Goal: Task Accomplishment & Management: Complete application form

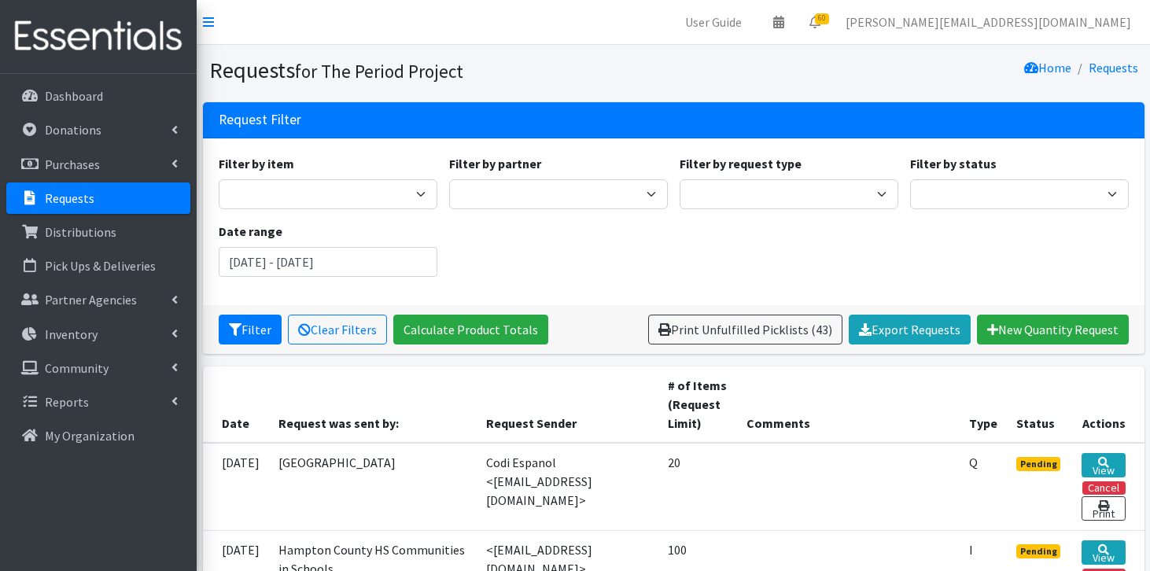
scroll to position [9, 0]
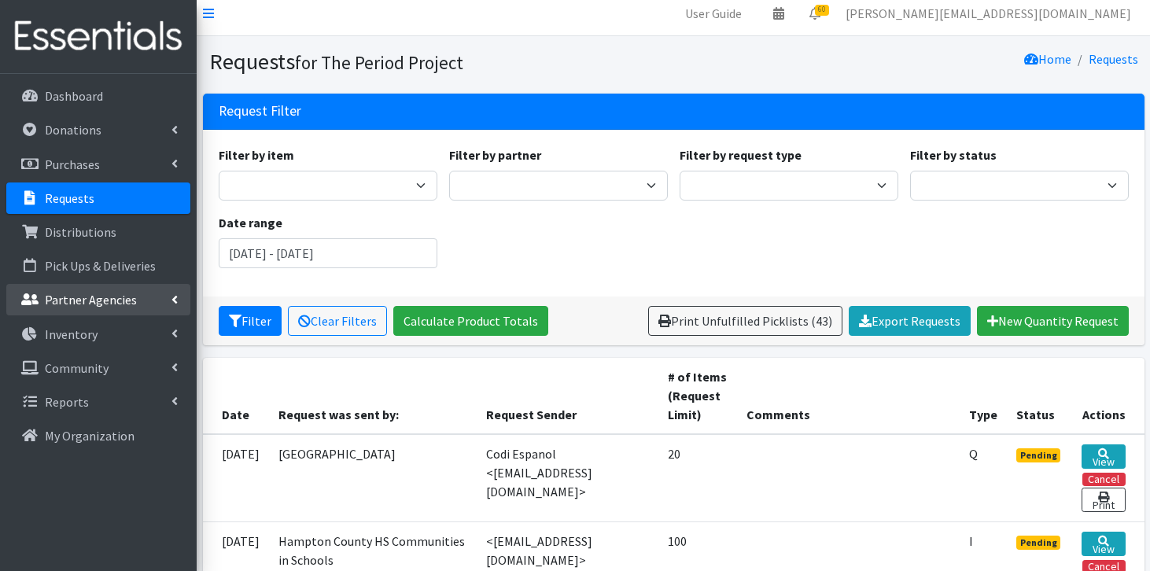
click at [132, 302] on p "Partner Agencies" at bounding box center [91, 300] width 92 height 16
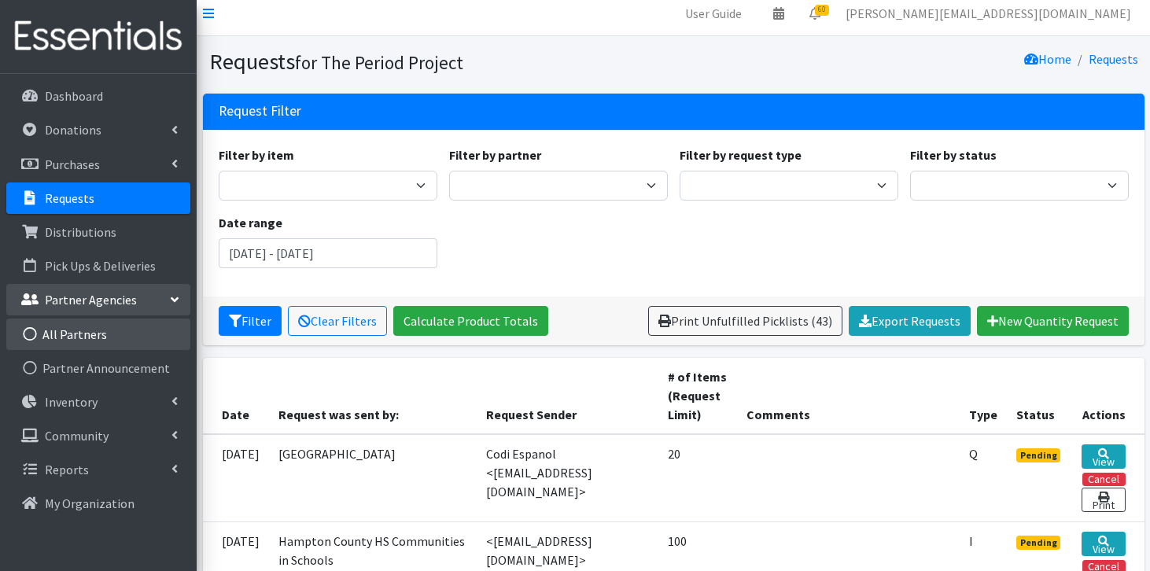
click at [112, 331] on link "All Partners" at bounding box center [98, 334] width 184 height 31
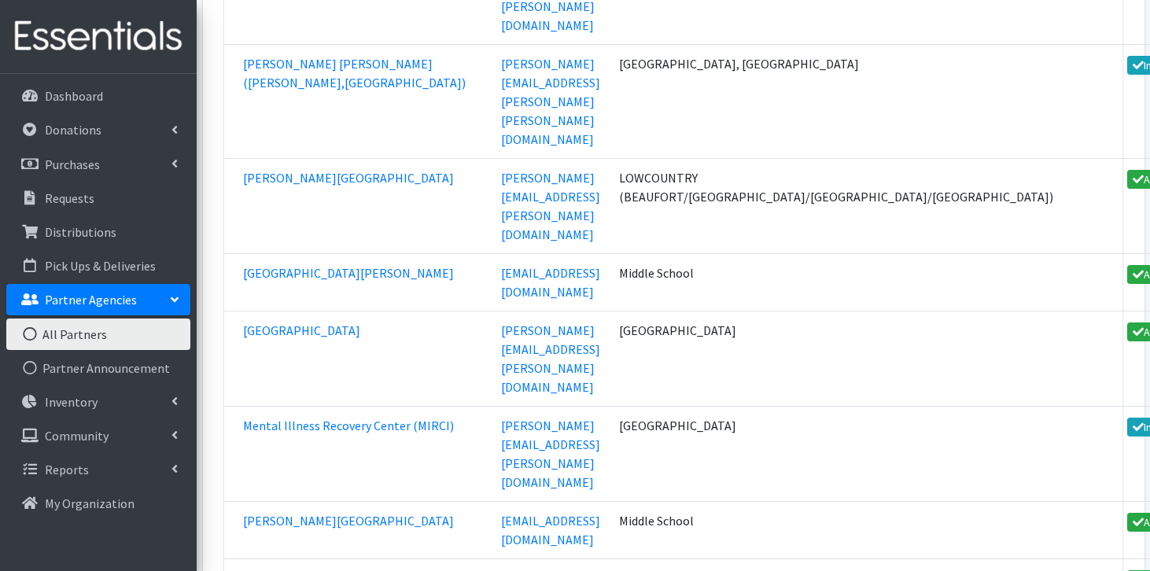
scroll to position [34900, 0]
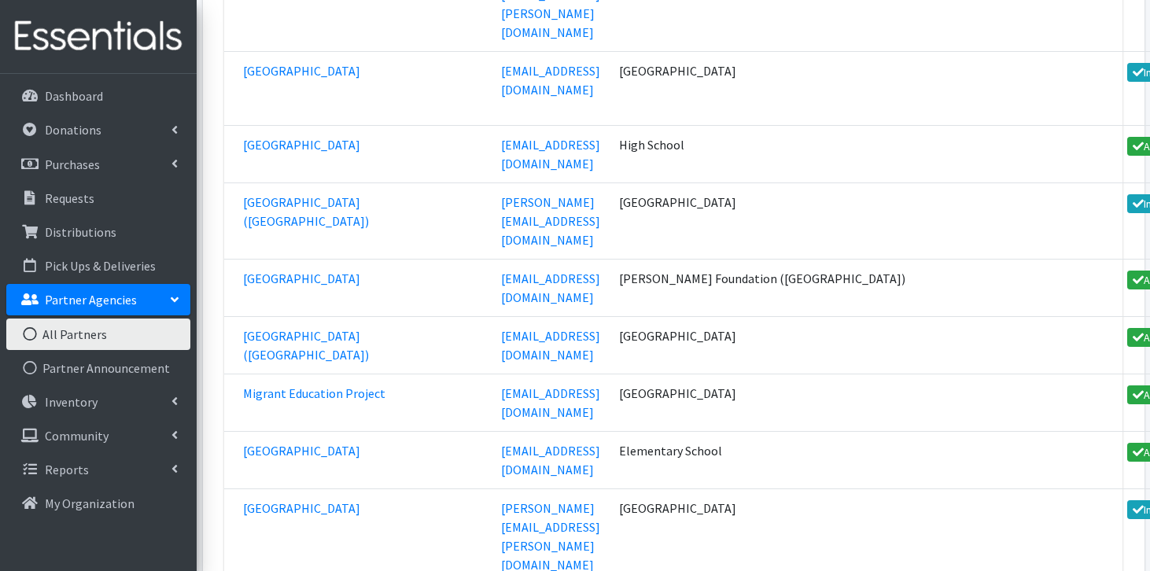
scroll to position [34995, 0]
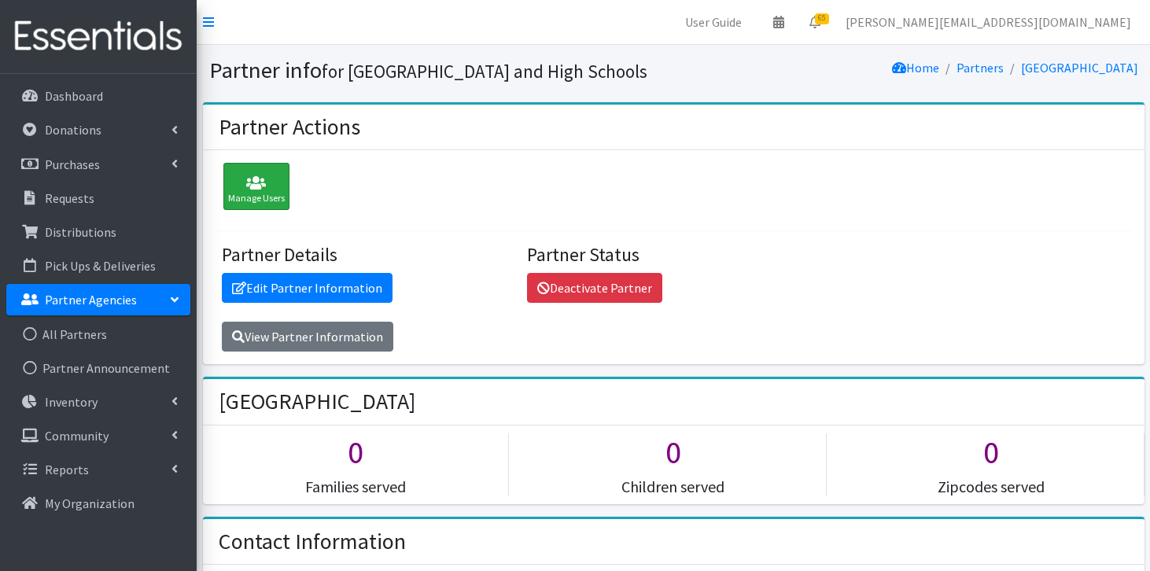
click at [251, 191] on icon at bounding box center [256, 183] width 57 height 16
click at [366, 303] on link "Edit Partner Information" at bounding box center [307, 288] width 171 height 30
click at [263, 191] on icon at bounding box center [256, 183] width 57 height 16
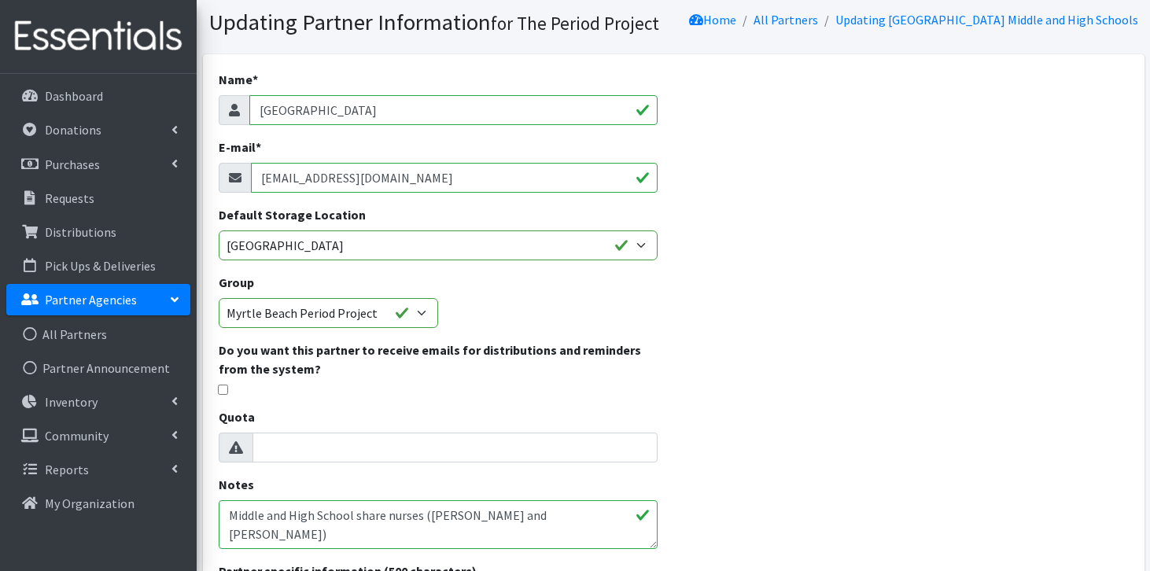
scroll to position [72, 0]
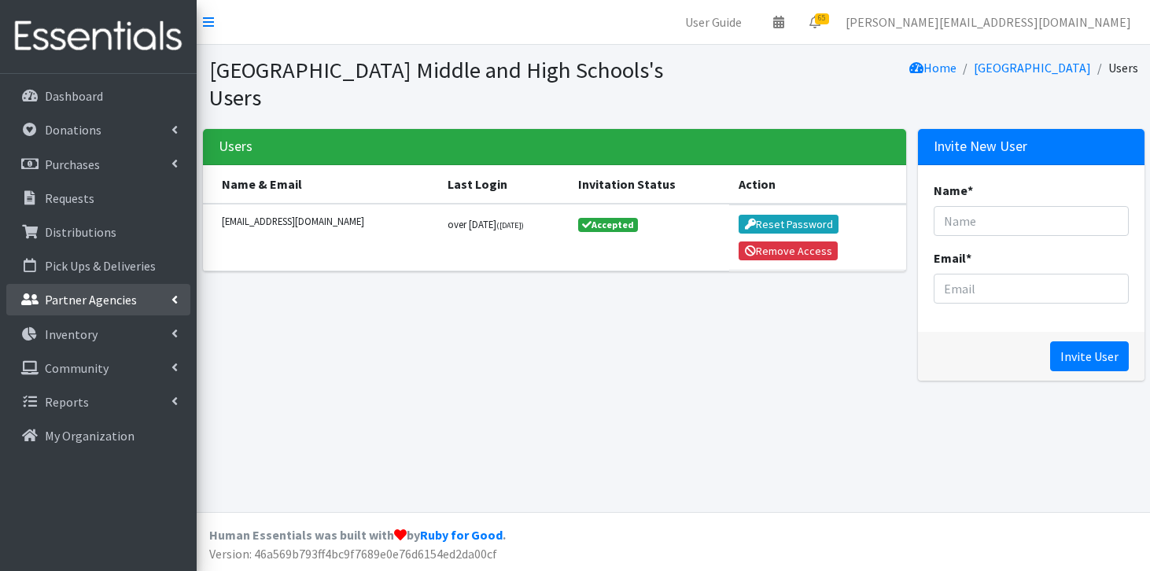
click at [68, 310] on link "Partner Agencies" at bounding box center [98, 299] width 184 height 31
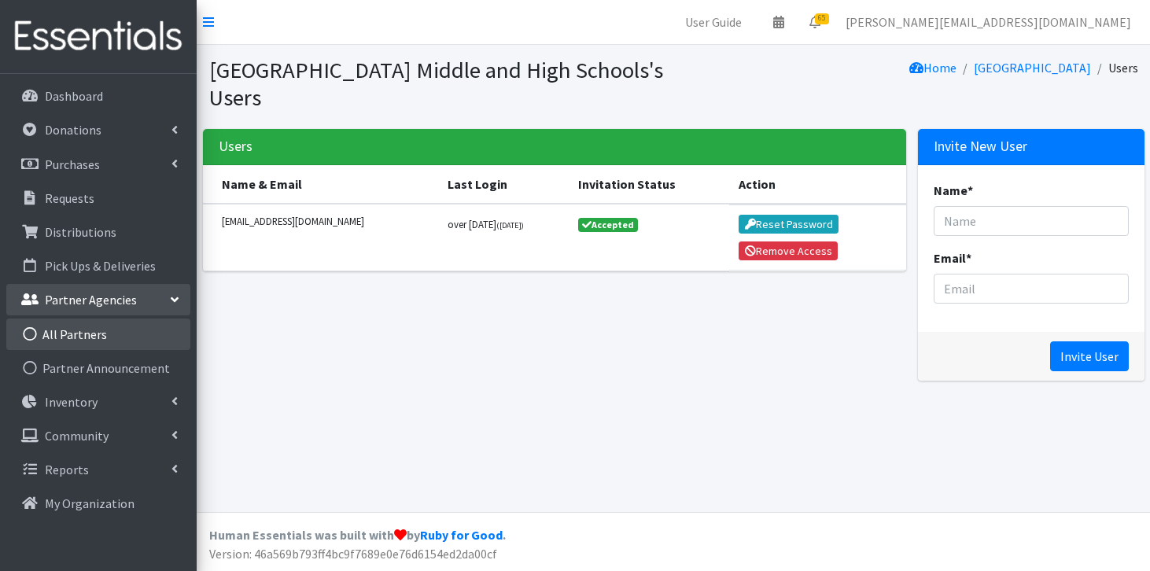
click at [68, 330] on link "All Partners" at bounding box center [98, 334] width 184 height 31
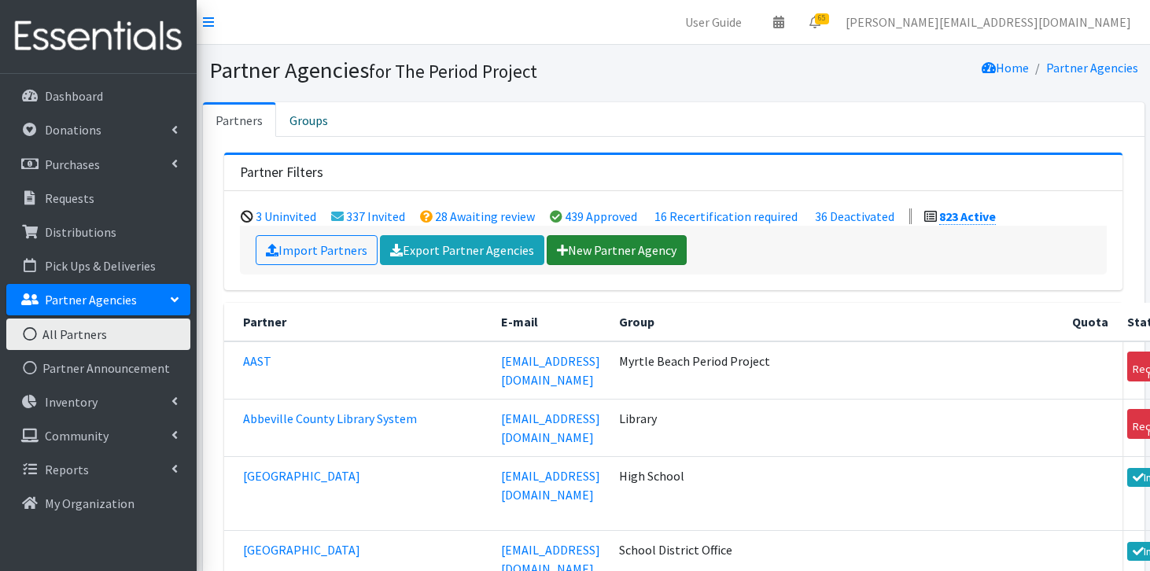
click at [642, 261] on link "New Partner Agency" at bounding box center [617, 250] width 140 height 30
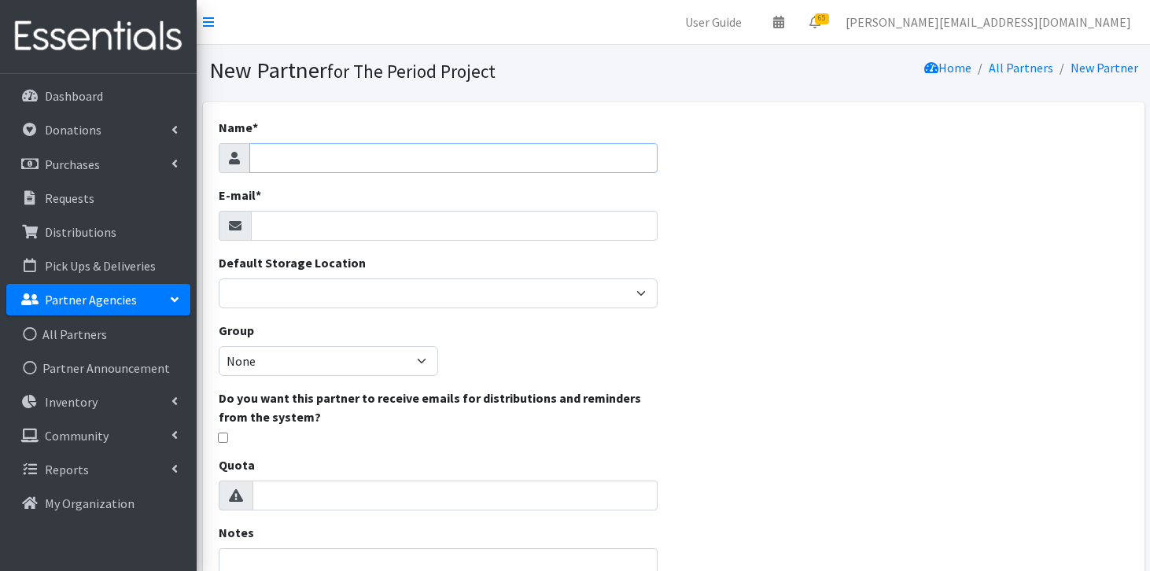
click at [604, 168] on input "Name *" at bounding box center [453, 158] width 409 height 30
type input "Myrtle Beach High School Nursing Offic"
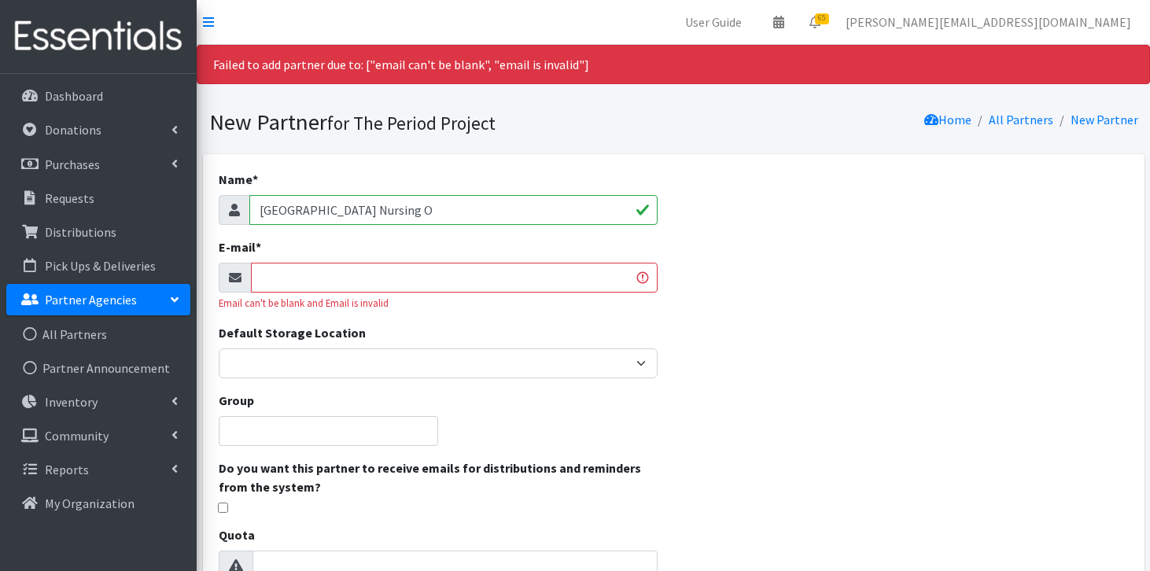
click at [489, 216] on input "[GEOGRAPHIC_DATA] Nursing O" at bounding box center [453, 210] width 409 height 30
type input "[GEOGRAPHIC_DATA] Nursing Office"
click at [411, 268] on input "E-mail *" at bounding box center [455, 278] width 408 height 30
paste input "[PERSON_NAME] <[EMAIL_ADDRESS][DOMAIN_NAME]>"
drag, startPoint x: 361, startPoint y: 277, endPoint x: 272, endPoint y: 268, distance: 89.4
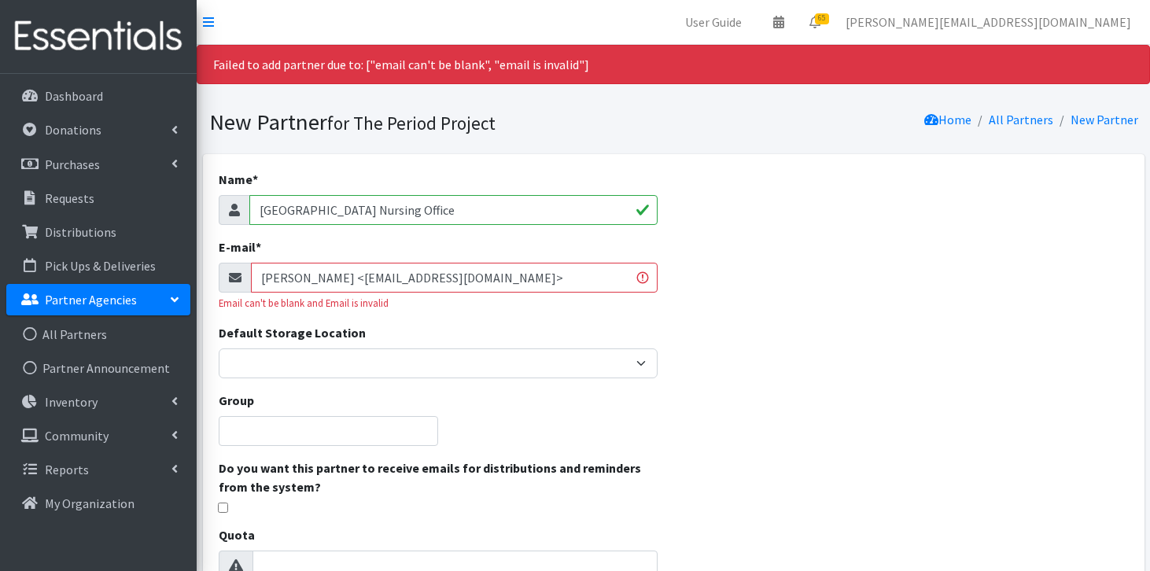
click at [273, 268] on input "[PERSON_NAME] <[EMAIL_ADDRESS][DOMAIN_NAME]>" at bounding box center [455, 278] width 408 height 30
click at [478, 286] on input "[EMAIL_ADDRESS][DOMAIN_NAME]>" at bounding box center [455, 278] width 408 height 30
type input "[EMAIL_ADDRESS][DOMAIN_NAME]"
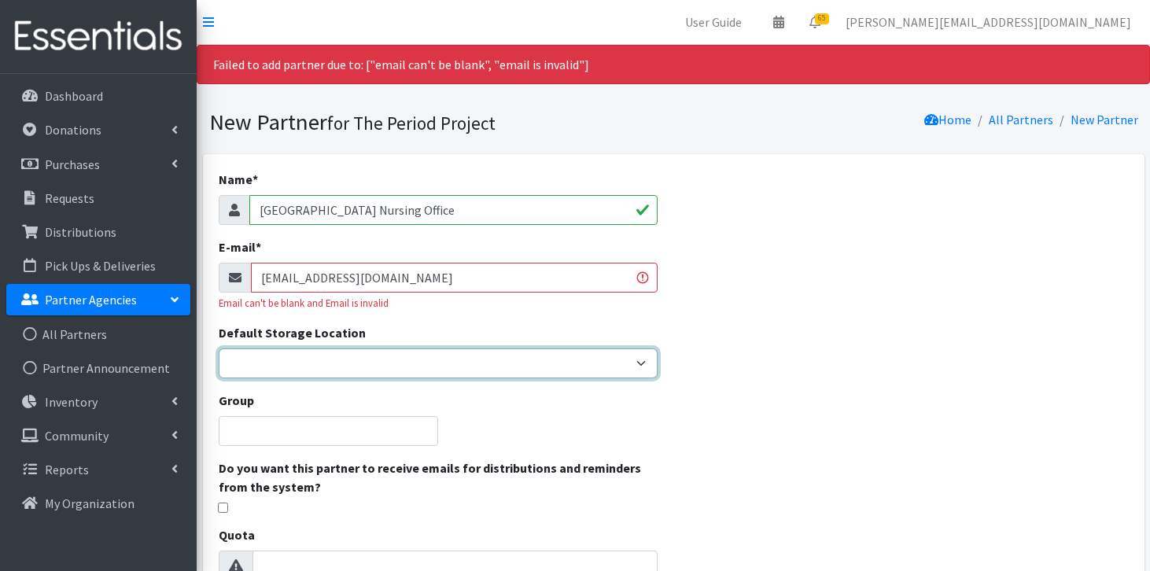
click at [432, 353] on select "[PERSON_NAME] HPP [GEOGRAPHIC_DATA], [GEOGRAPHIC_DATA] [GEOGRAPHIC_DATA] [GEOGR…" at bounding box center [439, 364] width 440 height 30
select select "253"
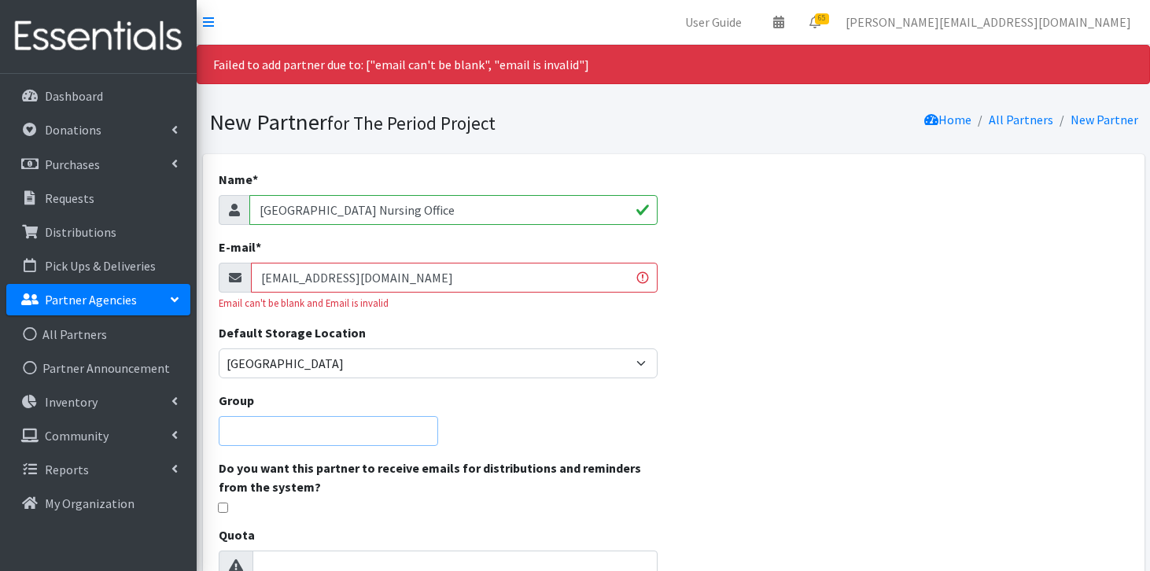
click at [363, 434] on input "Group" at bounding box center [329, 431] width 220 height 30
click at [470, 434] on div "Name * [GEOGRAPHIC_DATA] Nursing Office E-mail * [EMAIL_ADDRESS][DOMAIN_NAME] E…" at bounding box center [438, 513] width 471 height 718
type input "-1"
click at [423, 436] on input "-1" at bounding box center [329, 431] width 220 height 30
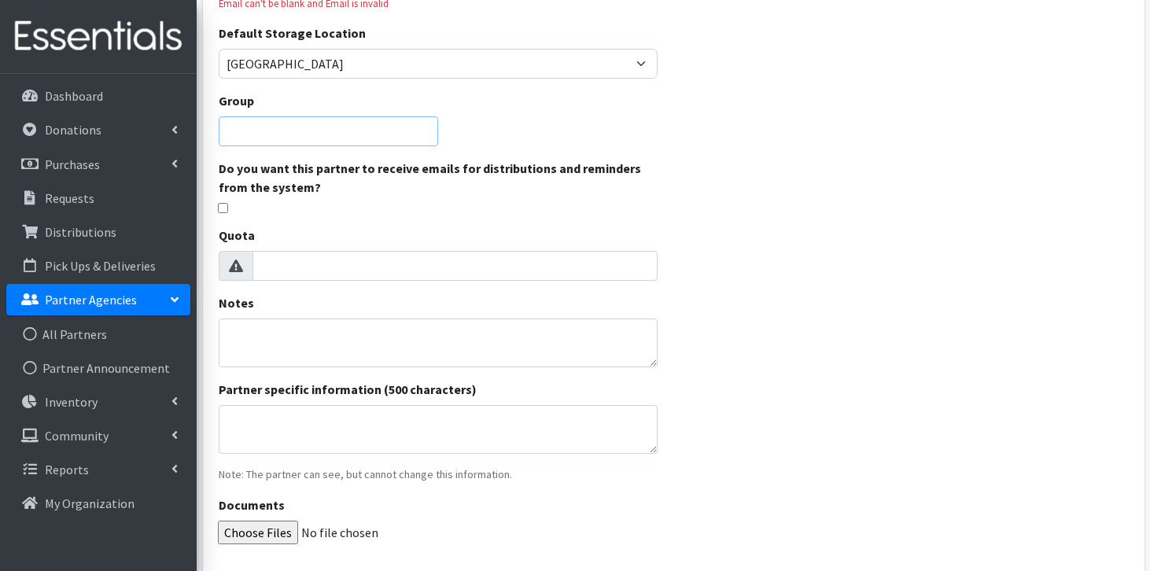
scroll to position [308, 0]
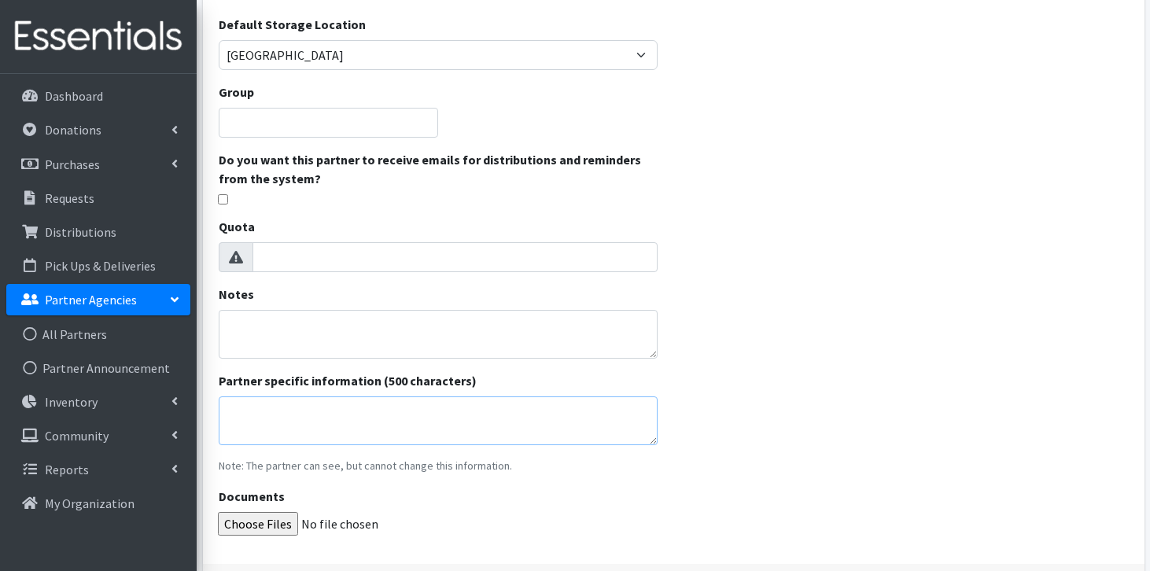
click at [459, 404] on textarea "Partner specific information (500 characters)" at bounding box center [439, 421] width 440 height 49
paste textarea "[PERSON_NAME] <"
type textarea "[PERSON_NAME] is primary MBHS nurse"
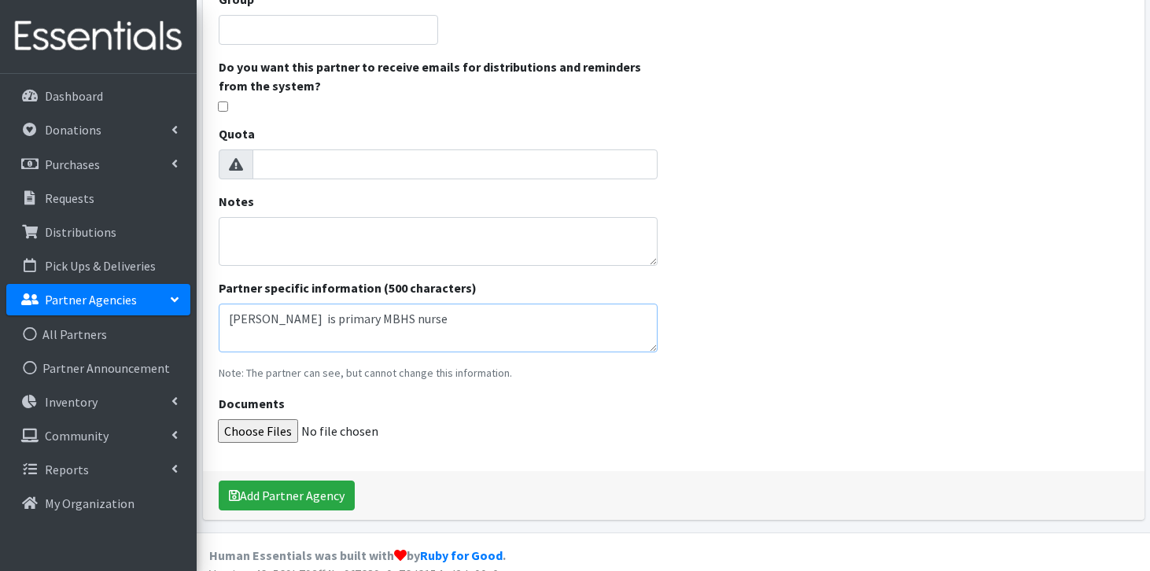
scroll to position [422, 0]
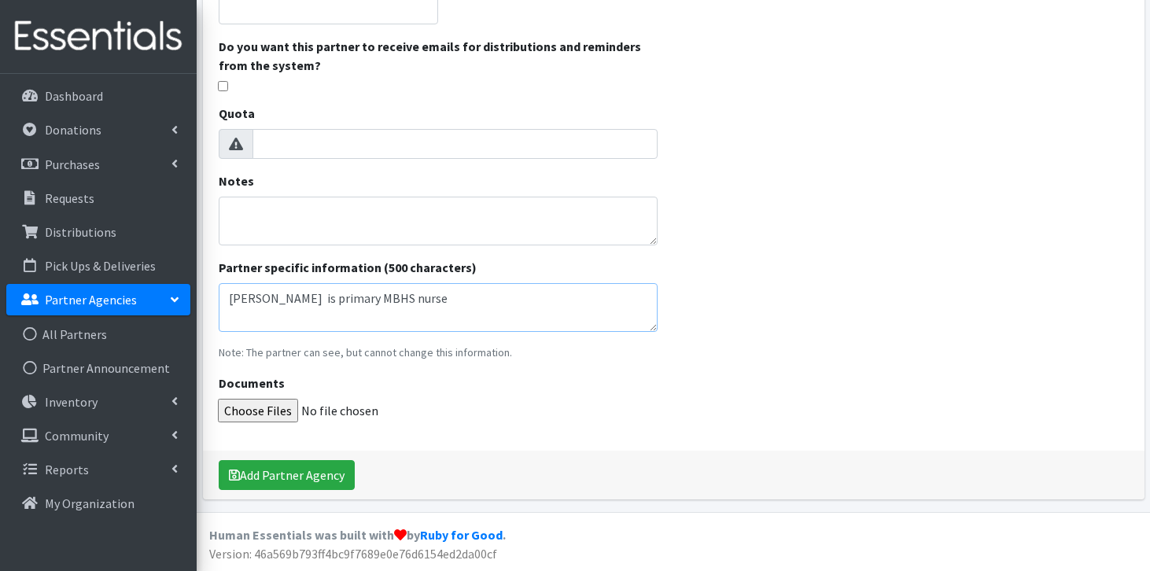
drag, startPoint x: 460, startPoint y: 295, endPoint x: 217, endPoint y: 300, distance: 243.2
click at [217, 300] on div "Name * [GEOGRAPHIC_DATA] Nursing Office E-mail * [EMAIL_ADDRESS][DOMAIN_NAME] E…" at bounding box center [438, 91] width 471 height 718
click at [253, 225] on textarea "Notes" at bounding box center [439, 221] width 440 height 49
paste textarea "[PERSON_NAME] is primary MBHS nurse"
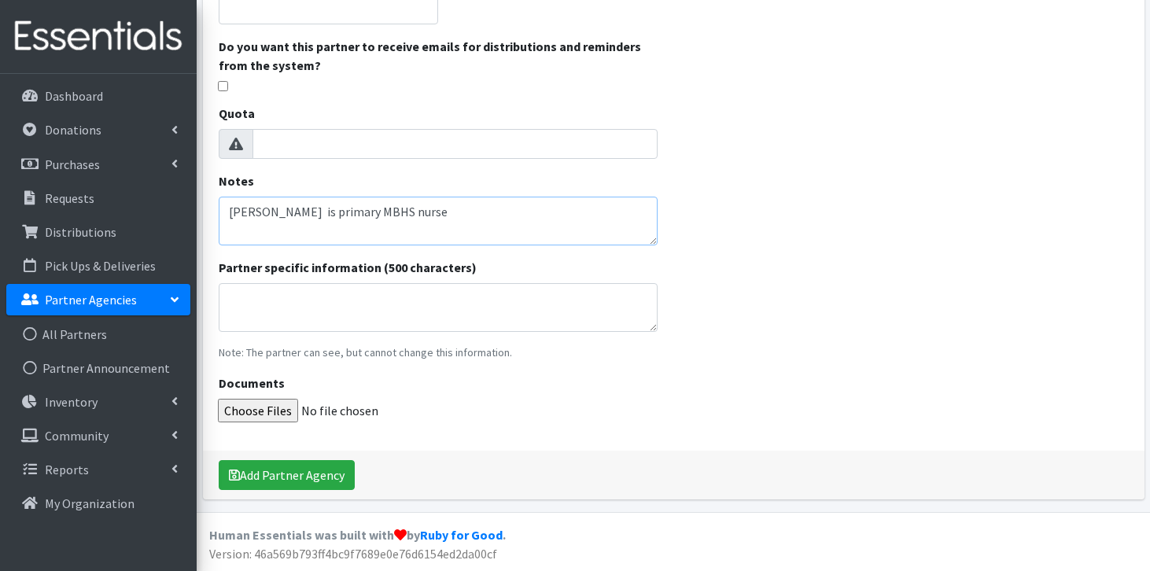
type textarea "[PERSON_NAME] is primary MBHS nurse"
click at [455, 389] on div "Documents" at bounding box center [439, 398] width 440 height 49
click at [312, 480] on button "Add Partner Agency" at bounding box center [287, 475] width 136 height 30
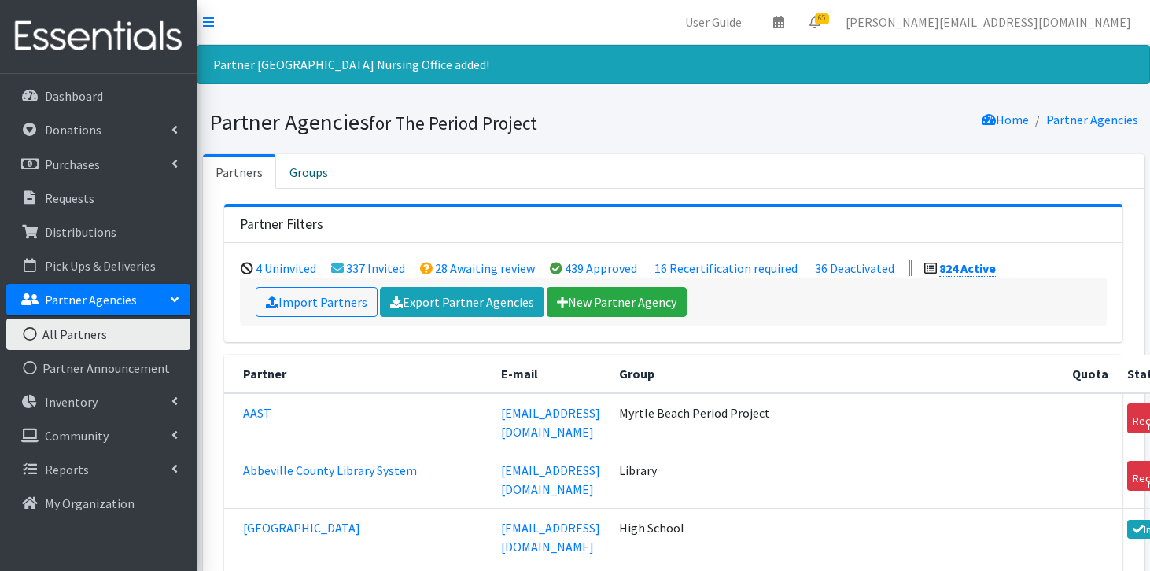
scroll to position [33321, 0]
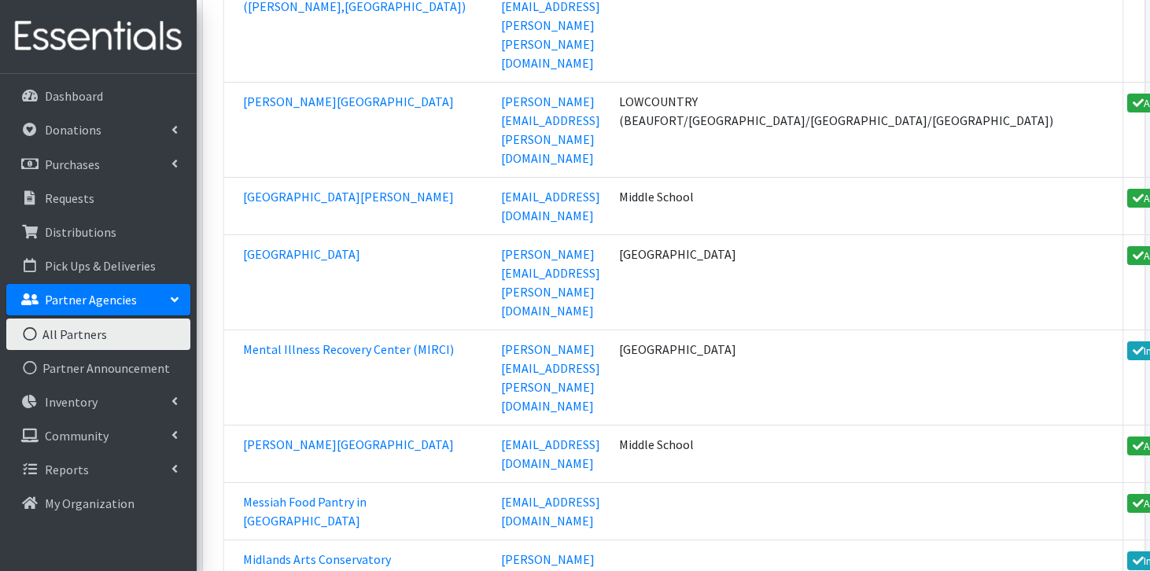
scroll to position [35029, 0]
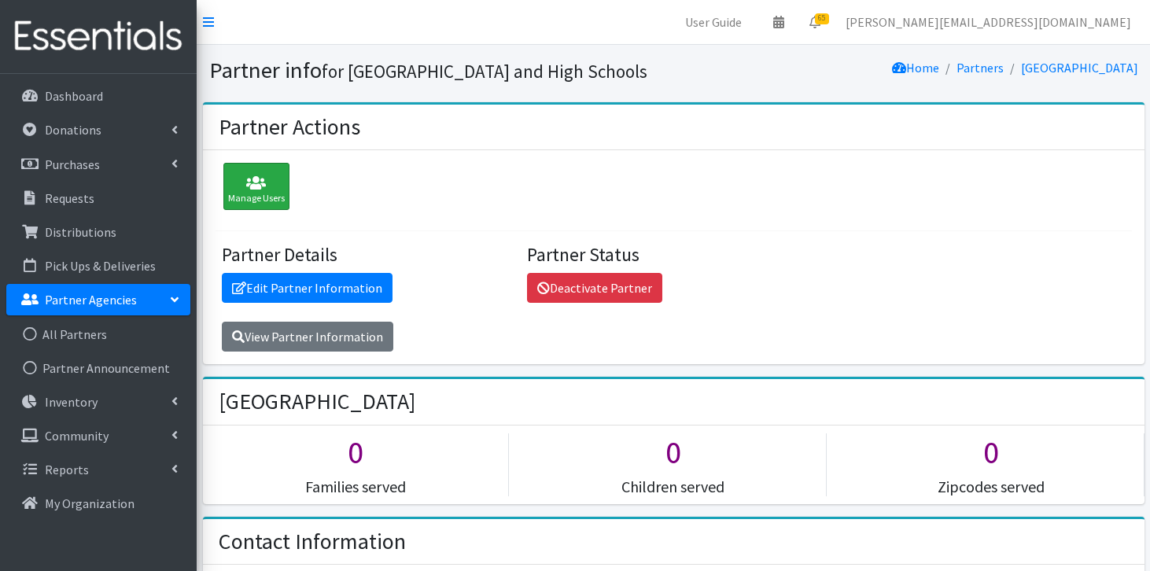
click at [272, 210] on div "Manage Users" at bounding box center [256, 186] width 66 height 47
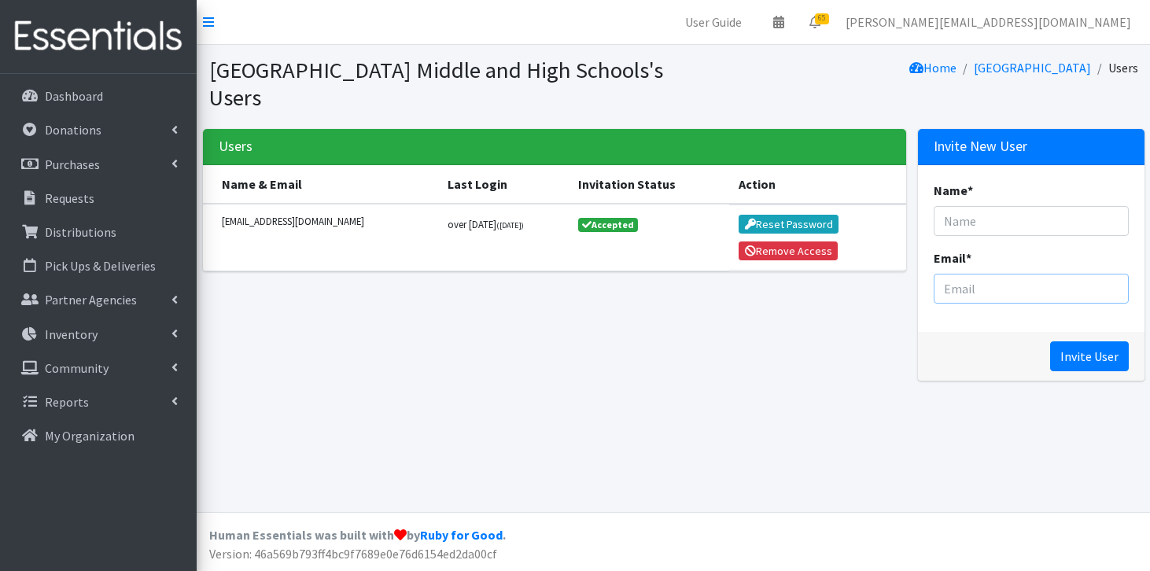
click at [967, 286] on input "Email *" at bounding box center [1031, 289] width 195 height 30
paste input "Diane Reich <DReich@horrycountyschools.net>"
drag, startPoint x: 1014, startPoint y: 287, endPoint x: 929, endPoint y: 282, distance: 85.2
click at [929, 282] on div "Name * Email * Diane Reich <DReich@horrycountyschools.net" at bounding box center [1031, 248] width 227 height 167
type input "DReich@horrycountyschools.net"
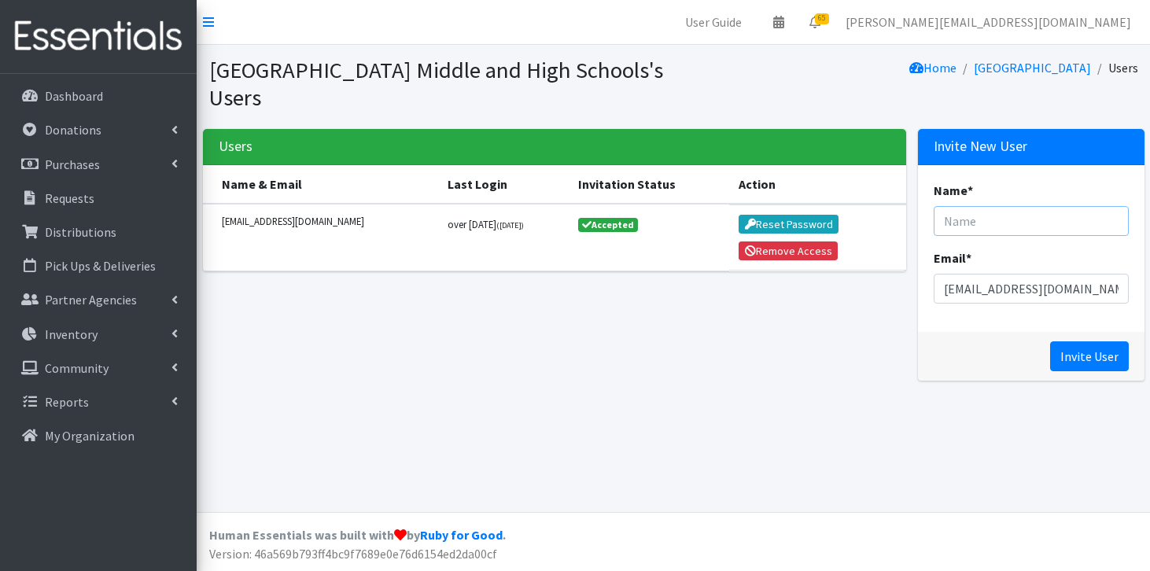
click at [1000, 227] on input "Name *" at bounding box center [1031, 221] width 195 height 30
paste input "Diane Reich <"
click at [1026, 224] on input "Diane Reich <" at bounding box center [1031, 221] width 195 height 30
type input "Diane Reich"
click at [1083, 357] on input "Invite User" at bounding box center [1089, 356] width 79 height 30
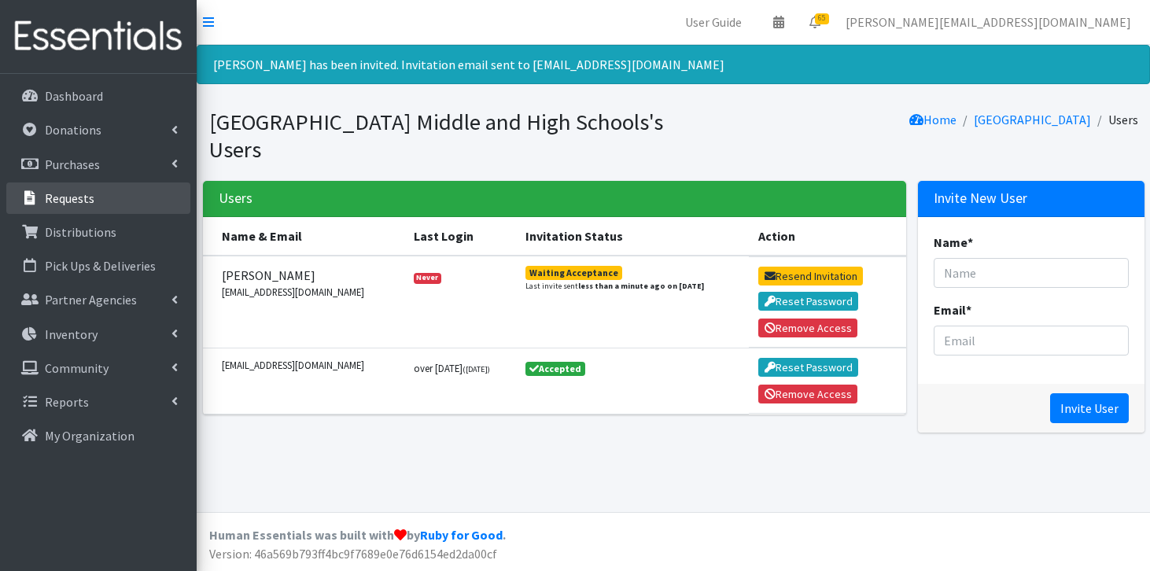
click at [87, 198] on p "Requests" at bounding box center [70, 198] width 50 height 16
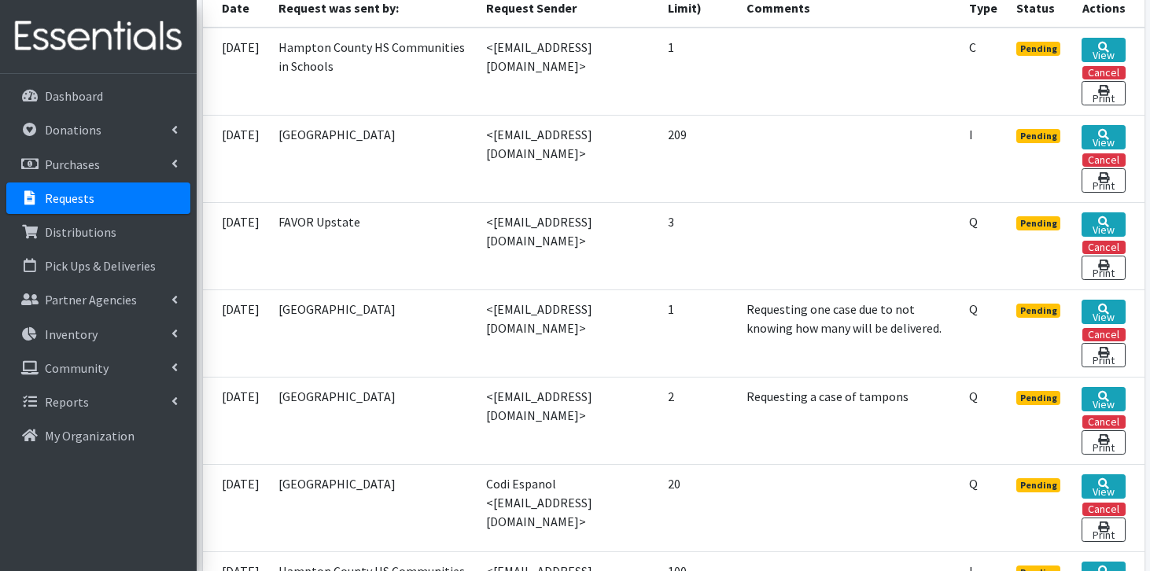
scroll to position [435, 0]
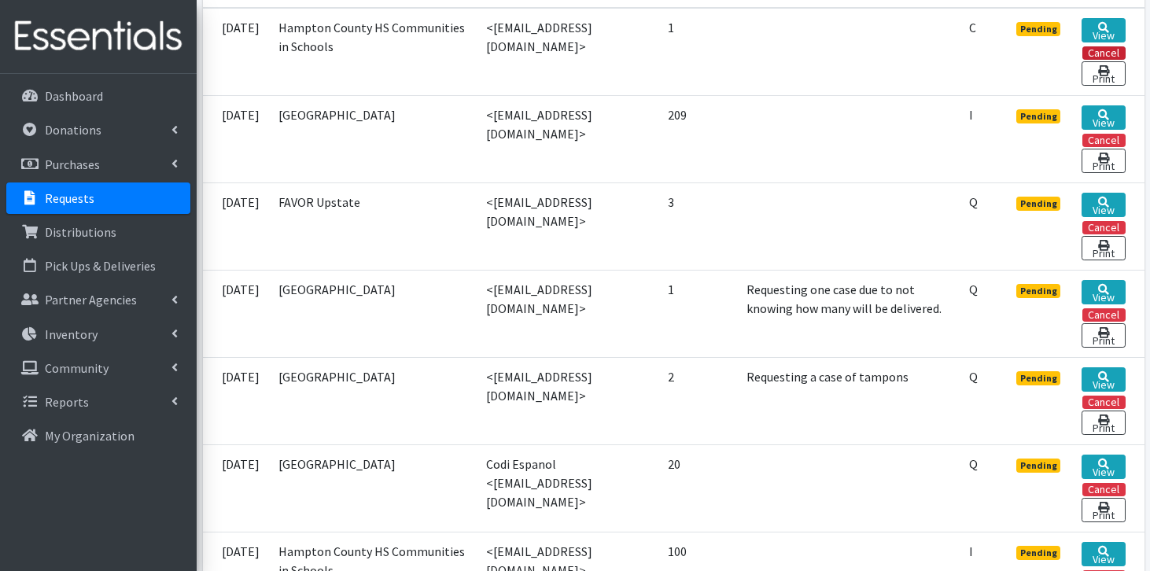
click at [1098, 54] on button "Cancel" at bounding box center [1104, 52] width 43 height 13
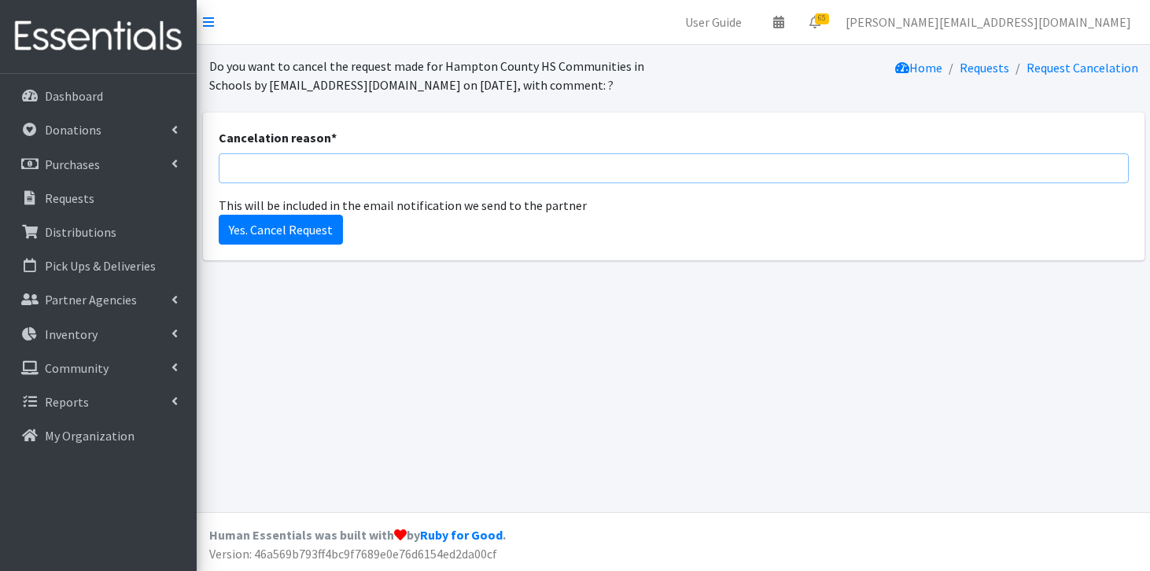
click at [510, 179] on input "Cancelation reason *" at bounding box center [674, 168] width 910 height 30
type input "duplicate request"
click at [290, 234] on input "Yes. Cancel Request" at bounding box center [281, 230] width 124 height 30
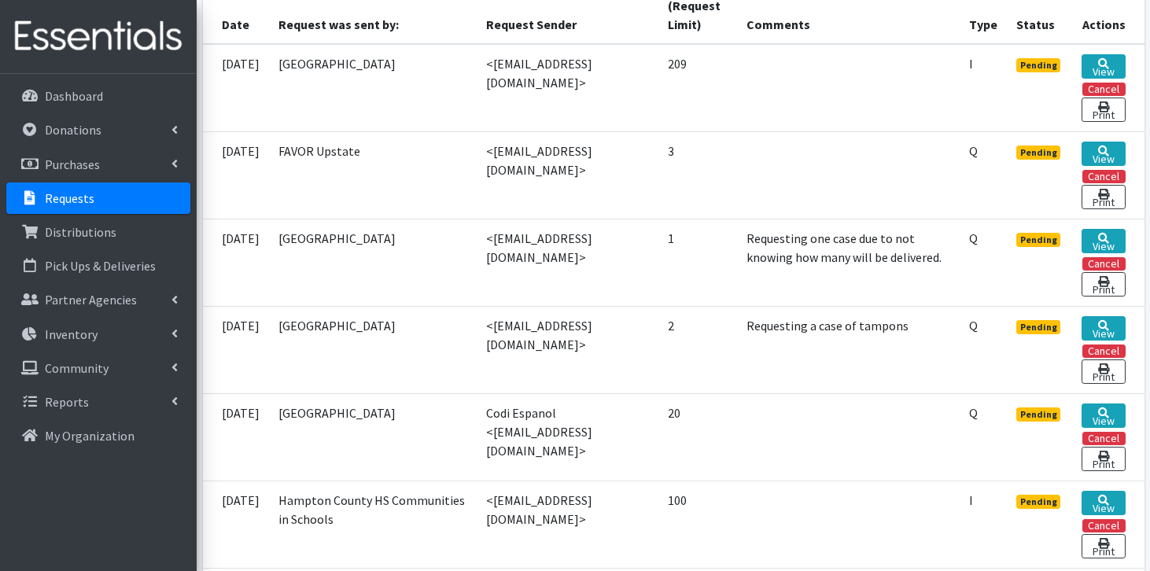
scroll to position [457, 0]
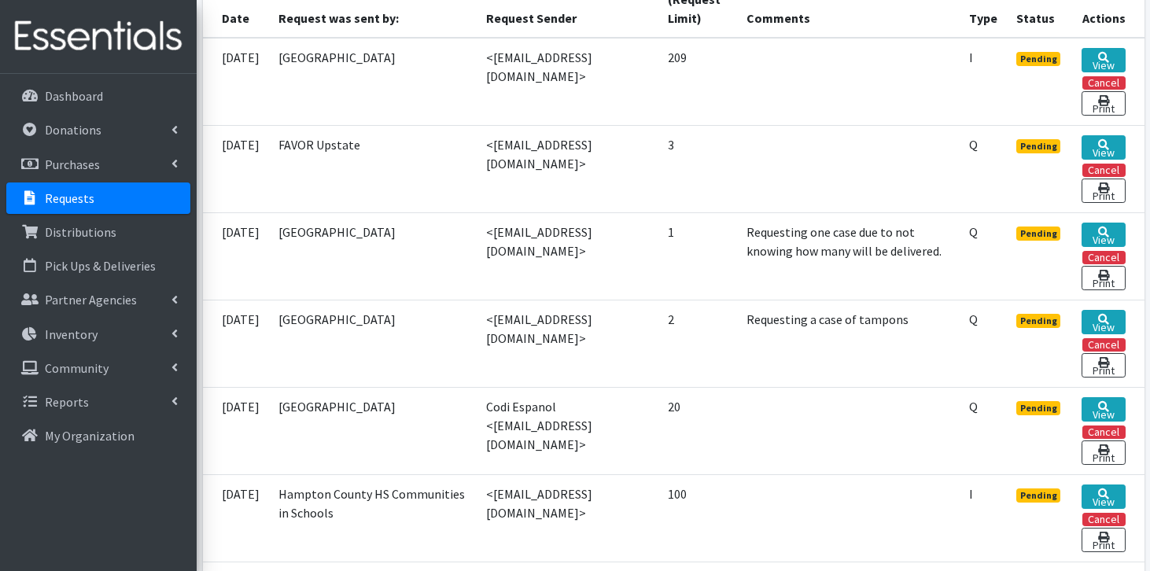
click at [262, 382] on td "08/19/2025" at bounding box center [236, 343] width 66 height 87
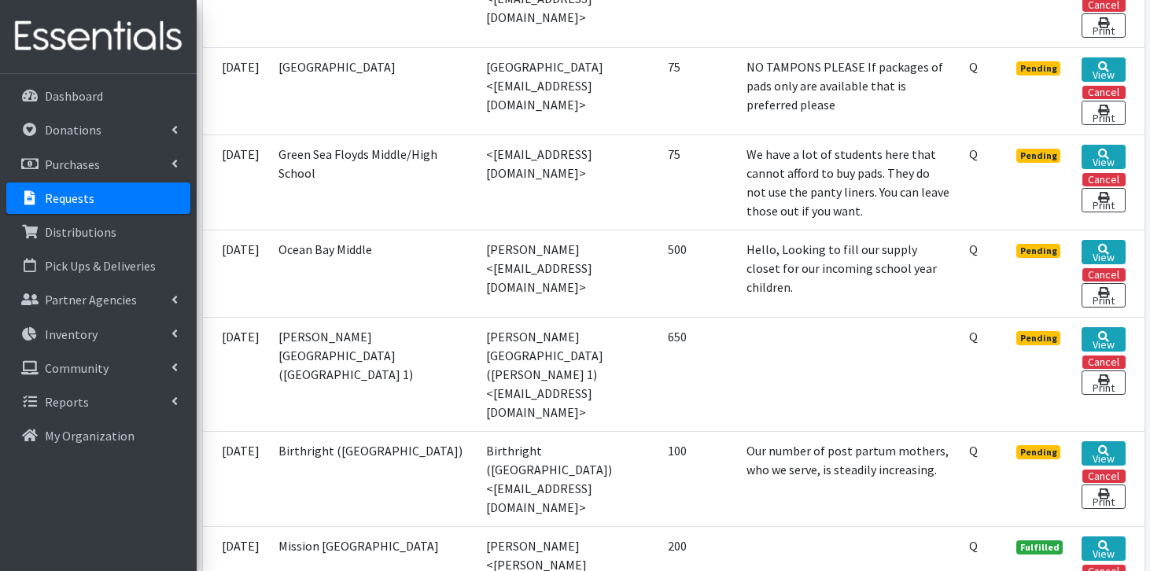
scroll to position [1241, 0]
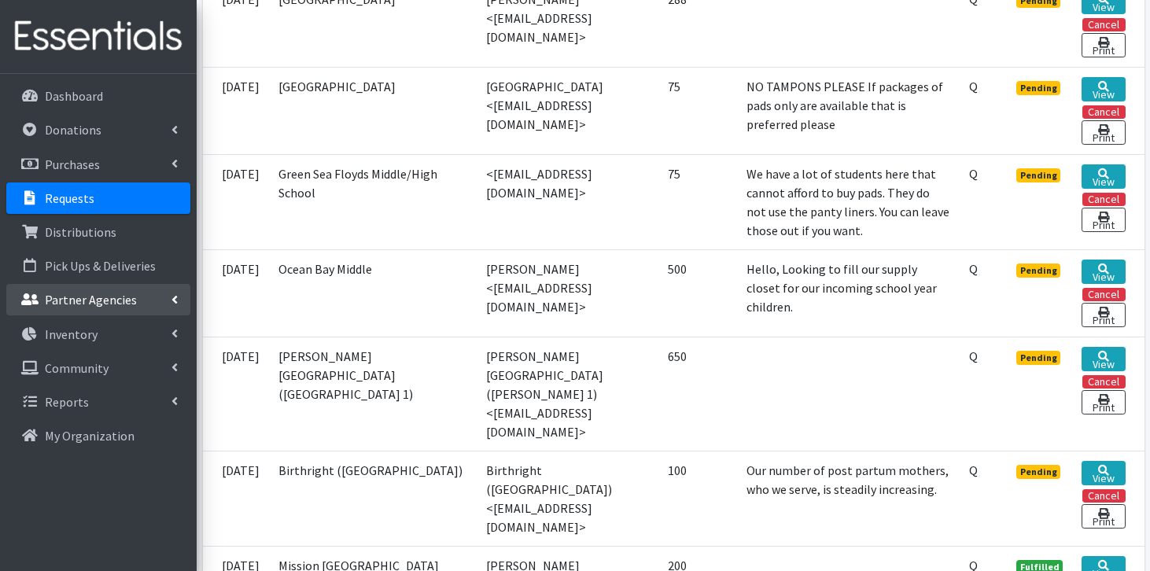
click at [85, 305] on p "Partner Agencies" at bounding box center [91, 300] width 92 height 16
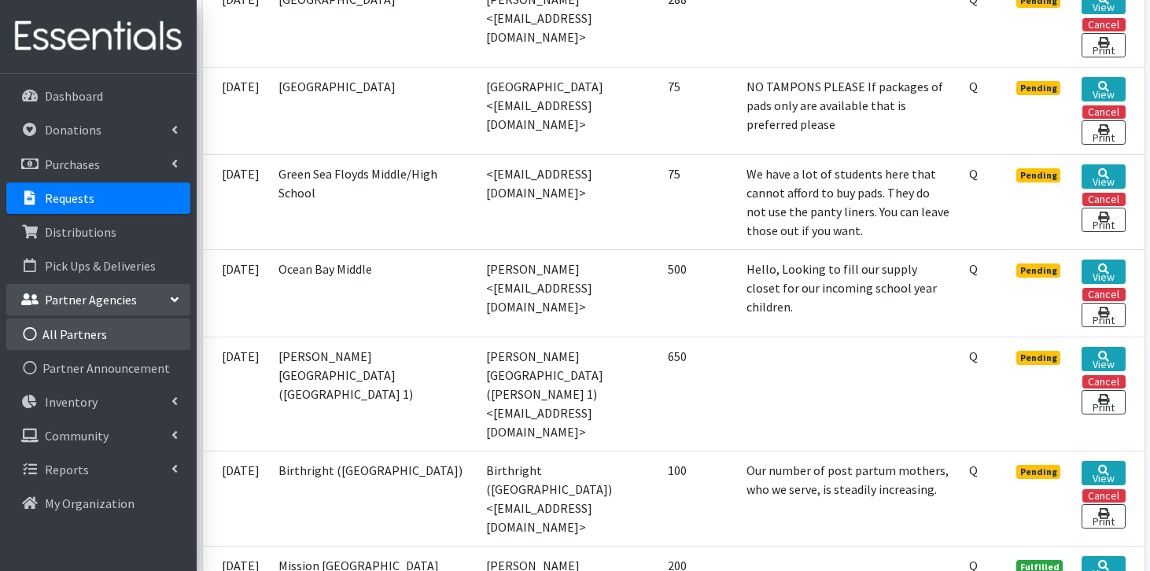
click at [83, 328] on link "All Partners" at bounding box center [98, 334] width 184 height 31
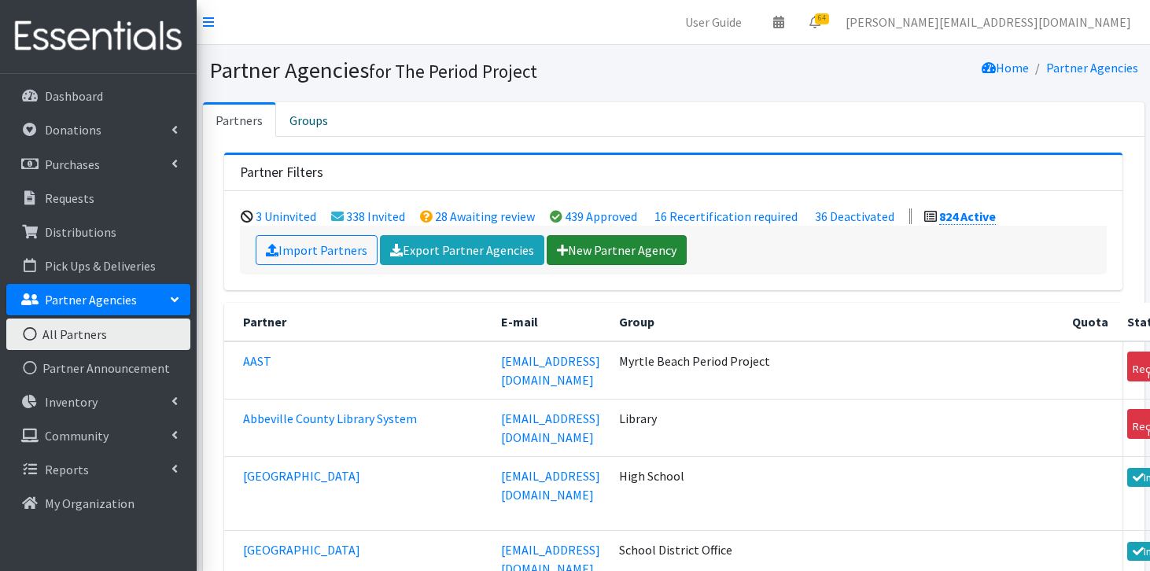
click at [593, 245] on link "New Partner Agency" at bounding box center [617, 250] width 140 height 30
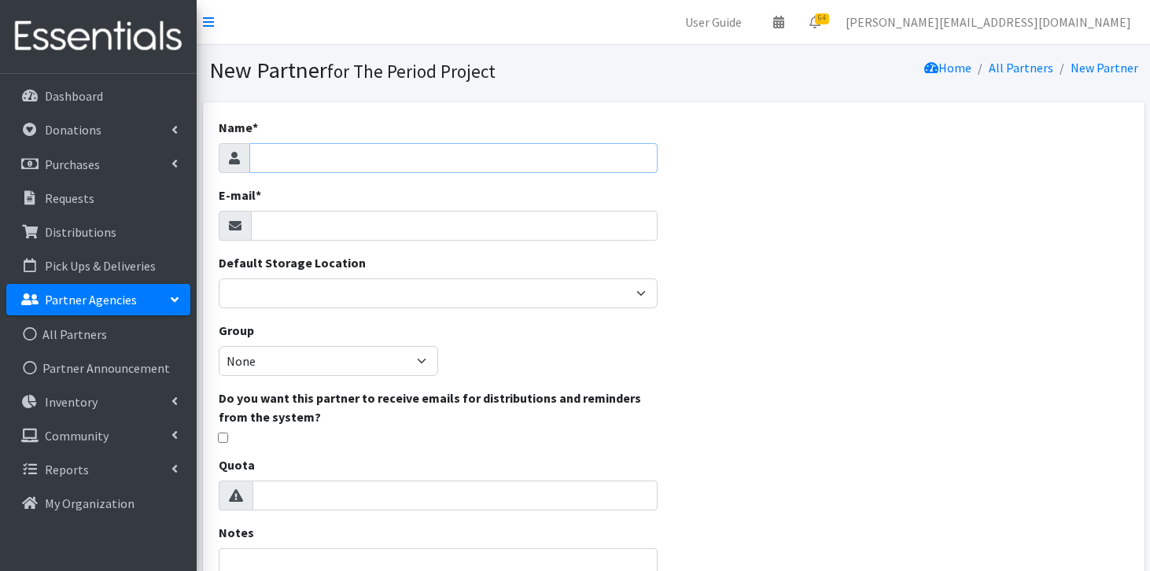
click at [557, 147] on input "Name *" at bounding box center [453, 158] width 409 height 30
type input "First Ward CDC Montessori (Charlotte, NC)"
click at [372, 239] on input "E-mail *" at bounding box center [455, 226] width 408 height 30
paste input "Nerissa Newton <newtonnerissa@gmail.com>"
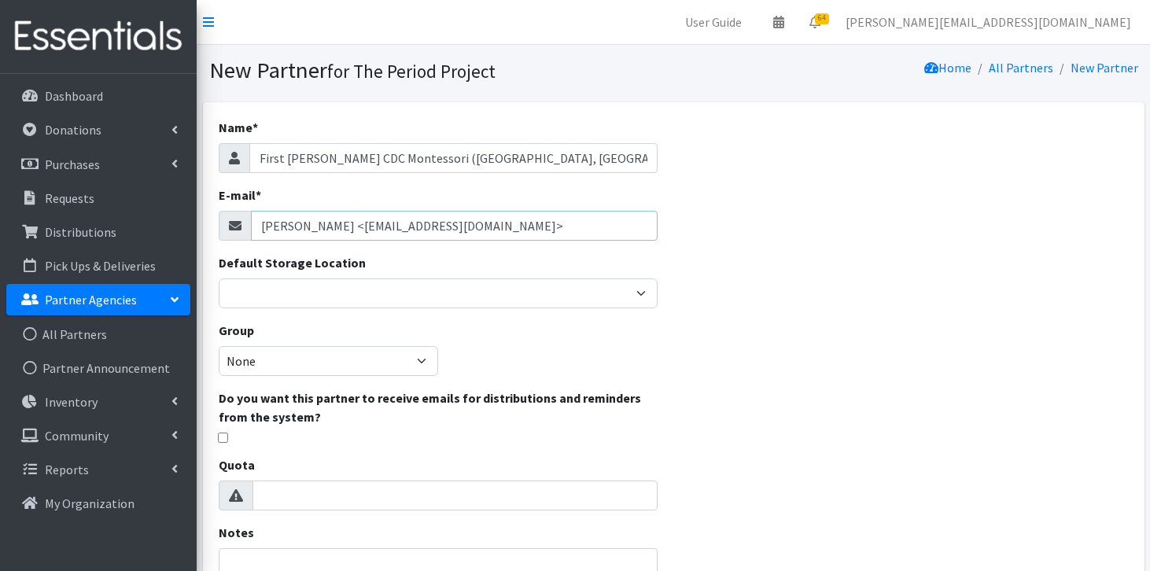
drag, startPoint x: 352, startPoint y: 227, endPoint x: 305, endPoint y: 228, distance: 47.2
click at [305, 228] on input "Nerissa Newton <newtonnerissa@gmail.com>" at bounding box center [455, 226] width 408 height 30
drag, startPoint x: 349, startPoint y: 227, endPoint x: 306, endPoint y: 216, distance: 43.9
click at [306, 216] on input "NerissaNewton <newtonnerissa@gmail.com>" at bounding box center [455, 226] width 408 height 30
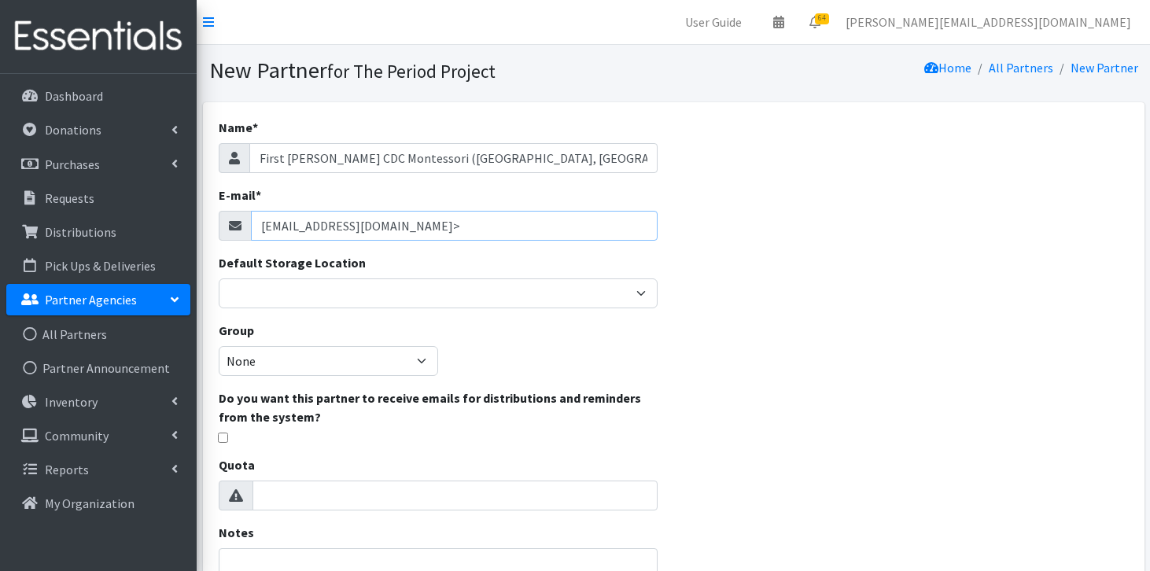
click at [448, 224] on input "newtonnerissa@gmail.com>" at bounding box center [455, 226] width 408 height 30
type input "newtonnerissa@gmail.com"
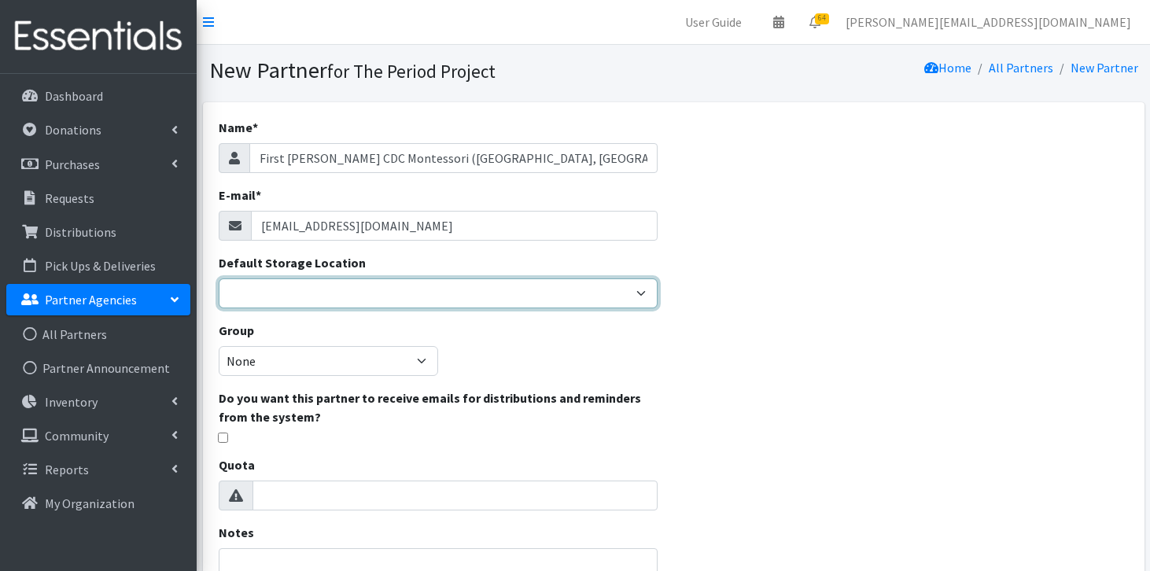
click at [415, 279] on select "Anderson HPP Atlanta, GA Charleston Charlotte Clemson University Columbia chapt…" at bounding box center [439, 294] width 440 height 30
select select "268"
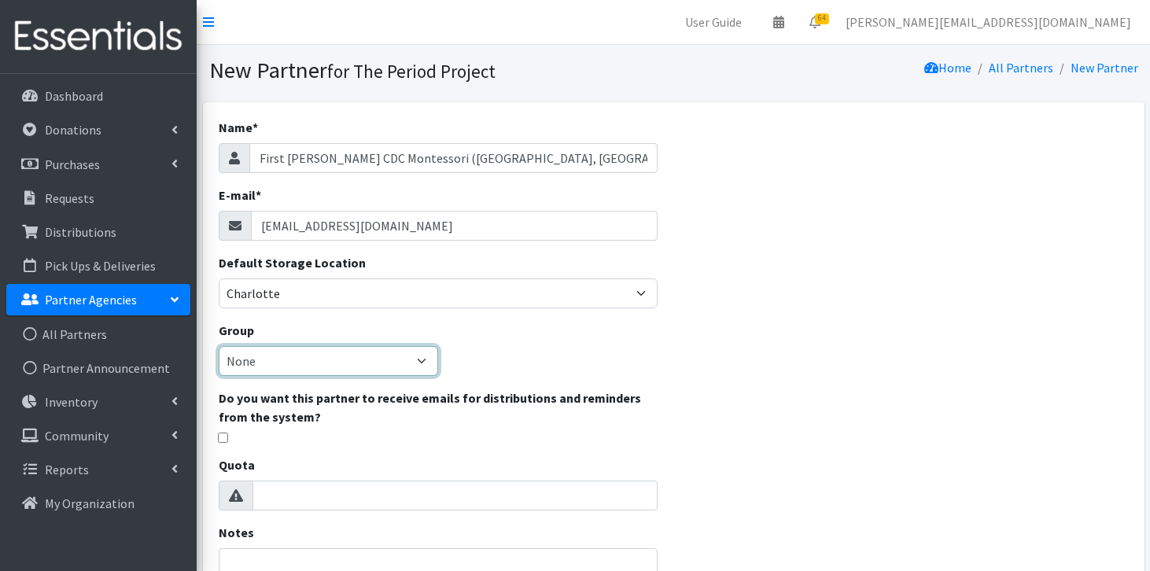
click at [374, 364] on select "None Middle School High School Elementary School Unsheltered Support Head Start…" at bounding box center [329, 361] width 220 height 30
select select "85"
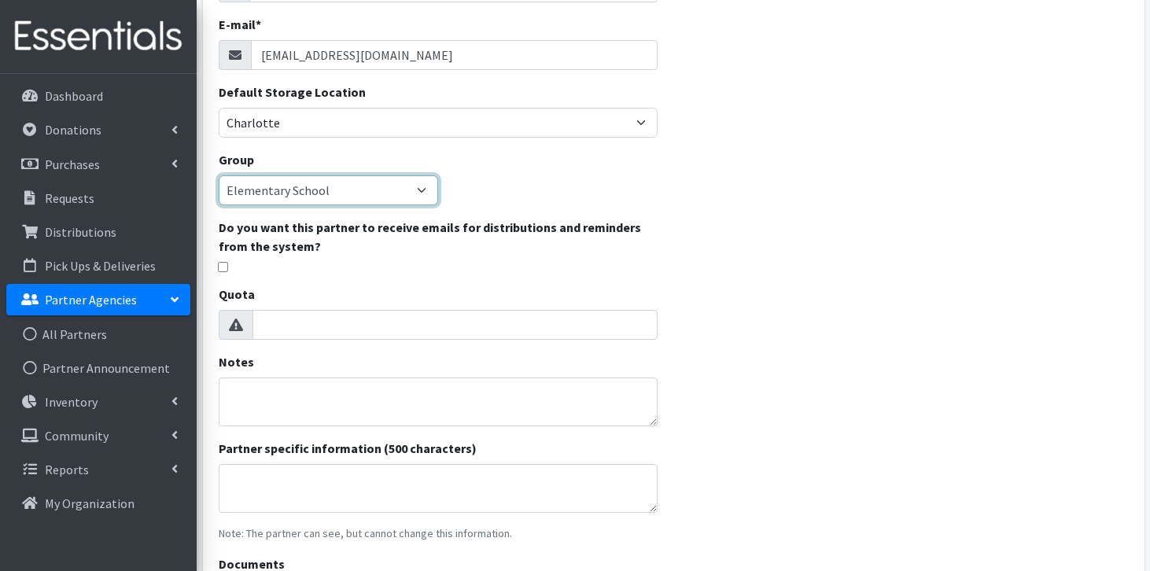
scroll to position [172, 0]
click at [398, 397] on textarea "Notes" at bounding box center [439, 401] width 440 height 49
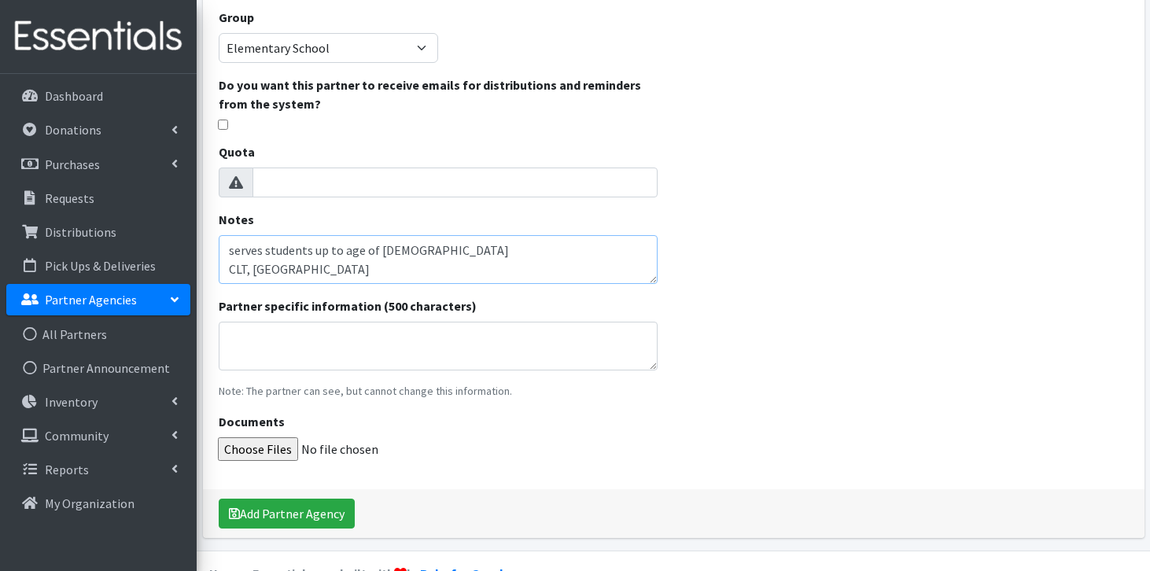
scroll to position [351, 0]
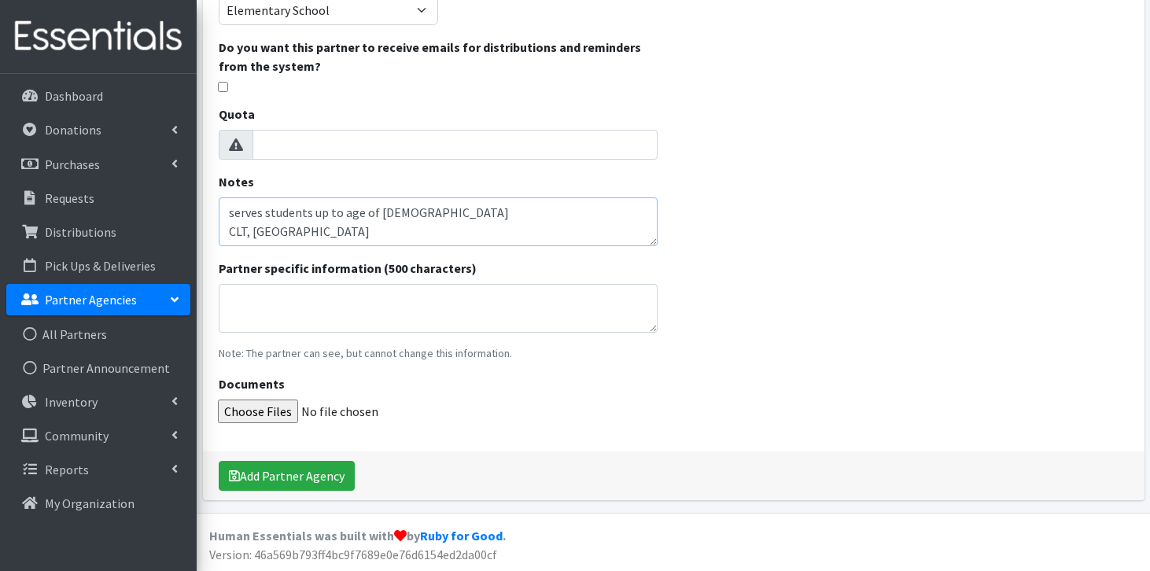
type textarea "serves students up to age of 12 CLT, NC"
click at [279, 499] on div "Name * First Ward CDC Montessori (Charlotte, NC) E-mail * newtonnerissa@gmail.c…" at bounding box center [674, 132] width 954 height 762
click at [282, 486] on button "Add Partner Agency" at bounding box center [287, 476] width 136 height 30
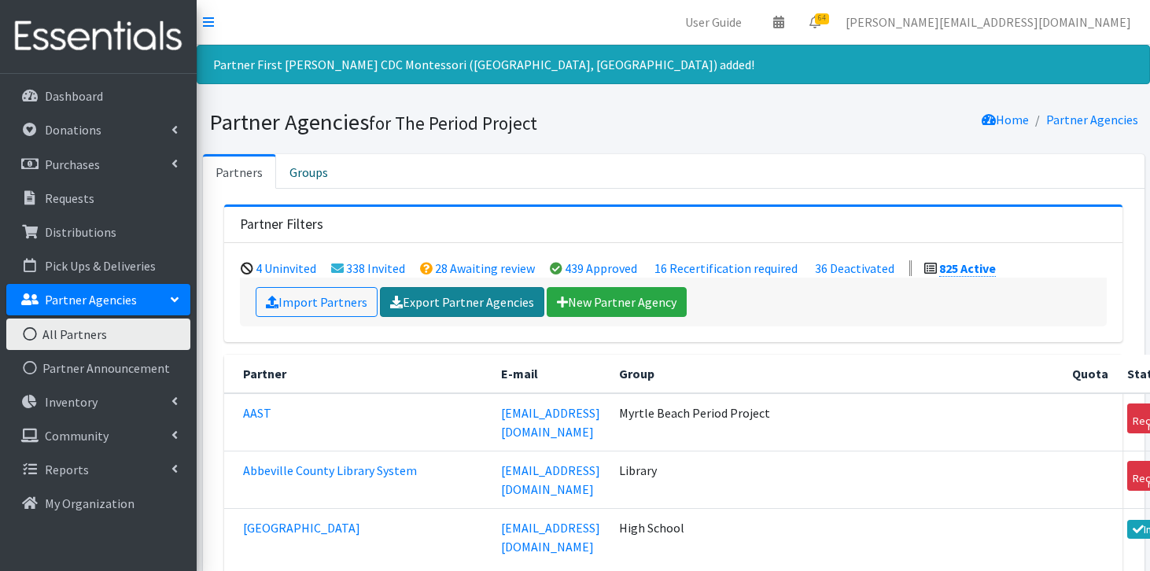
scroll to position [15353, 0]
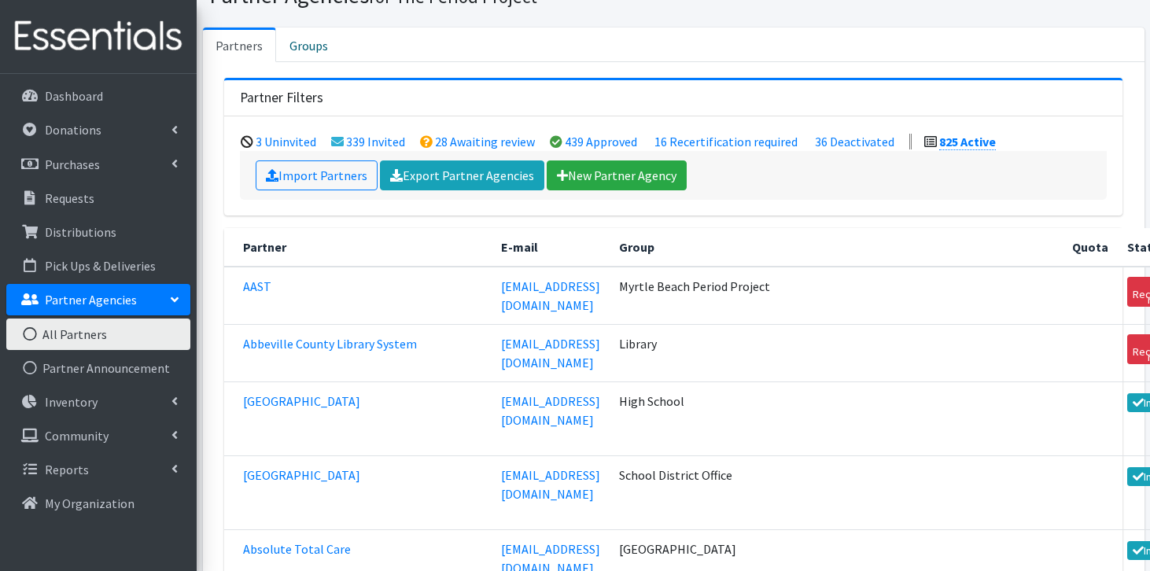
scroll to position [33474, 0]
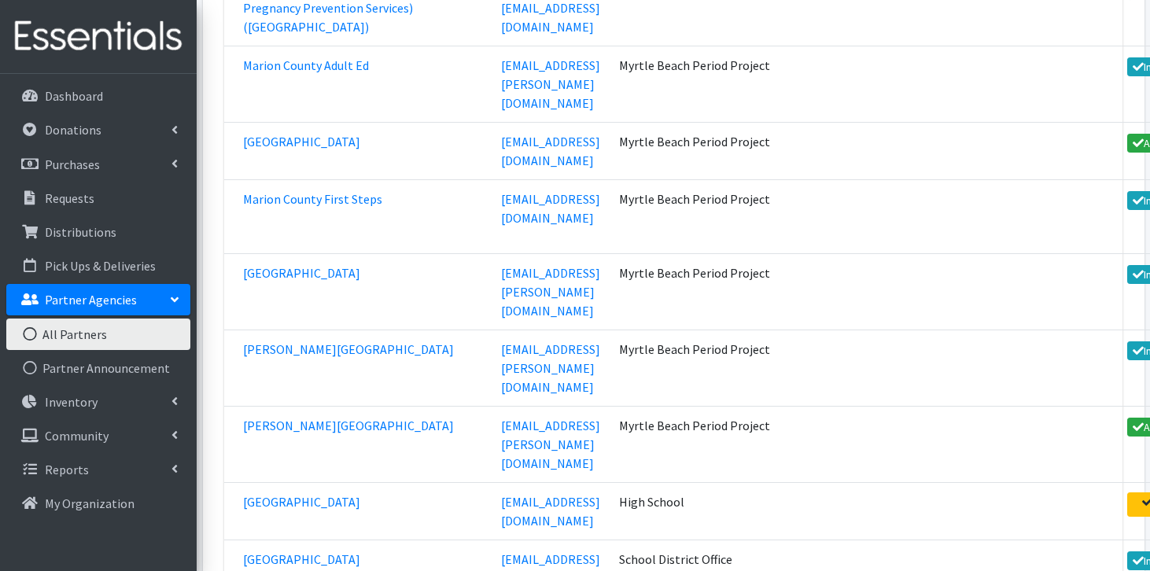
scroll to position [33409, 0]
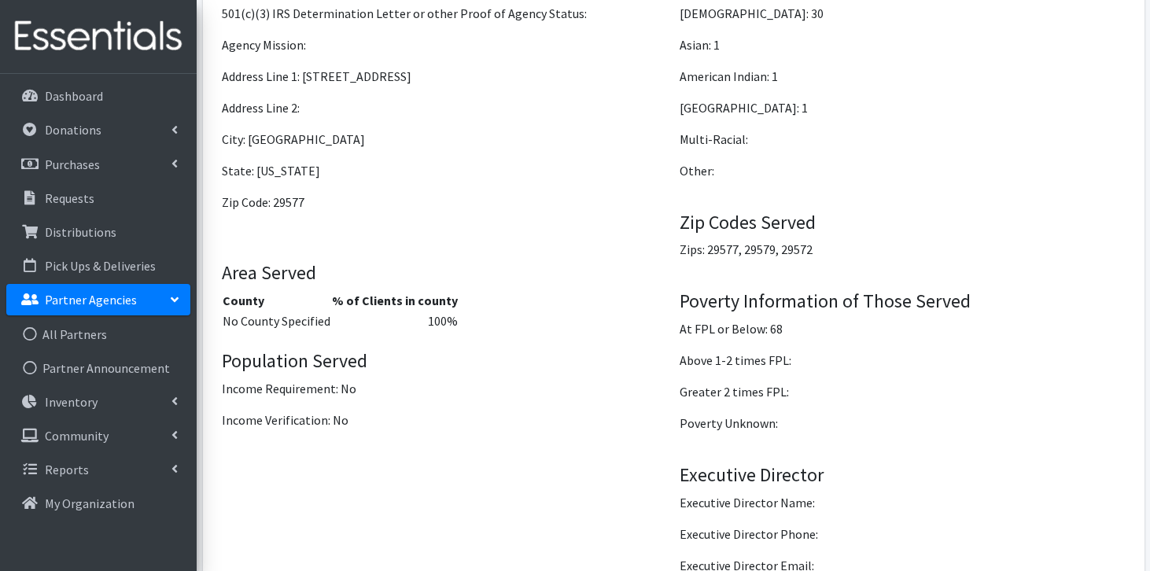
scroll to position [1380, 0]
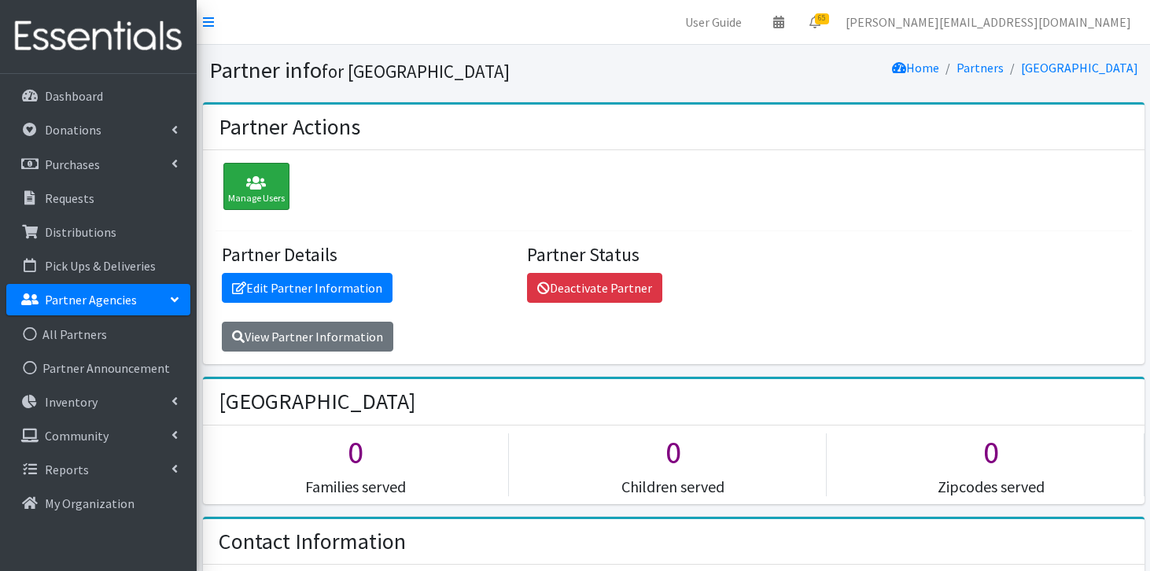
click at [271, 189] on icon at bounding box center [256, 183] width 57 height 16
click at [115, 326] on link "All Partners" at bounding box center [98, 334] width 184 height 31
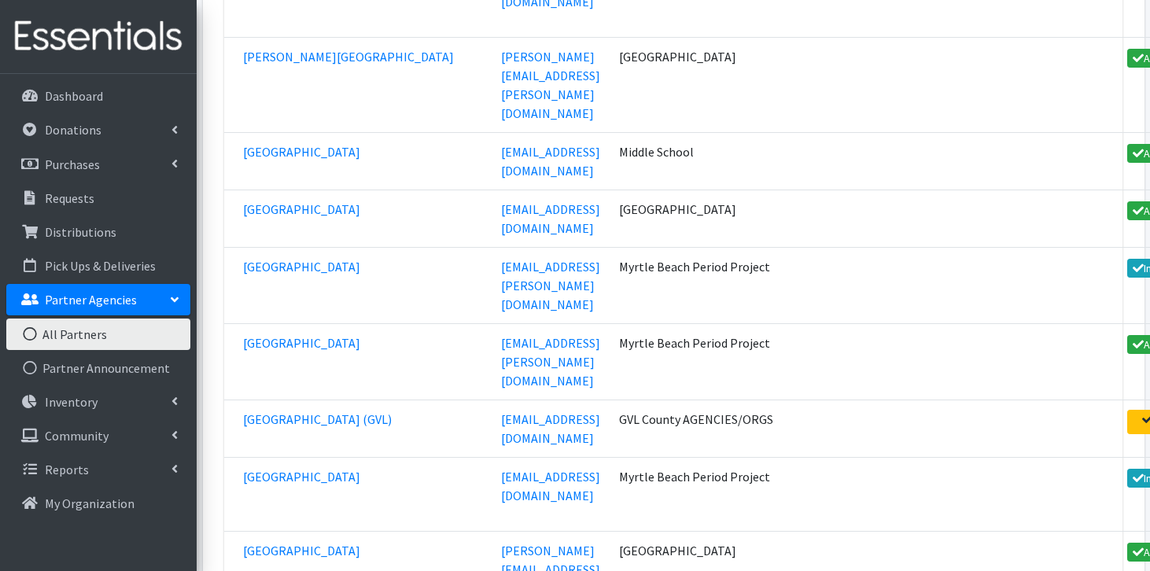
scroll to position [52558, 0]
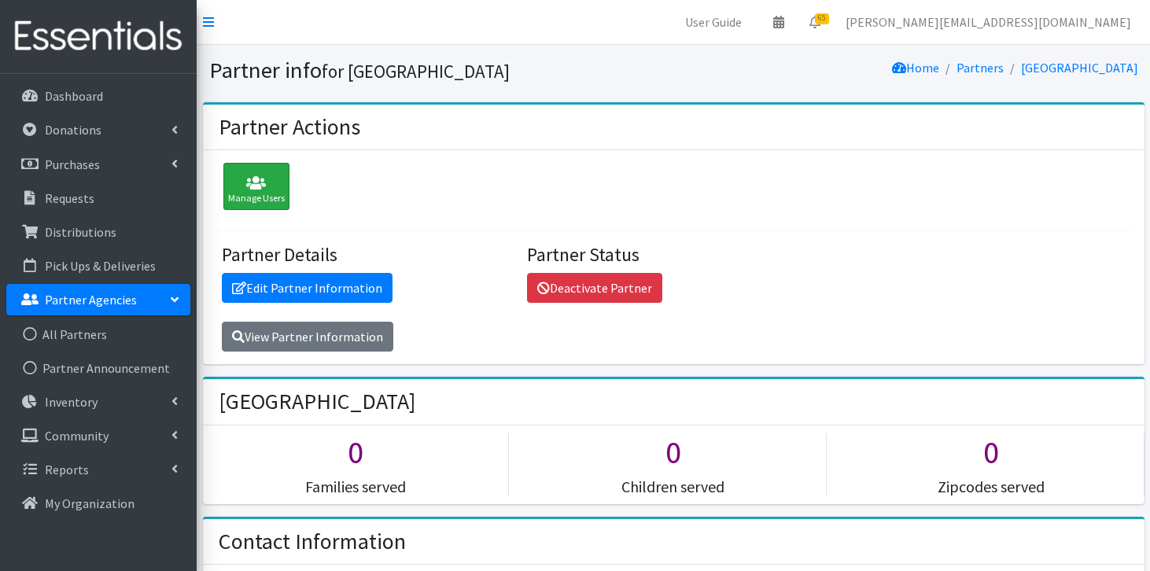
click at [264, 168] on div "Manage Users" at bounding box center [256, 186] width 66 height 47
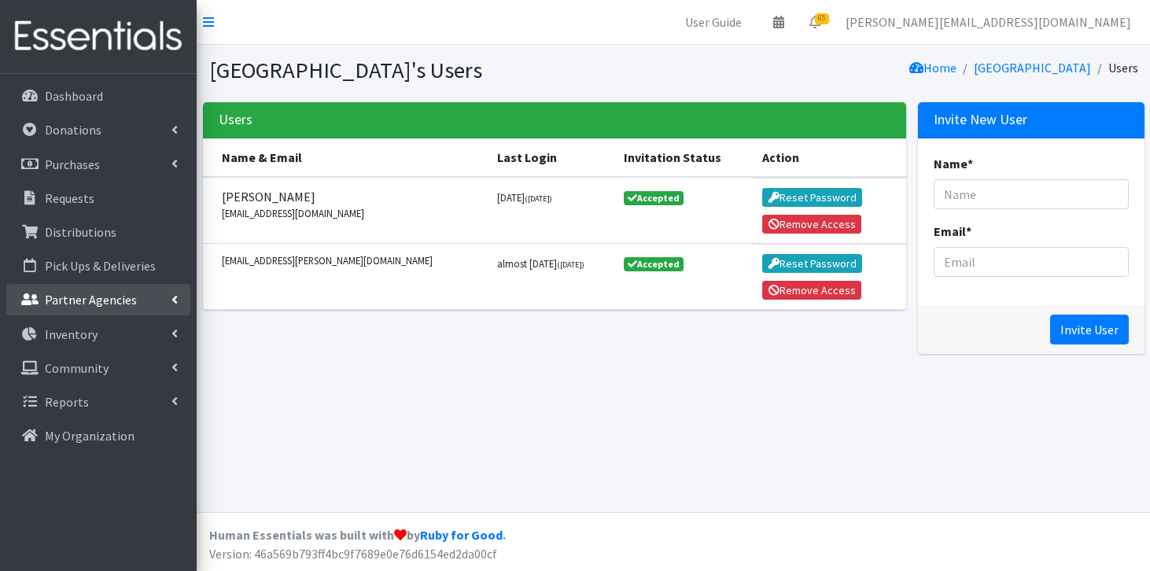
click at [96, 302] on p "Partner Agencies" at bounding box center [91, 300] width 92 height 16
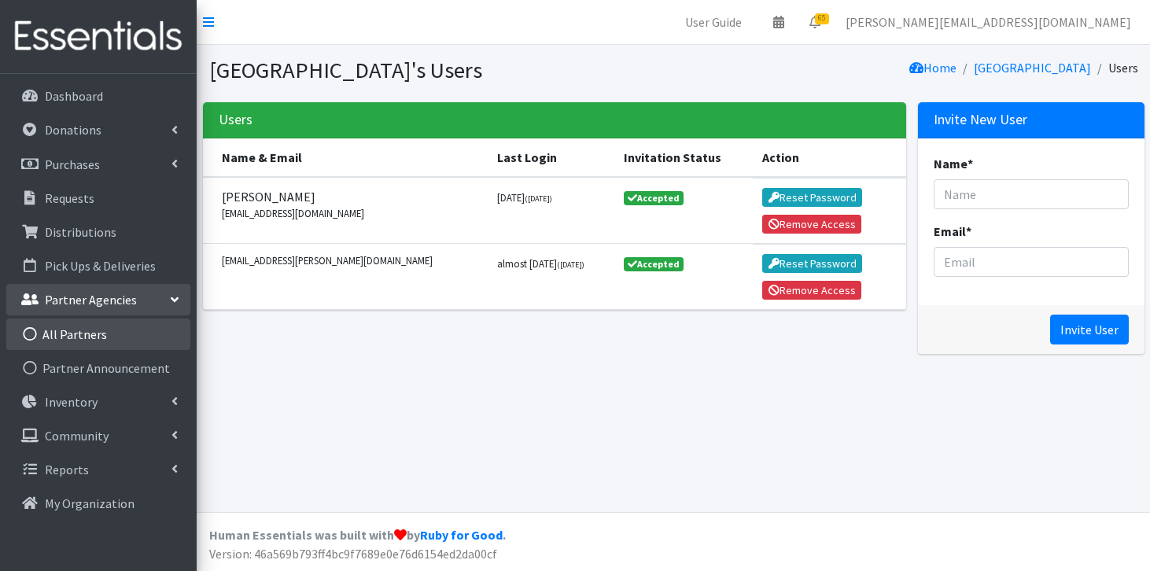
click at [88, 330] on link "All Partners" at bounding box center [98, 334] width 184 height 31
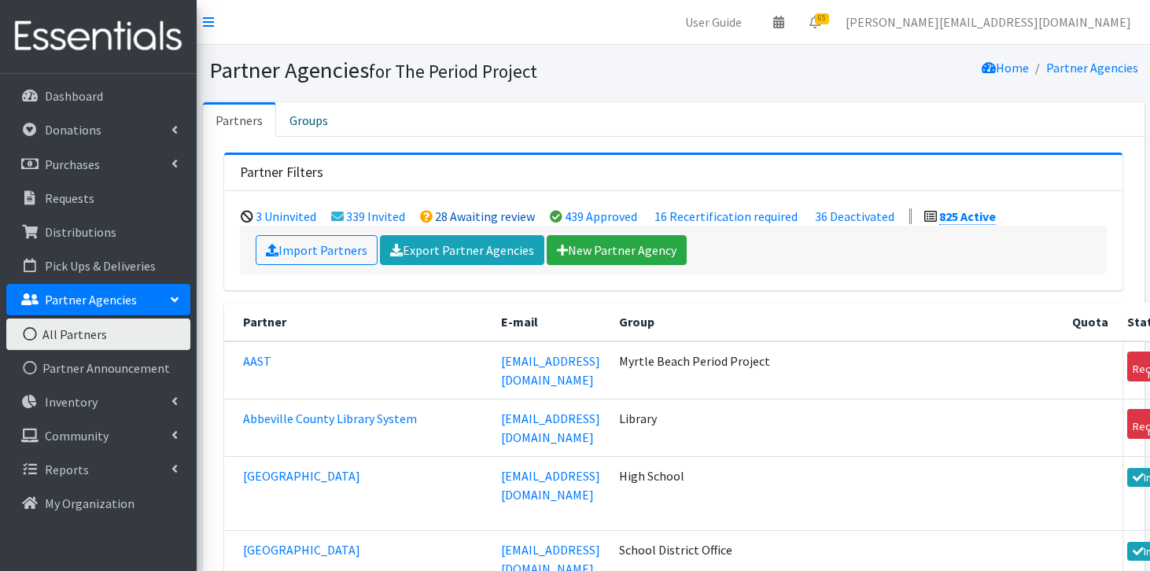
click at [459, 218] on link "28 Awaiting review" at bounding box center [485, 217] width 100 height 16
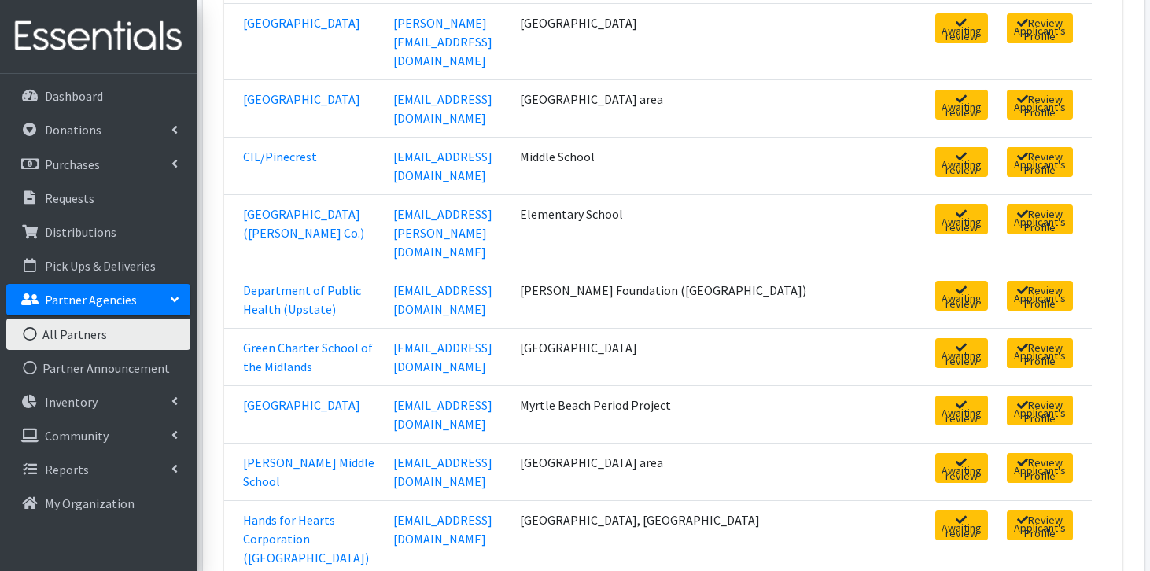
scroll to position [410, 0]
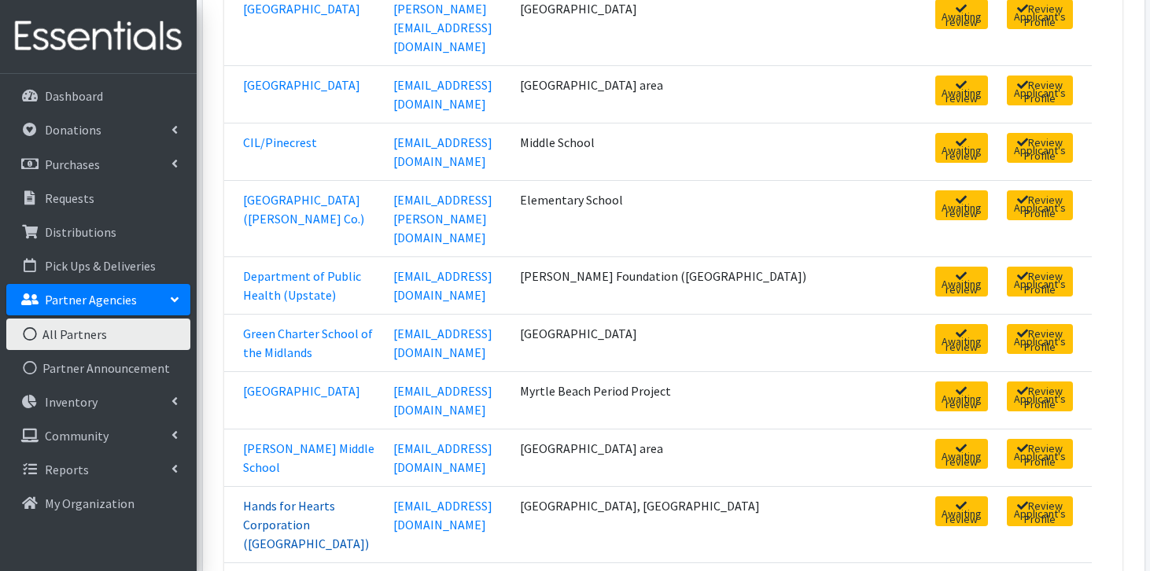
click at [312, 498] on link "Hands for Hearts Corporation ([GEOGRAPHIC_DATA])" at bounding box center [306, 525] width 126 height 54
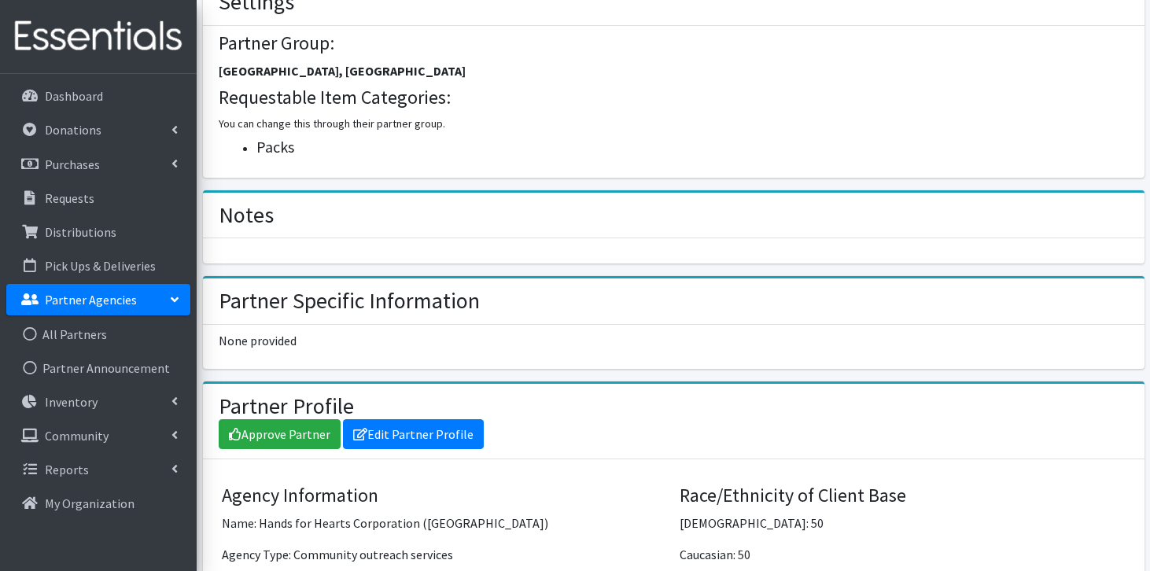
scroll to position [785, 0]
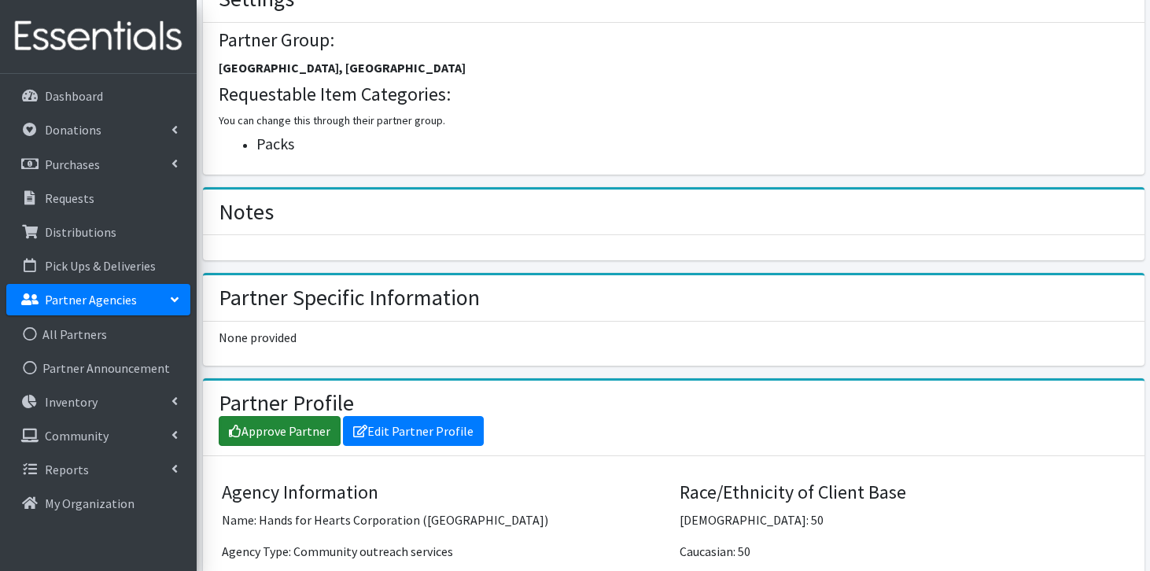
click at [301, 416] on link "Approve Partner" at bounding box center [280, 431] width 122 height 30
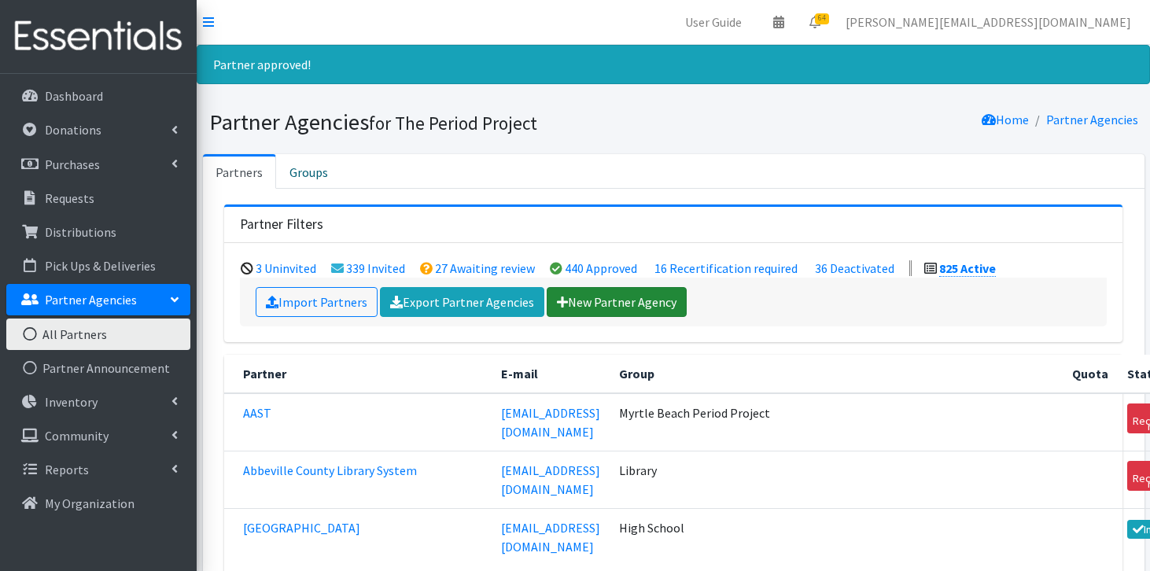
click at [611, 289] on link "New Partner Agency" at bounding box center [617, 302] width 140 height 30
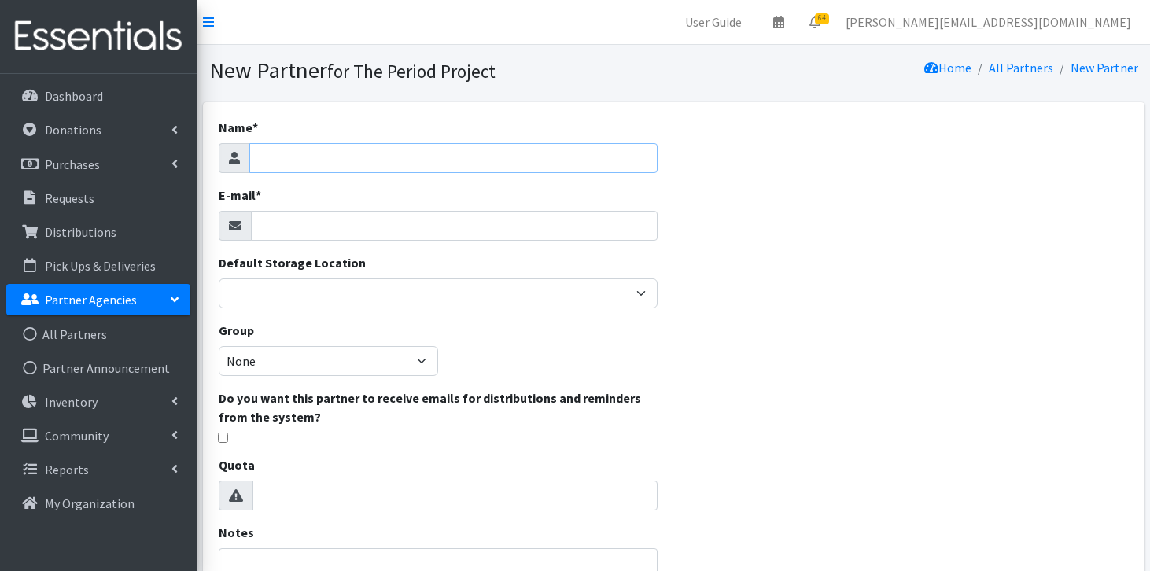
click at [596, 162] on input "Name *" at bounding box center [453, 158] width 409 height 30
type input "Elks Aidmore"
click at [537, 231] on input "E-mail *" at bounding box center [455, 226] width 408 height 30
type input "[EMAIL_ADDRESS][DOMAIN_NAME]"
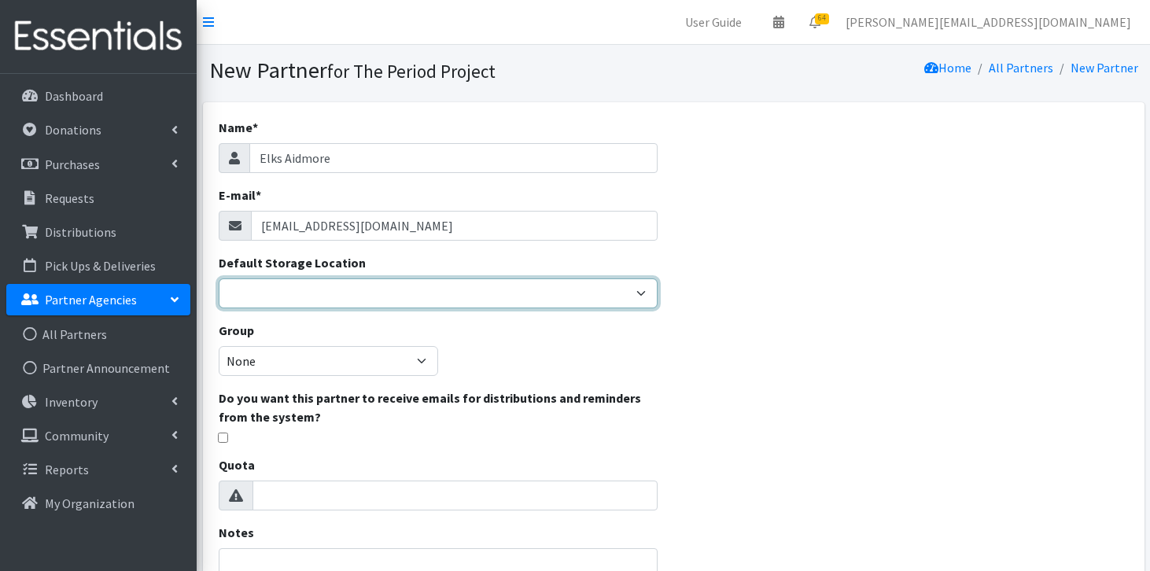
click at [506, 283] on select "Anderson HPP Atlanta, GA Charleston Charlotte Clemson University Columbia chapt…" at bounding box center [439, 294] width 440 height 30
select select "392"
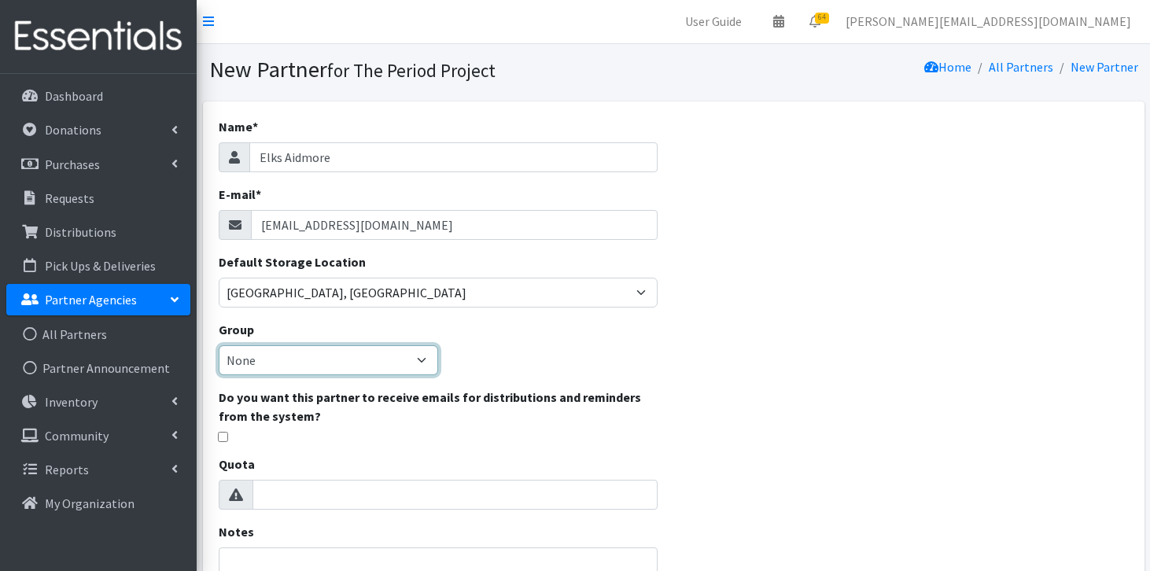
click at [428, 363] on select "None Middle School High School Elementary School Unsheltered Support Head Start…" at bounding box center [329, 360] width 220 height 30
select select "139"
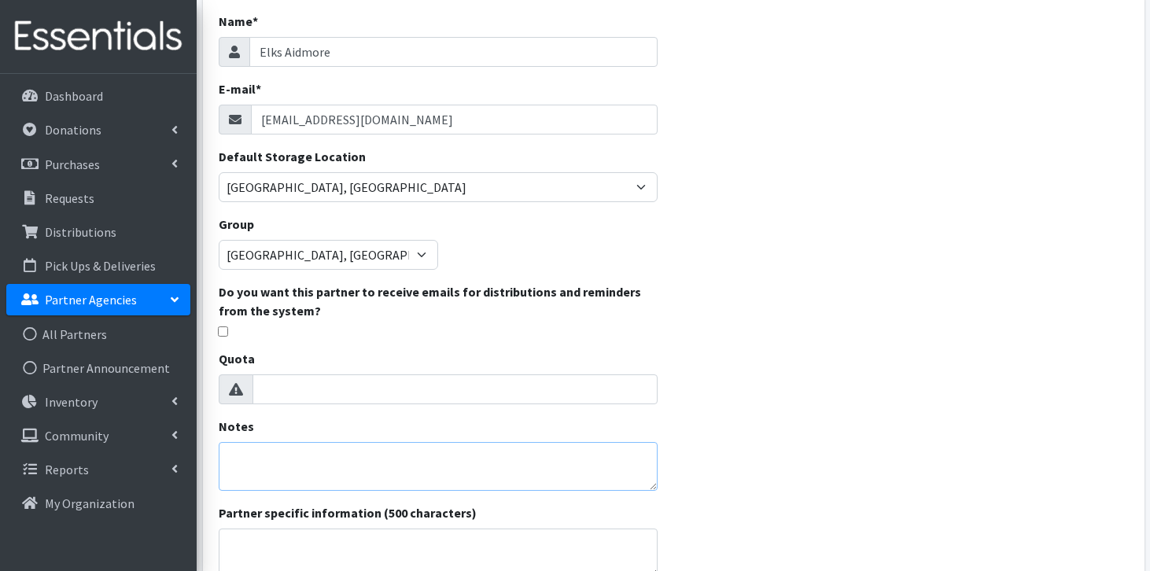
click at [423, 454] on textarea "Notes" at bounding box center [439, 466] width 440 height 49
paste textarea "https://elksaidmore.com"
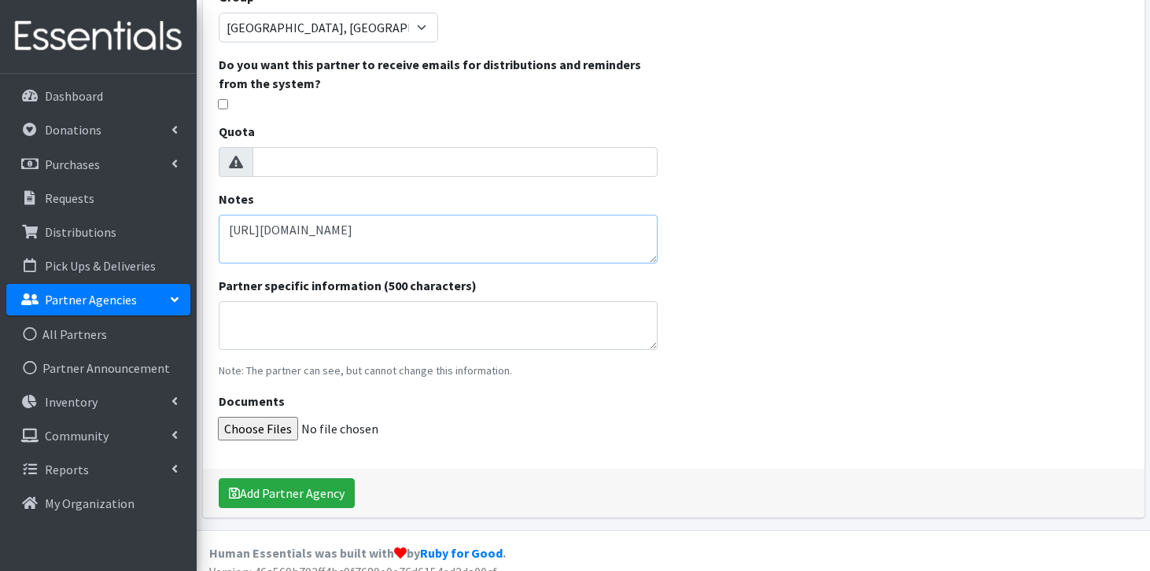
scroll to position [336, 0]
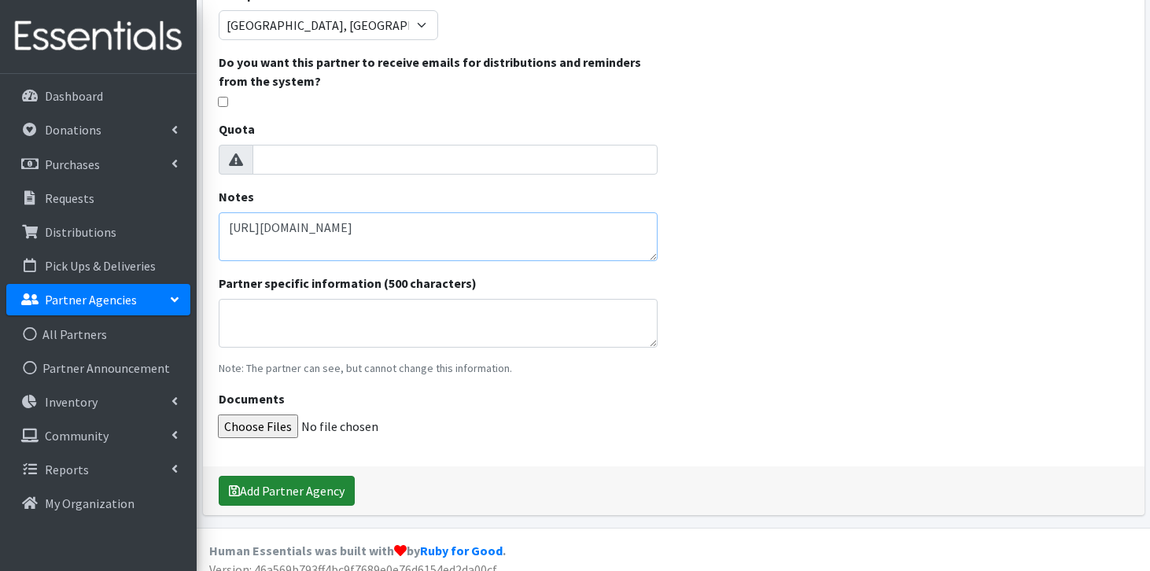
type textarea "https://elksaidmore.com"
click at [303, 491] on button "Add Partner Agency" at bounding box center [287, 491] width 136 height 30
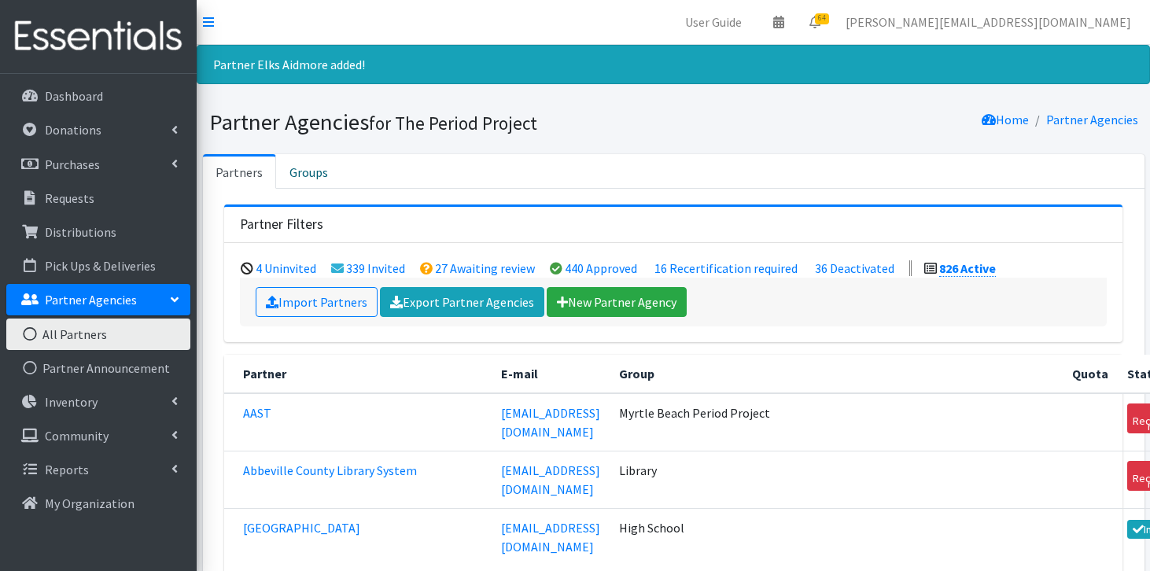
scroll to position [14192, 0]
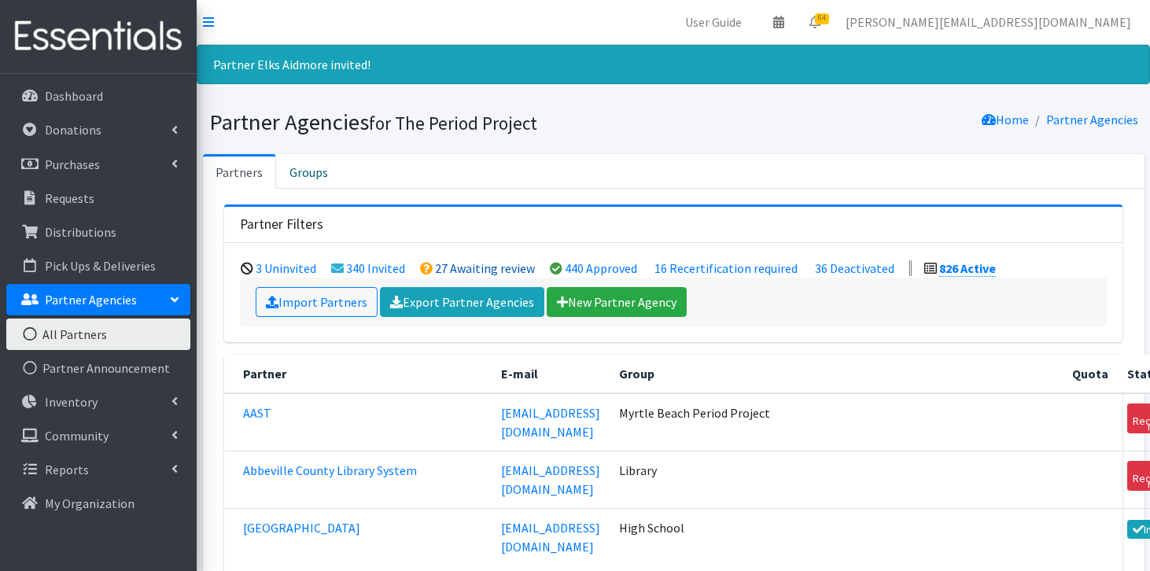
click at [457, 263] on link "27 Awaiting review" at bounding box center [485, 268] width 100 height 16
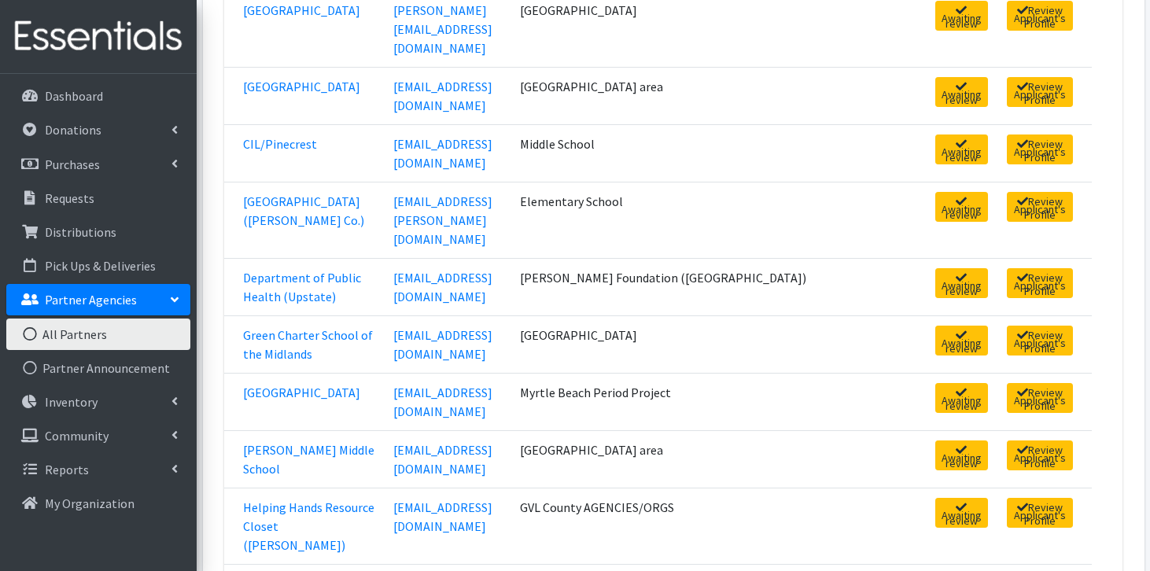
scroll to position [409, 0]
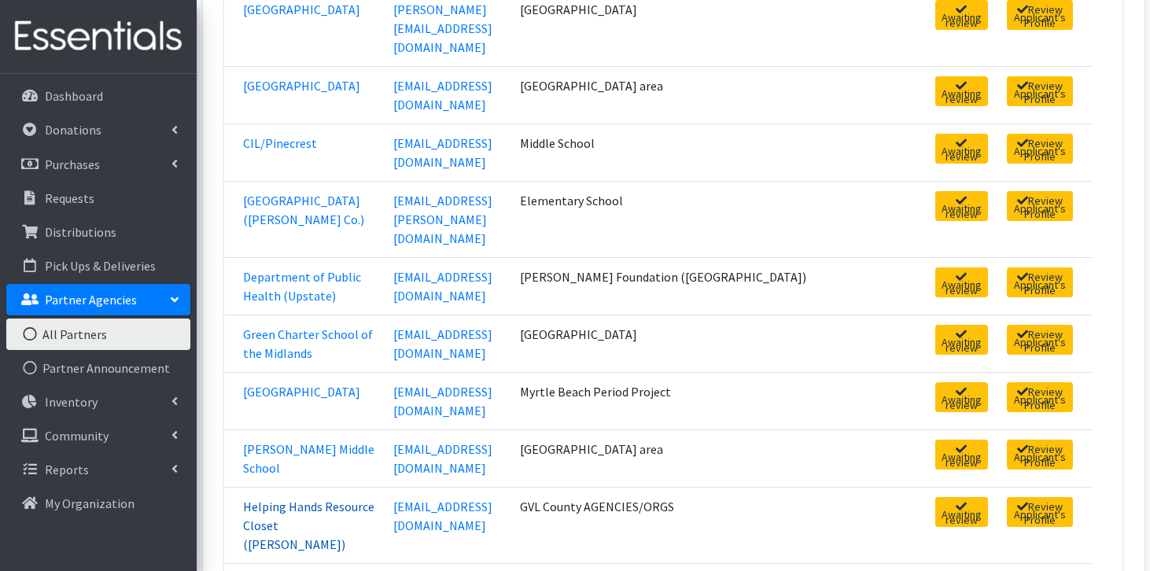
click at [341, 499] on link "Helping Hands Resource Closet ([PERSON_NAME])" at bounding box center [308, 526] width 131 height 54
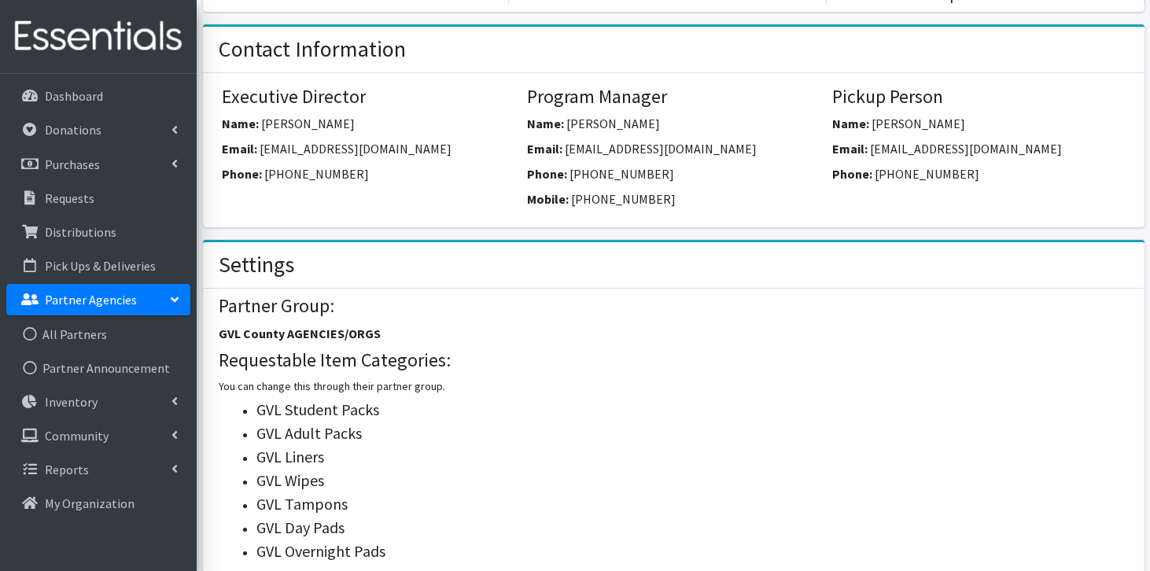
scroll to position [381, 0]
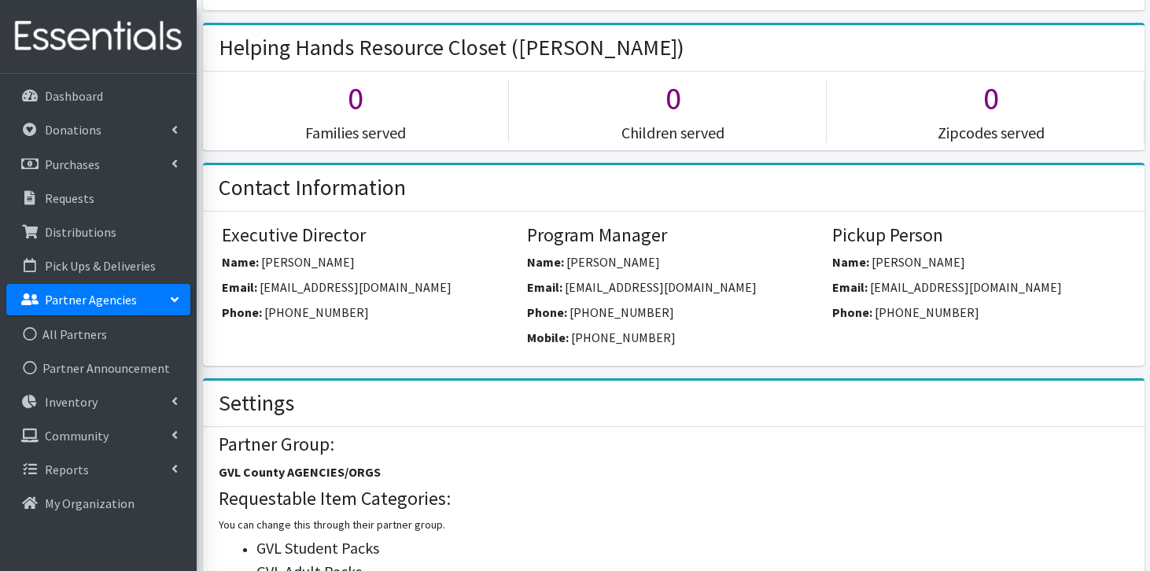
drag, startPoint x: 749, startPoint y: 263, endPoint x: 566, endPoint y: 255, distance: 183.5
click at [566, 279] on span "[EMAIL_ADDRESS][DOMAIN_NAME]" at bounding box center [661, 287] width 192 height 16
copy span "[EMAIL_ADDRESS][DOMAIN_NAME]"
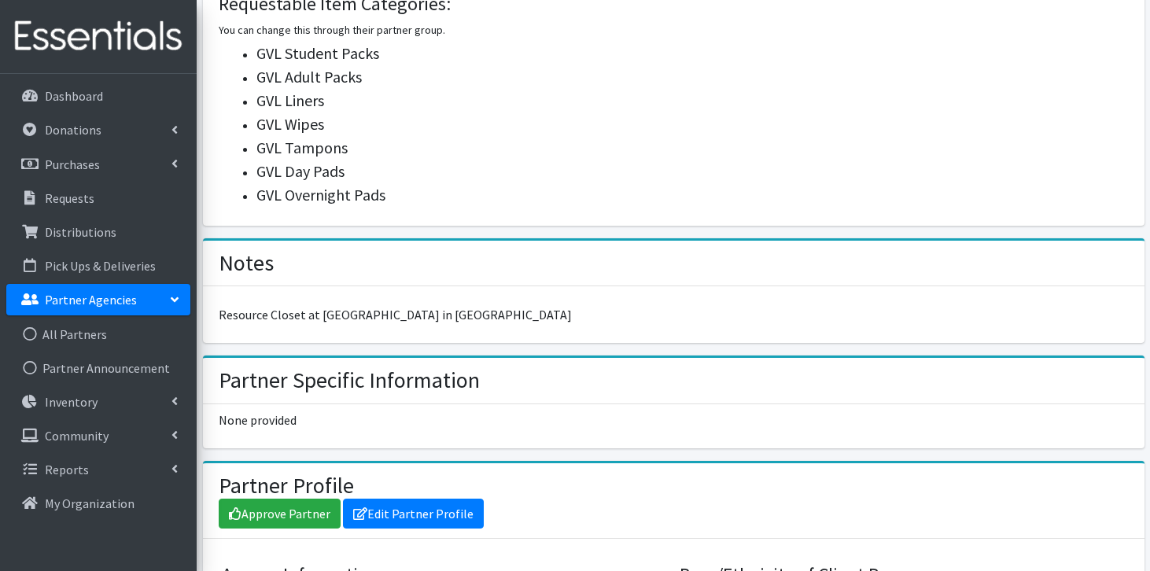
scroll to position [873, 0]
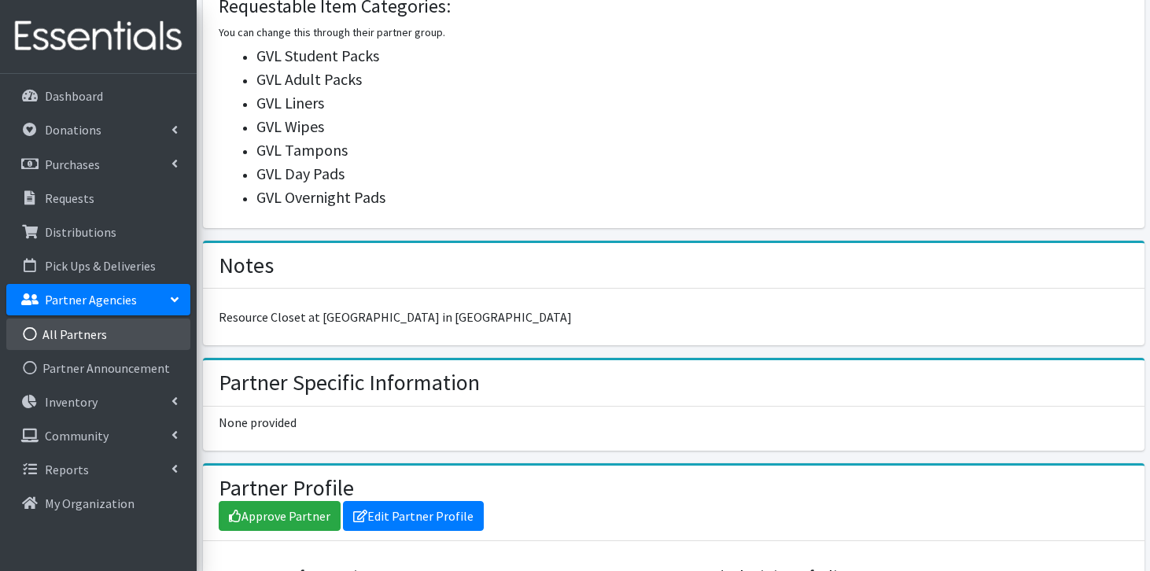
click at [106, 324] on link "All Partners" at bounding box center [98, 334] width 184 height 31
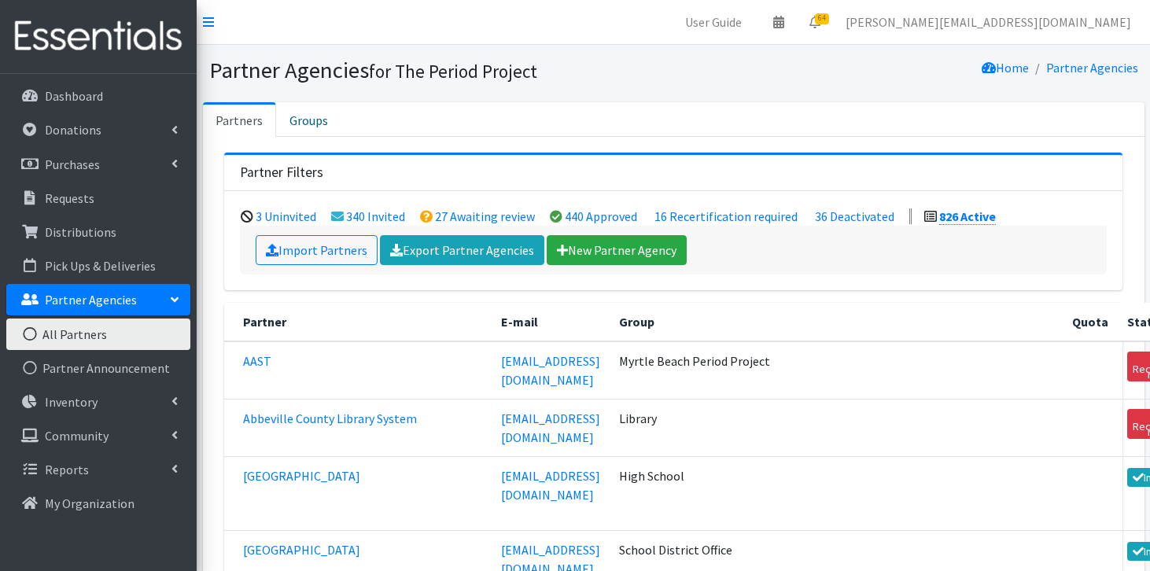
scroll to position [52632, 0]
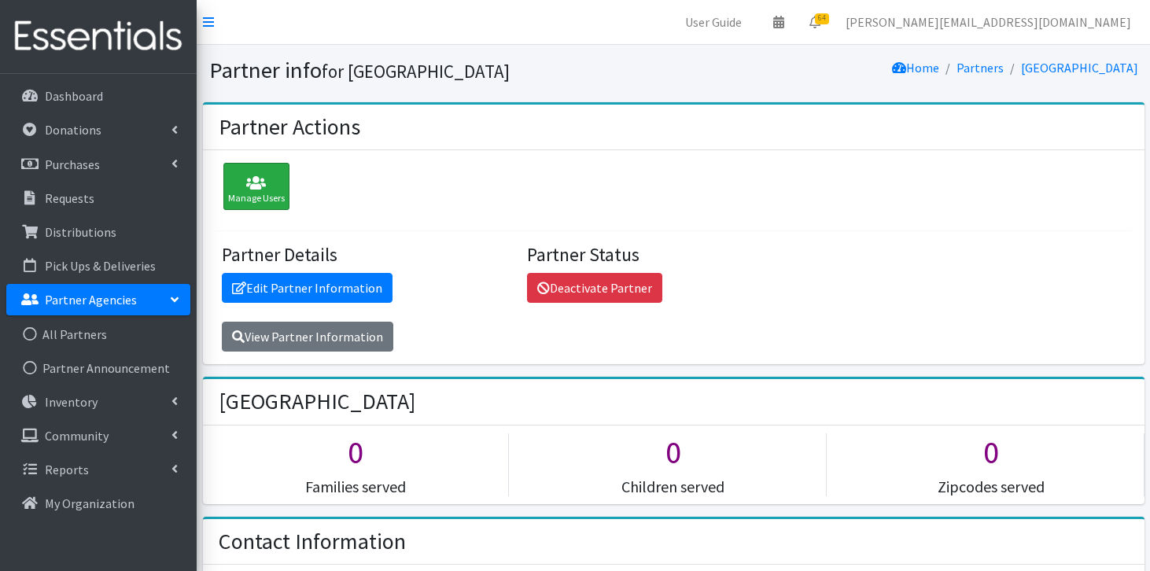
click at [235, 200] on div "Manage Users" at bounding box center [256, 186] width 66 height 47
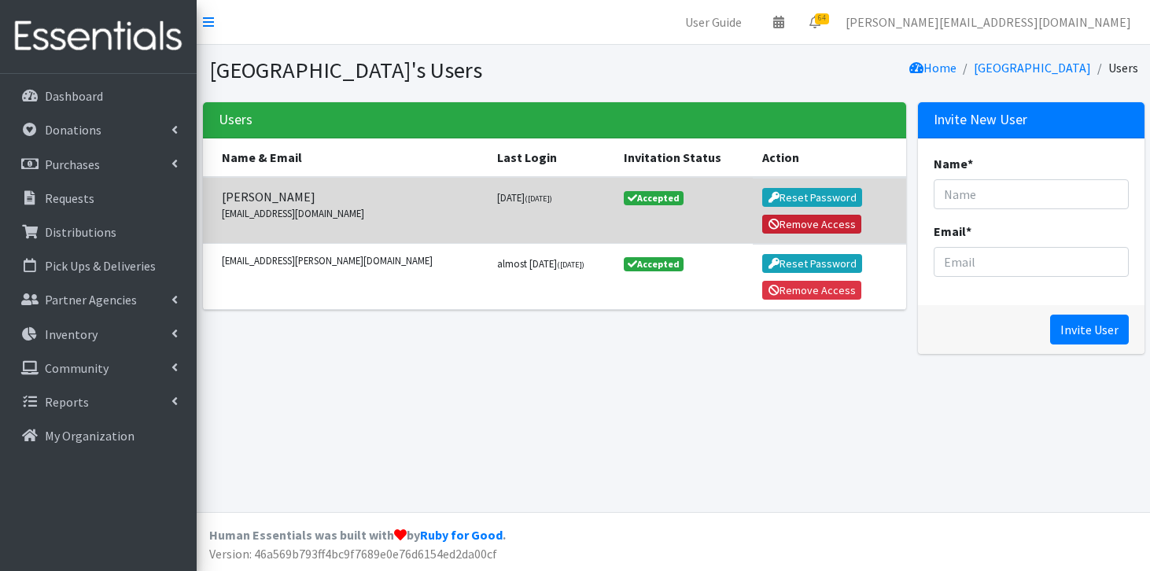
click at [817, 221] on button "Remove Access" at bounding box center [811, 224] width 99 height 19
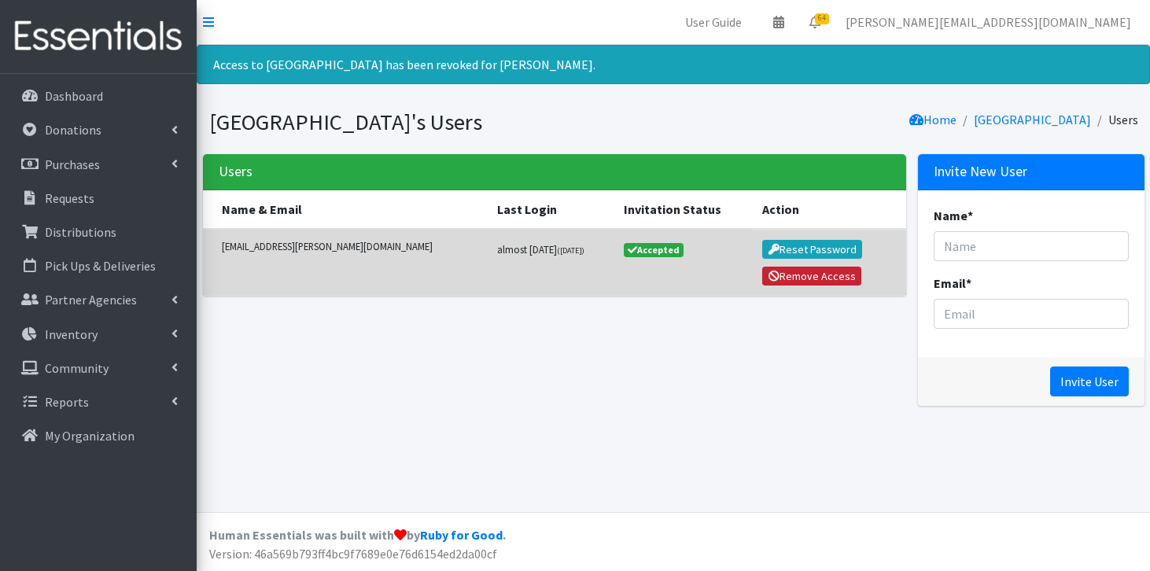
click at [782, 275] on button "Remove Access" at bounding box center [811, 276] width 99 height 19
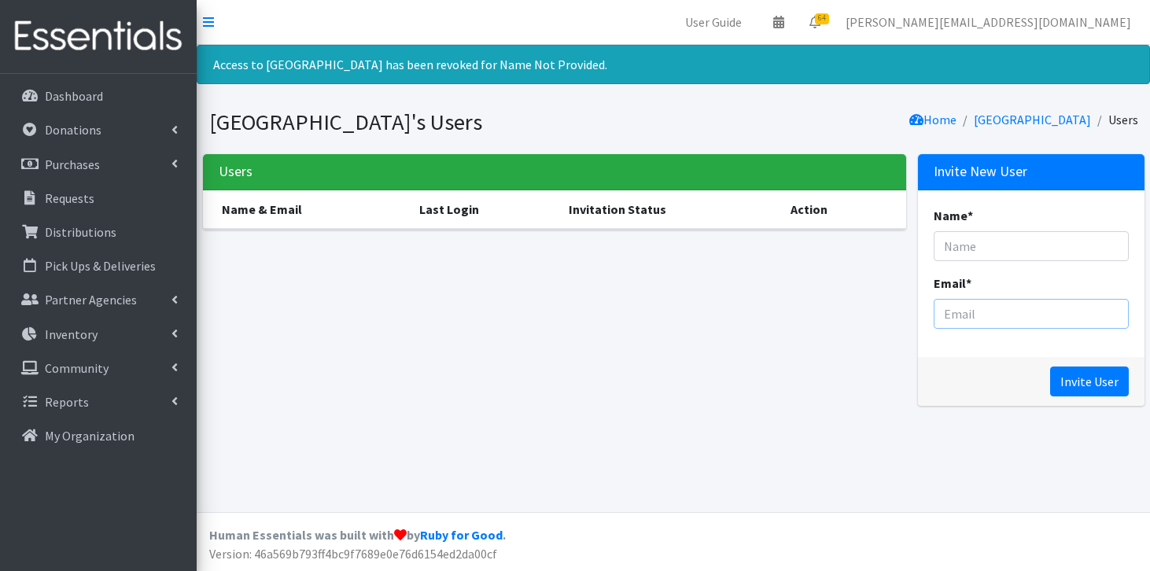
click at [977, 312] on input "Email *" at bounding box center [1031, 314] width 195 height 30
paste input "[PERSON_NAME] <[PERSON_NAME][EMAIL_ADDRESS][PERSON_NAME][DOMAIN_NAME]>"
drag, startPoint x: 1010, startPoint y: 312, endPoint x: 895, endPoint y: 297, distance: 116.0
click at [895, 297] on div "Users Name & Email Last Login Invitation Status Action Invite New User Name * E…" at bounding box center [674, 286] width 954 height 264
type input "McCarter, Melinda L <Melinda.Mccarter@beaufort.k12.sc.us"
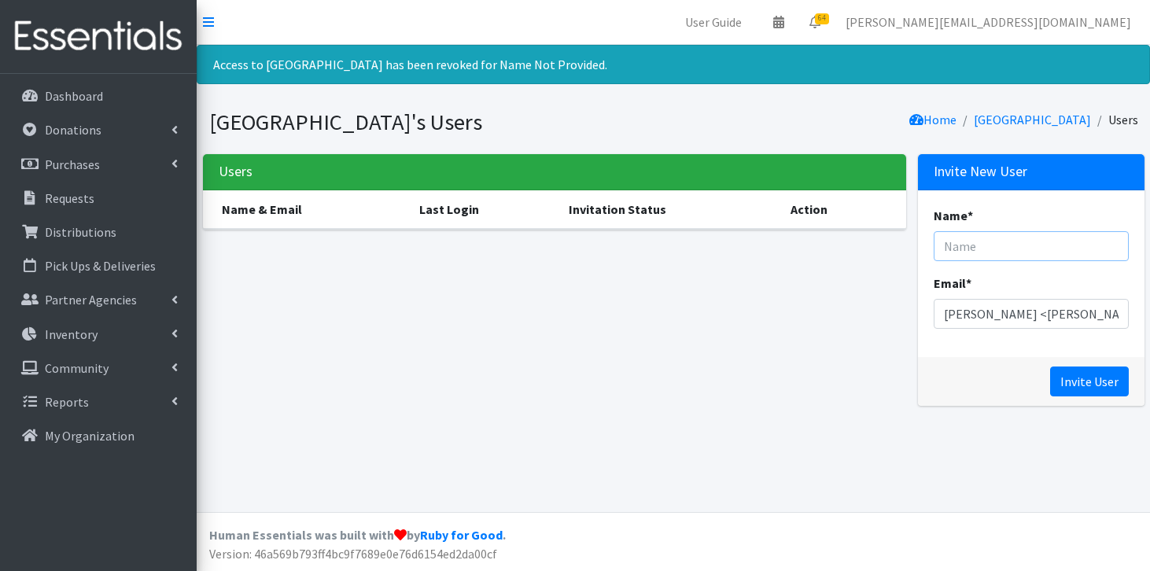
click at [969, 253] on input "Name *" at bounding box center [1031, 246] width 195 height 30
paste input "McCarter, Melinda L <"
drag, startPoint x: 995, startPoint y: 246, endPoint x: 957, endPoint y: 242, distance: 38.0
click at [930, 242] on div "Name * McCarter, Melinda L Email * McCarter, Melinda L <Melinda.Mccarter@beaufo…" at bounding box center [1031, 273] width 227 height 167
drag, startPoint x: 995, startPoint y: 249, endPoint x: 932, endPoint y: 241, distance: 63.4
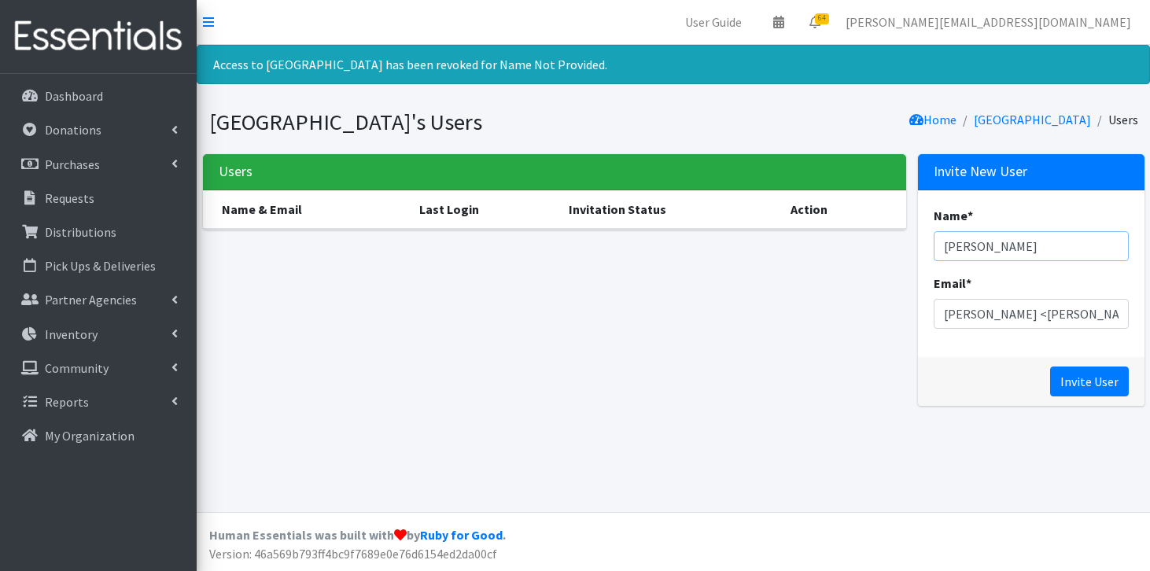
click at [932, 241] on div "Name * McCarter, Melinda L Email * McCarter, Melinda L <Melinda.Mccarter@beaufo…" at bounding box center [1031, 273] width 227 height 167
click at [1018, 248] on input "Melinda L" at bounding box center [1031, 246] width 195 height 30
paste input "McCarter,"
type input "Melinda L McCarter"
click at [1082, 377] on input "Invite User" at bounding box center [1089, 382] width 79 height 30
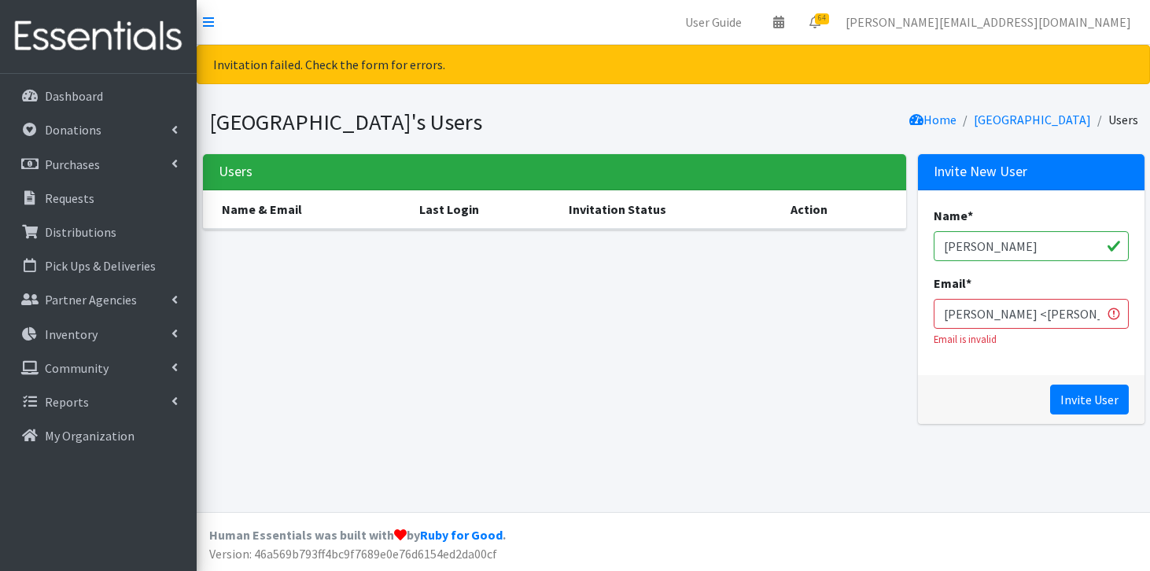
click at [1091, 313] on input "[PERSON_NAME] <[PERSON_NAME][EMAIL_ADDRESS][PERSON_NAME][DOMAIN_NAME]" at bounding box center [1031, 314] width 195 height 30
drag, startPoint x: 979, startPoint y: 311, endPoint x: 866, endPoint y: 309, distance: 112.5
click at [866, 309] on div "Users Name & Email Last Login Invitation Status Action Invite New User Name * […" at bounding box center [674, 295] width 954 height 282
type input "[PERSON_NAME][EMAIL_ADDRESS][PERSON_NAME][DOMAIN_NAME]"
click at [1087, 400] on input "Invite User" at bounding box center [1089, 400] width 79 height 30
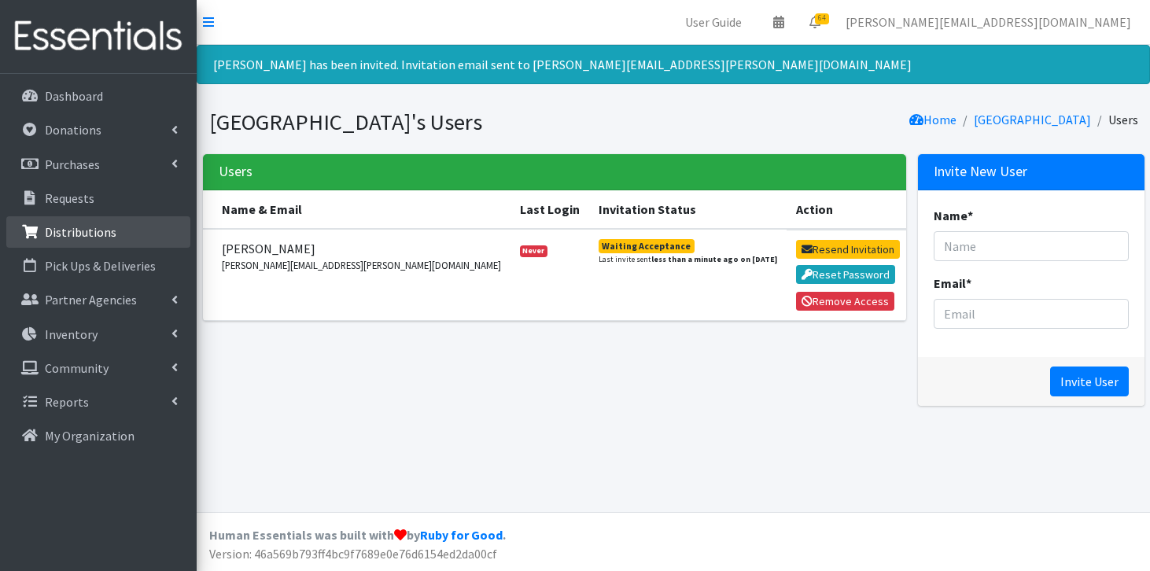
click at [123, 220] on link "Distributions" at bounding box center [98, 231] width 184 height 31
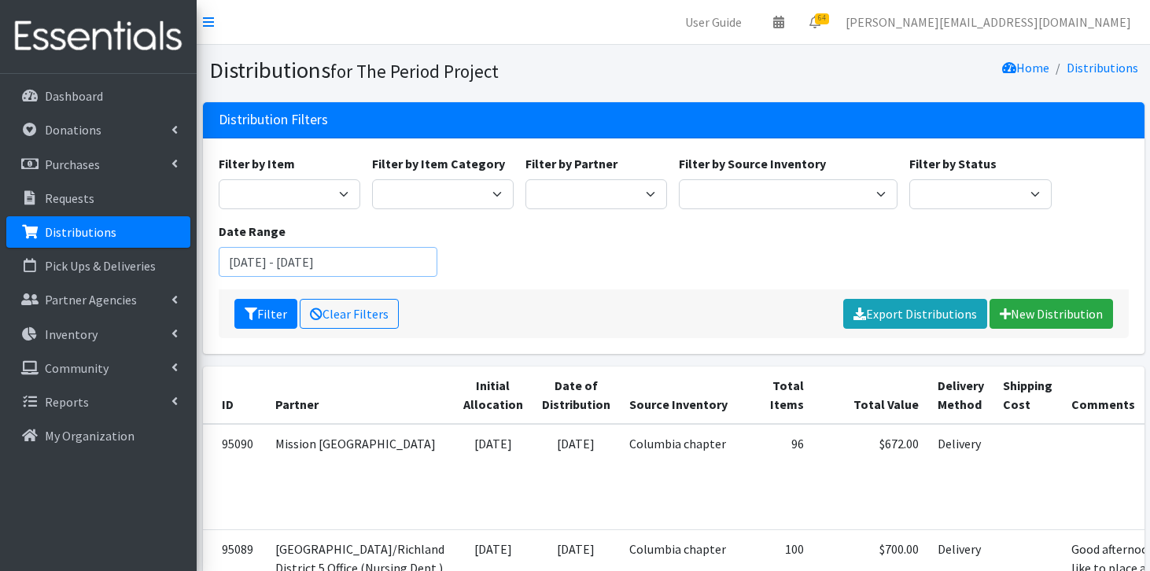
click at [292, 263] on input "[DATE] - [DATE]" at bounding box center [328, 262] width 219 height 30
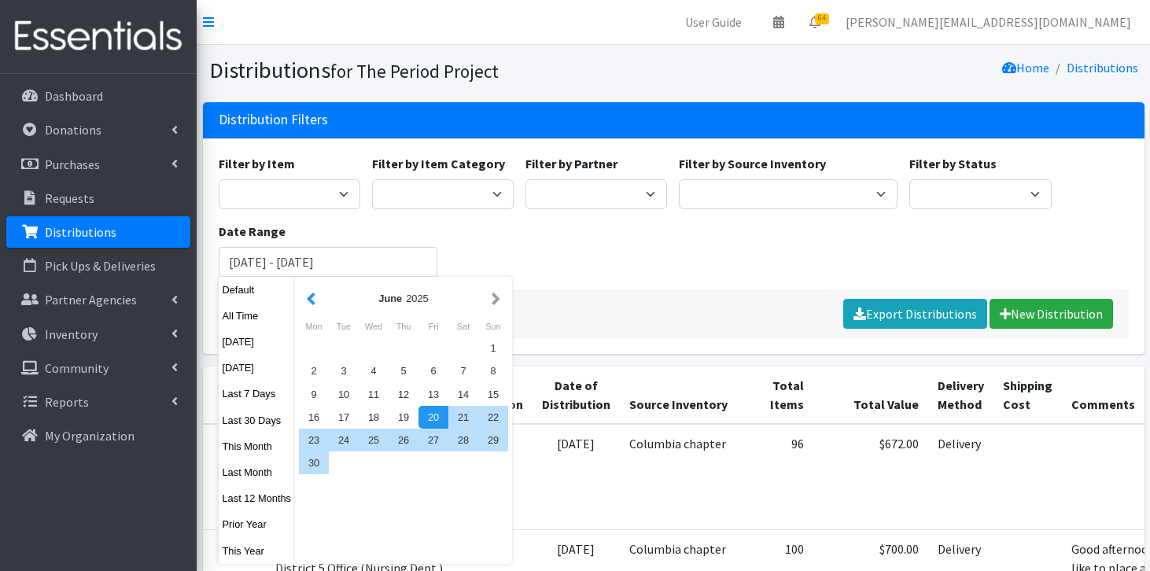
click at [313, 300] on button "button" at bounding box center [311, 299] width 17 height 20
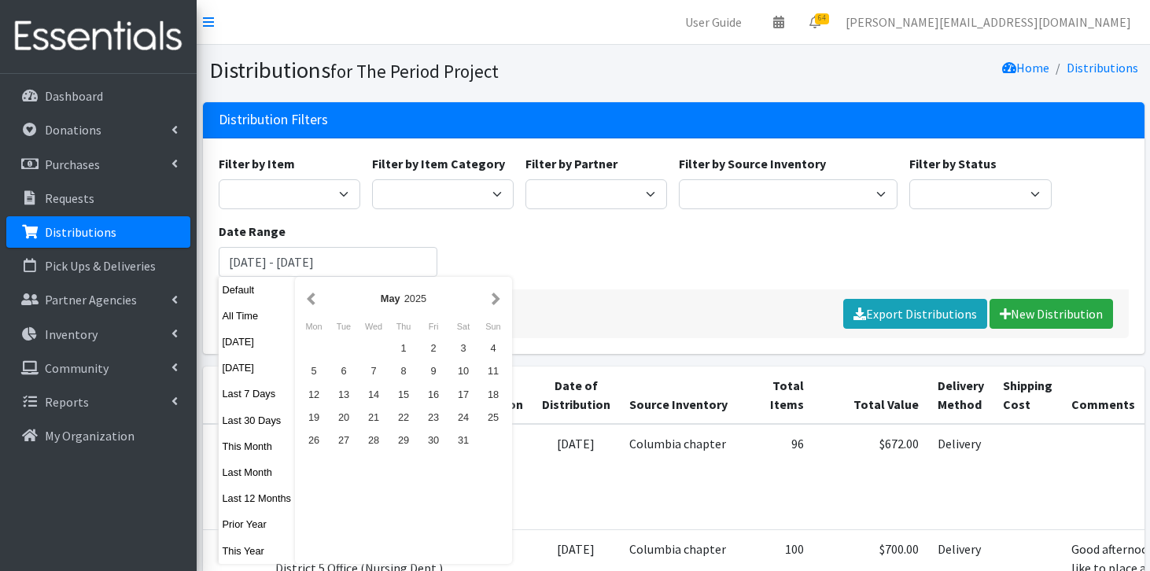
click at [313, 300] on button "button" at bounding box center [311, 299] width 17 height 20
click at [377, 345] on div "1" at bounding box center [374, 348] width 30 height 23
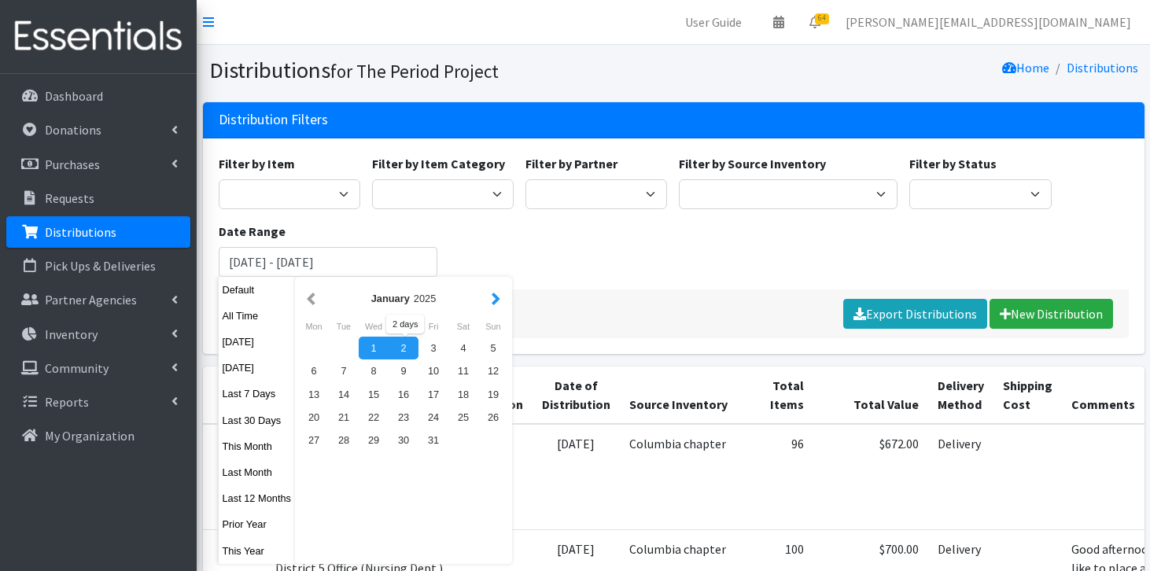
click at [497, 297] on button "button" at bounding box center [496, 299] width 17 height 20
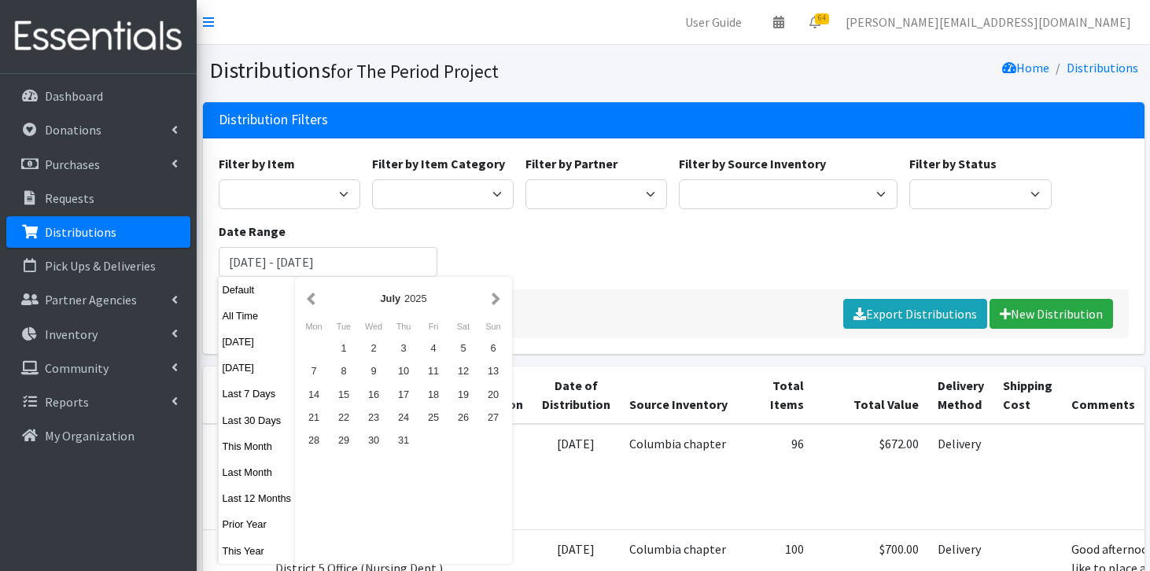
click at [497, 297] on button "button" at bounding box center [496, 299] width 17 height 20
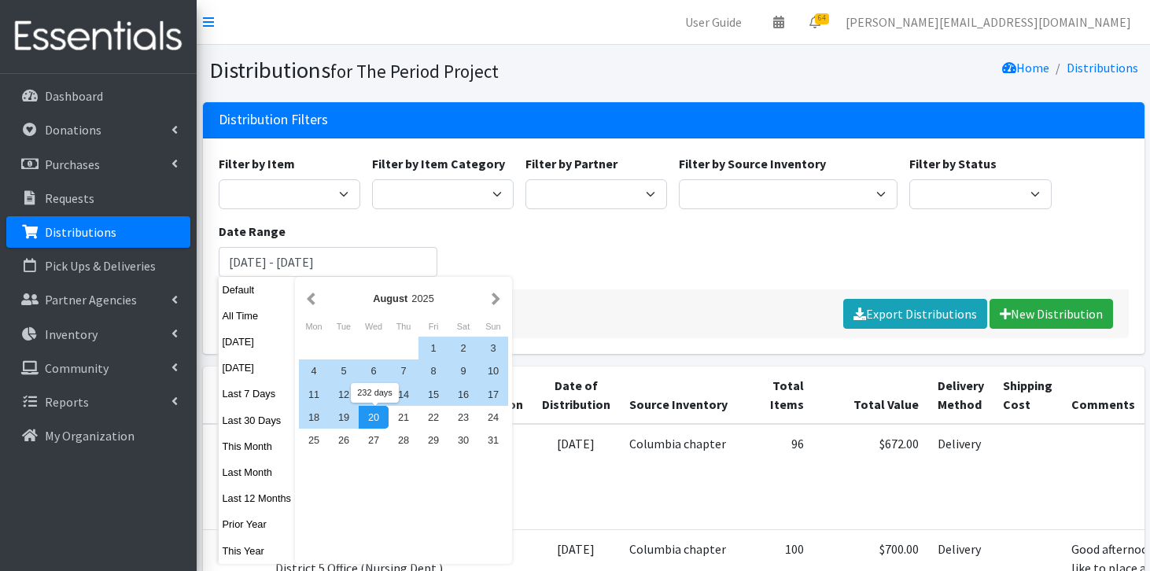
click at [375, 415] on div "20" at bounding box center [374, 417] width 30 height 23
type input "January 1, 2025 - August 20, 2025"
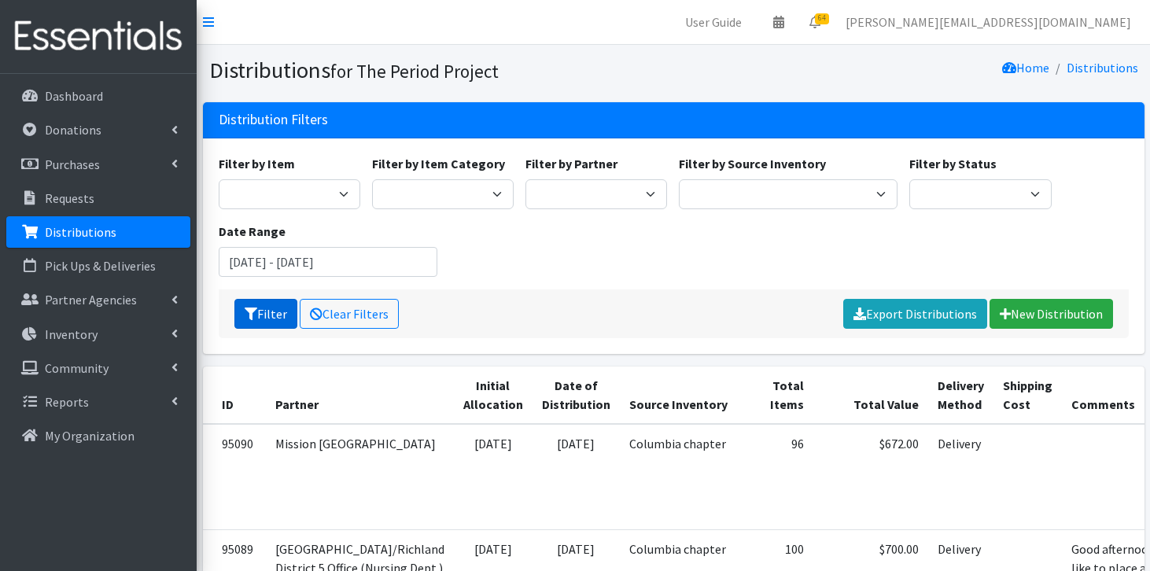
click at [283, 319] on button "Filter" at bounding box center [265, 314] width 63 height 30
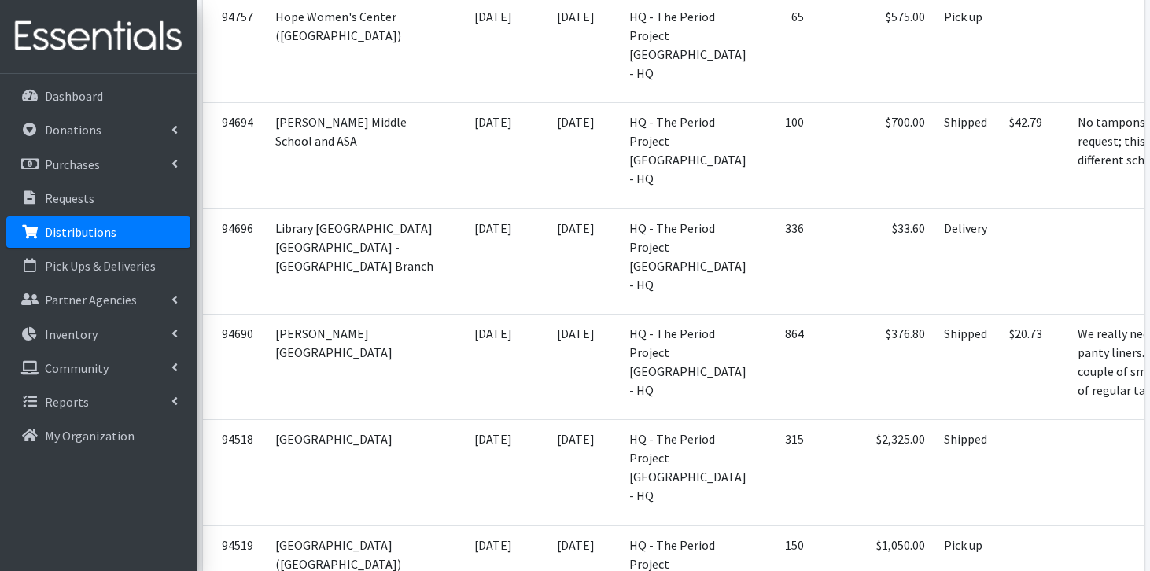
scroll to position [1335, 0]
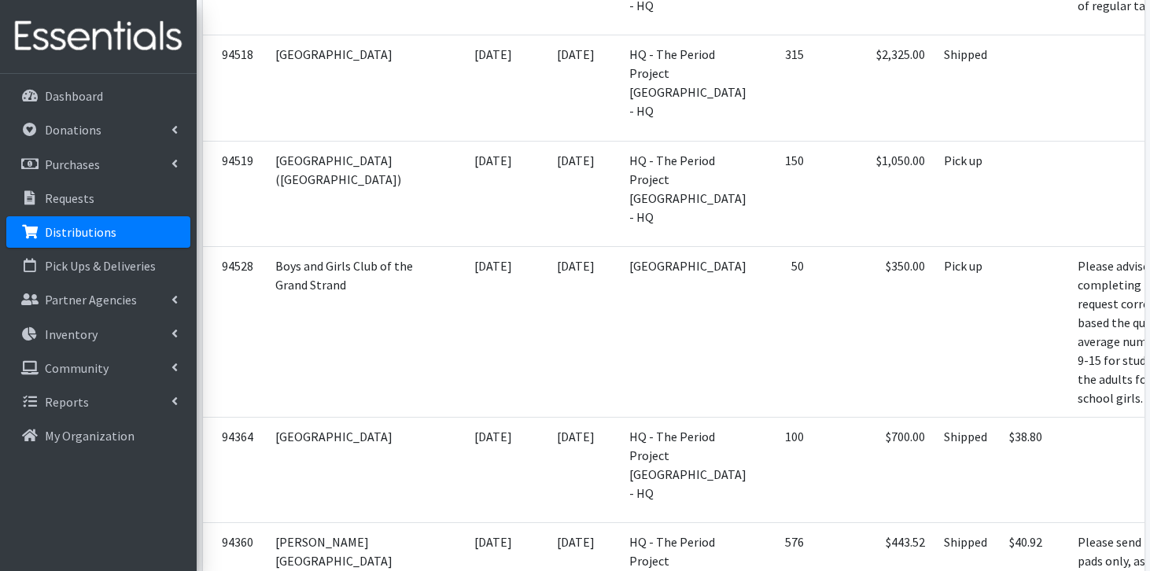
scroll to position [1615, 0]
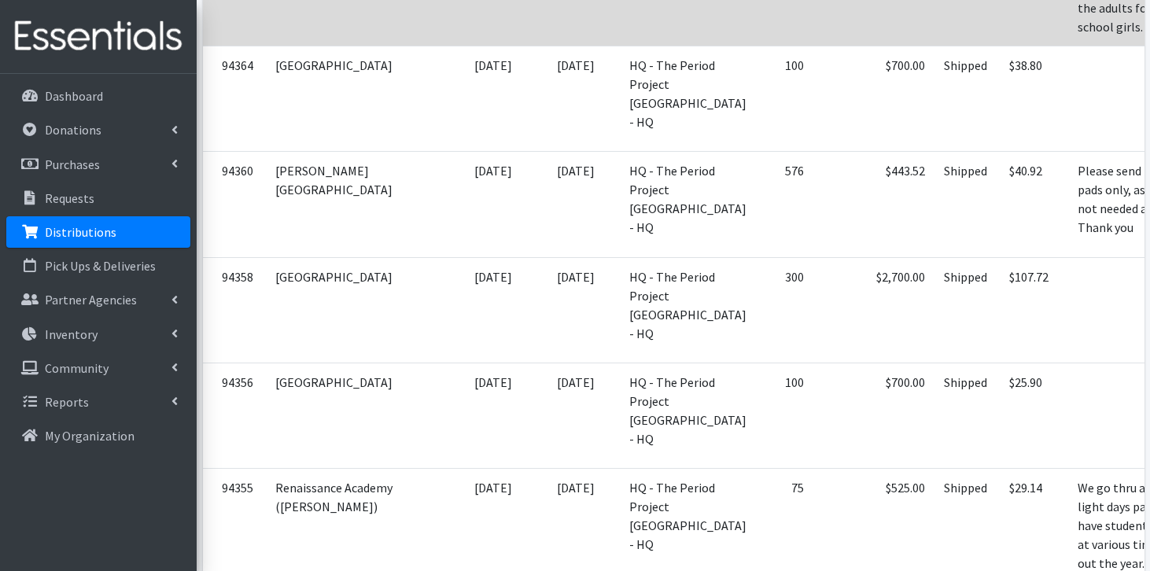
scroll to position [1996, 0]
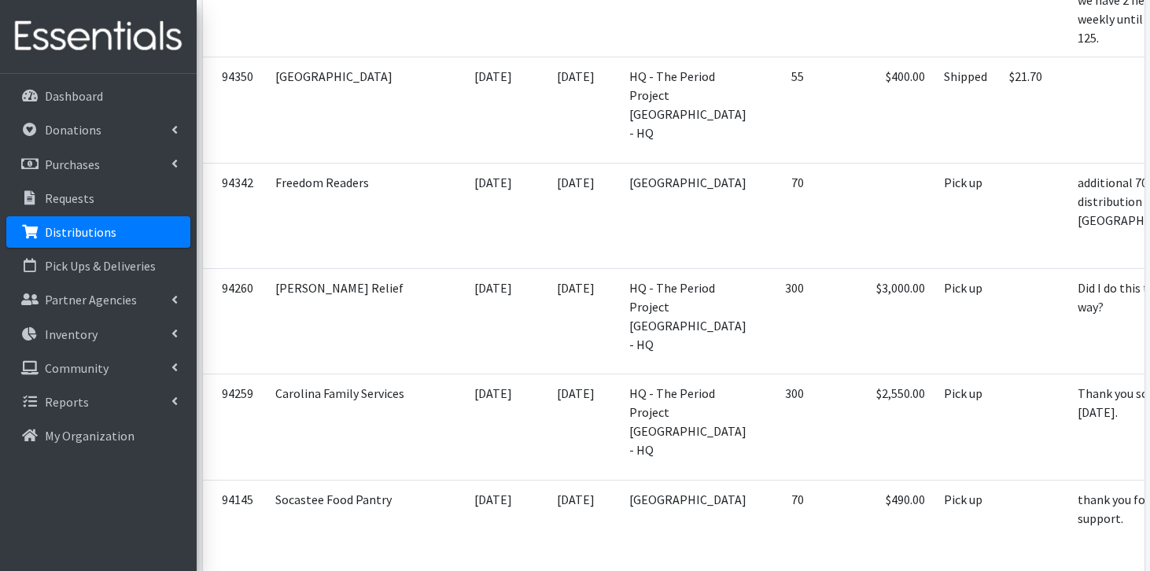
scroll to position [2568, 0]
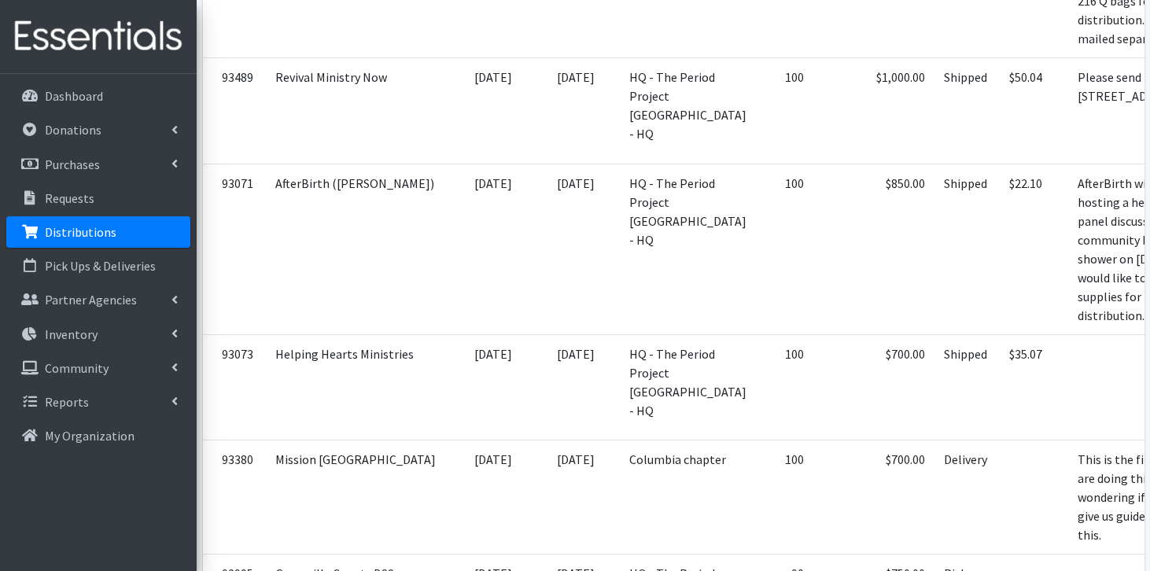
scroll to position [4375, 0]
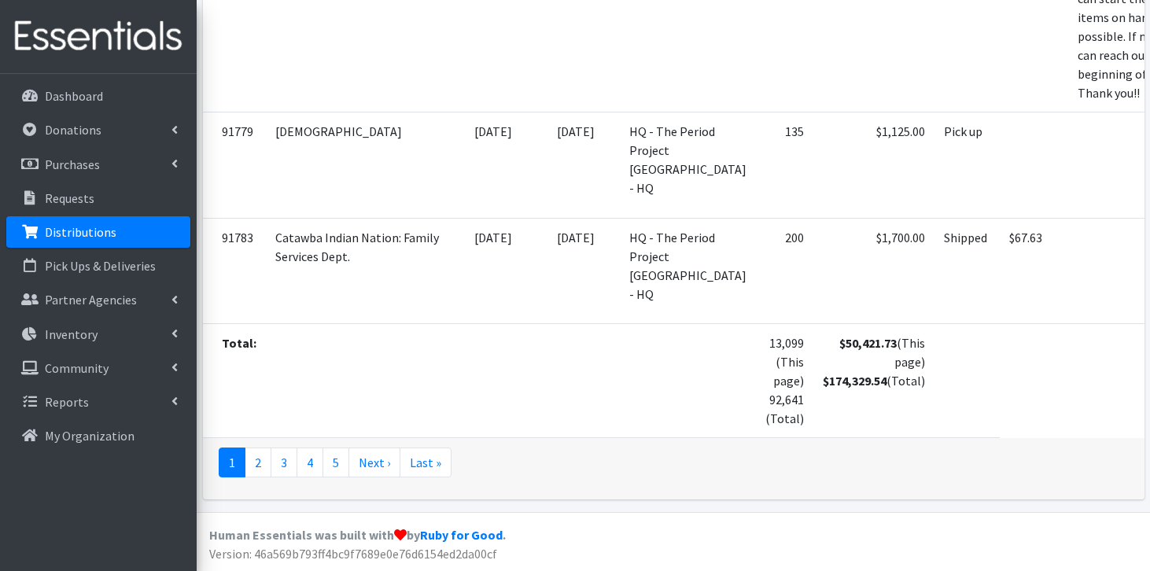
scroll to position [6597, 0]
click at [266, 461] on link "2" at bounding box center [258, 463] width 27 height 30
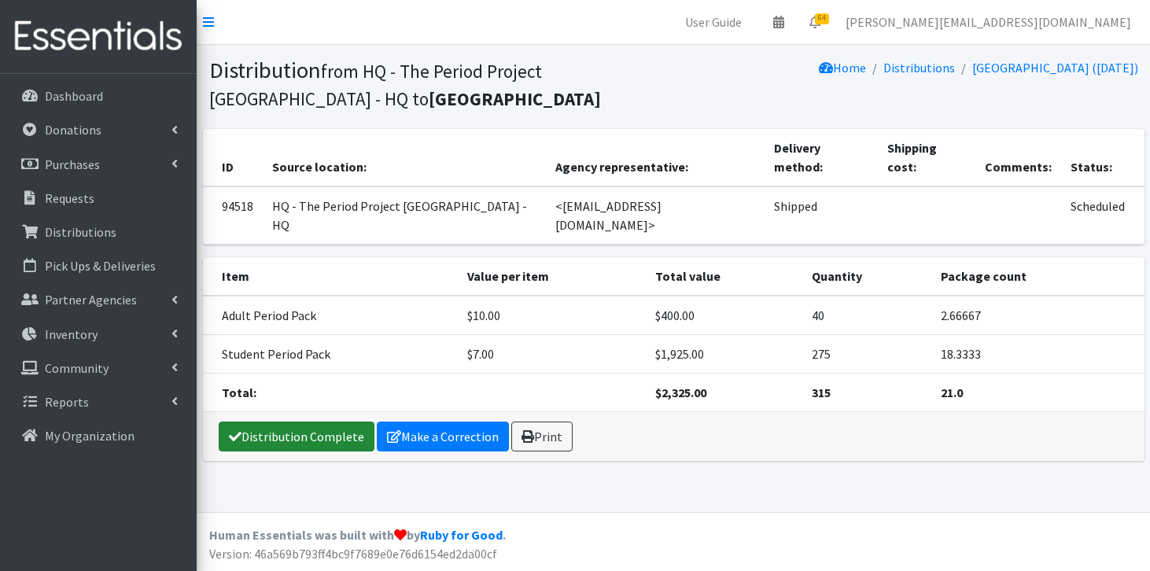
click at [317, 422] on link "Distribution Complete" at bounding box center [297, 437] width 156 height 30
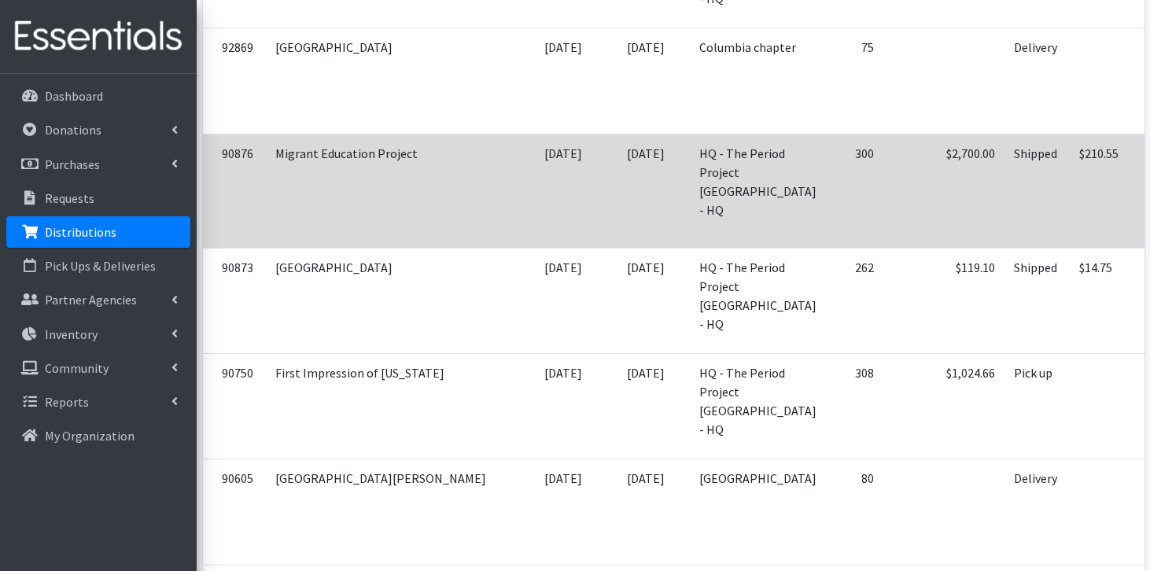
scroll to position [928, 0]
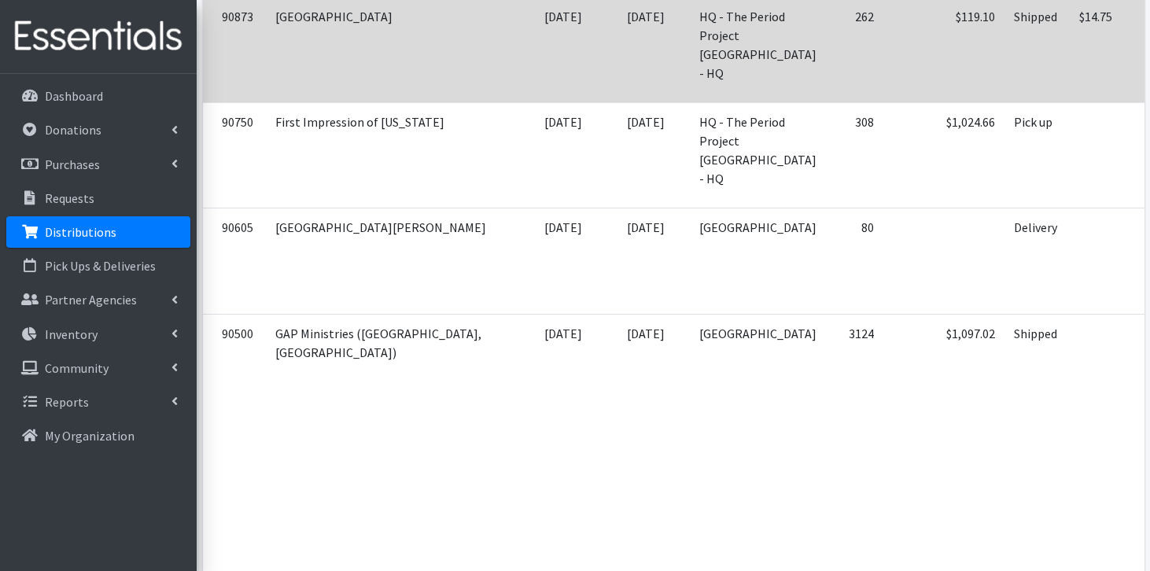
scroll to position [1175, 0]
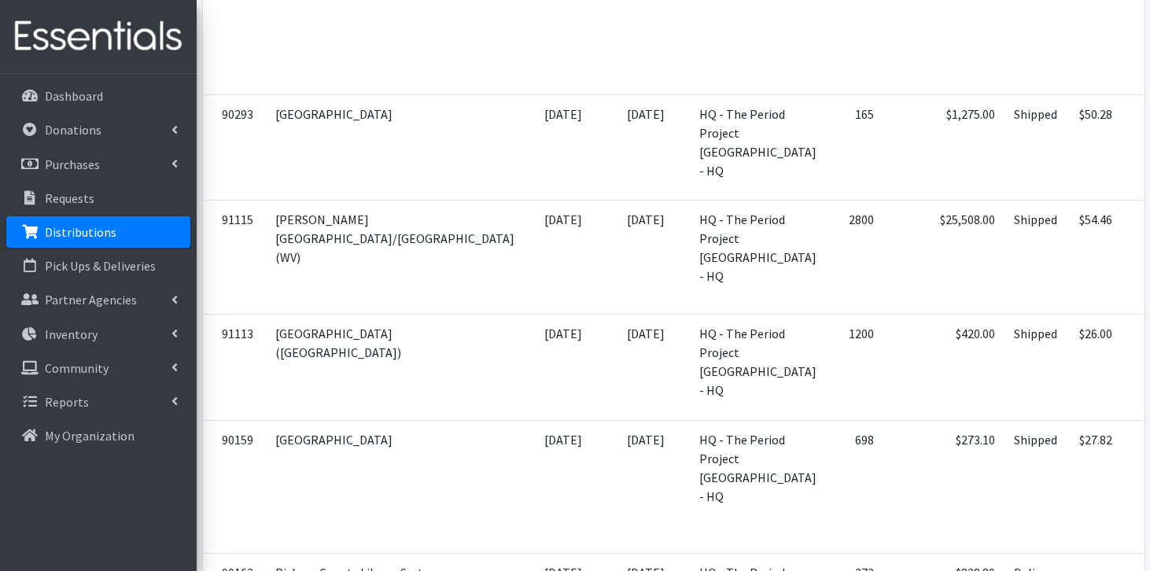
scroll to position [2064, 0]
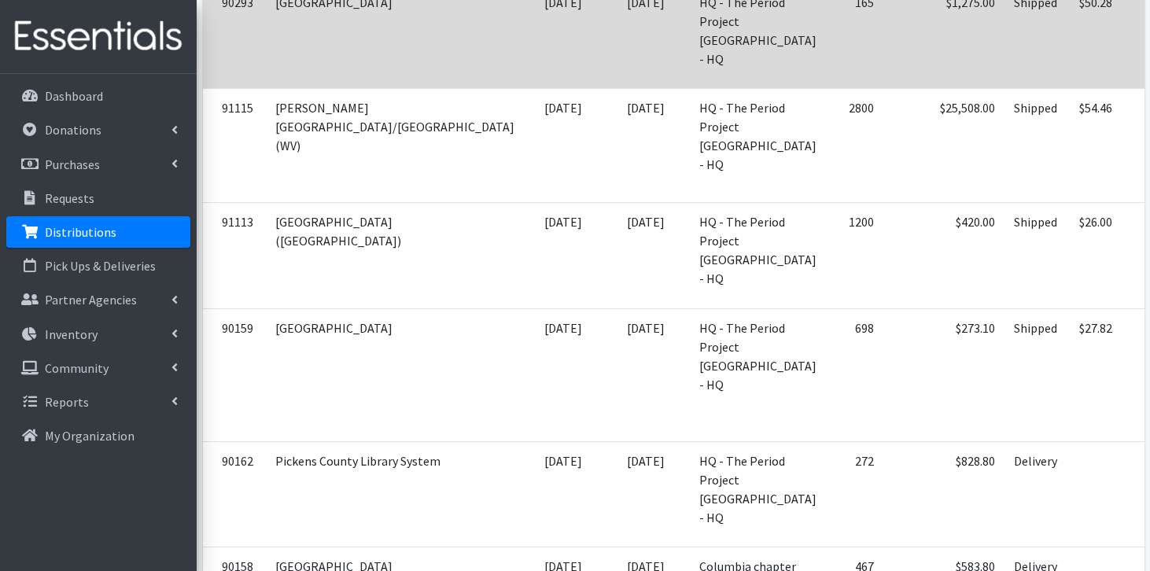
scroll to position [2224, 0]
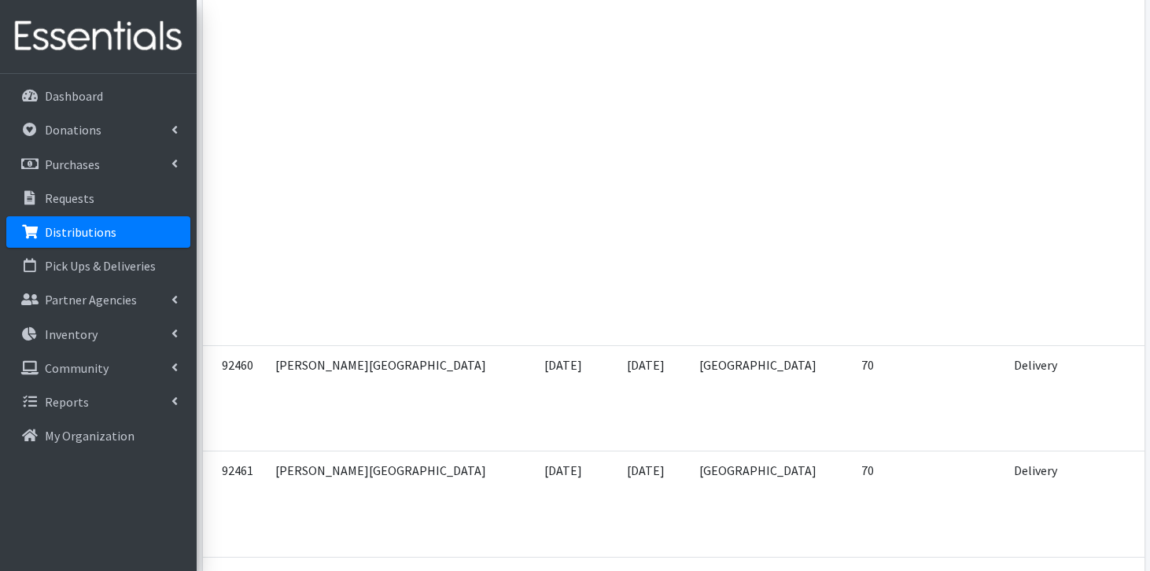
scroll to position [3027, 0]
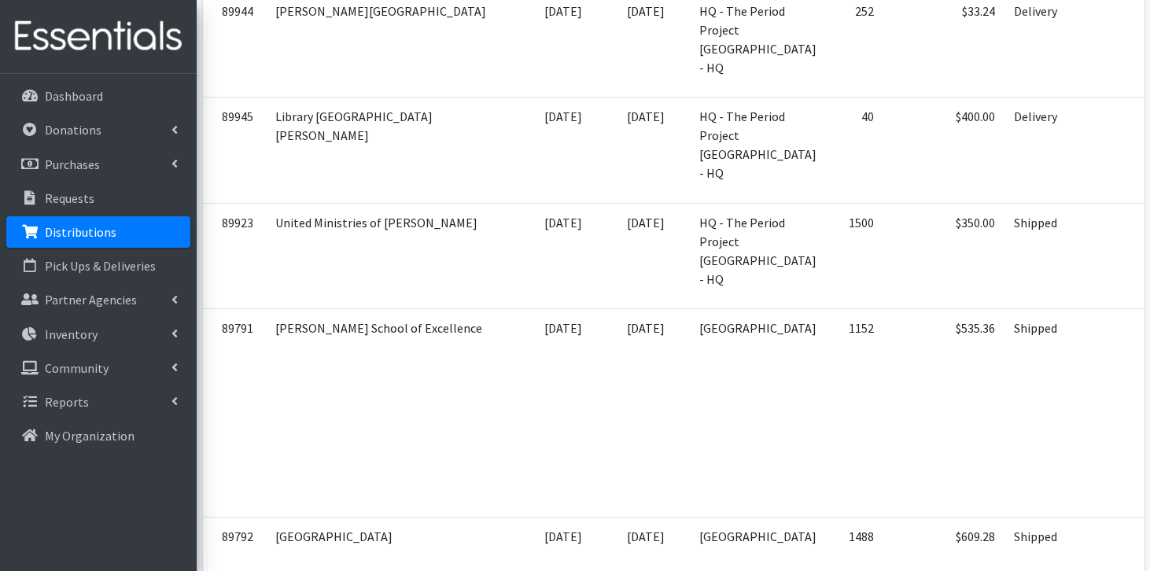
scroll to position [4948, 0]
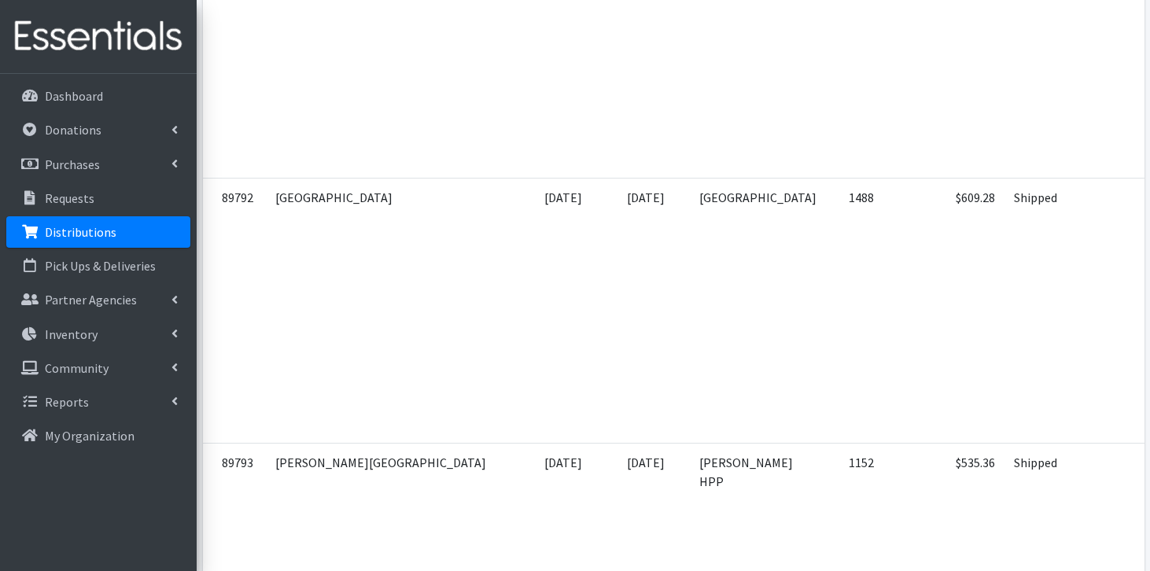
scroll to position [5290, 0]
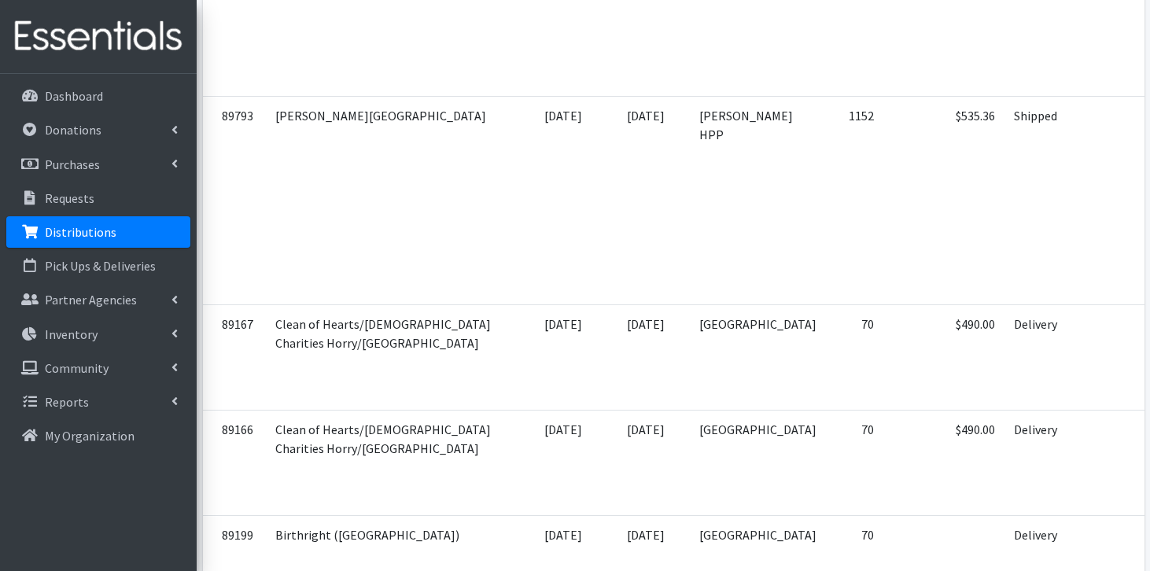
scroll to position [5639, 0]
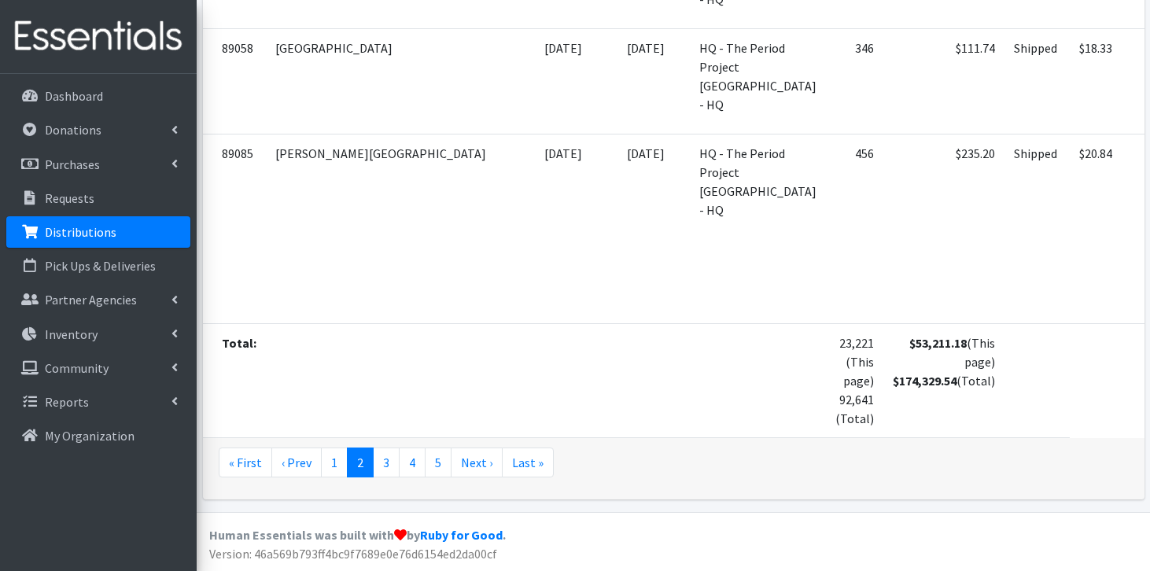
scroll to position [7721, 0]
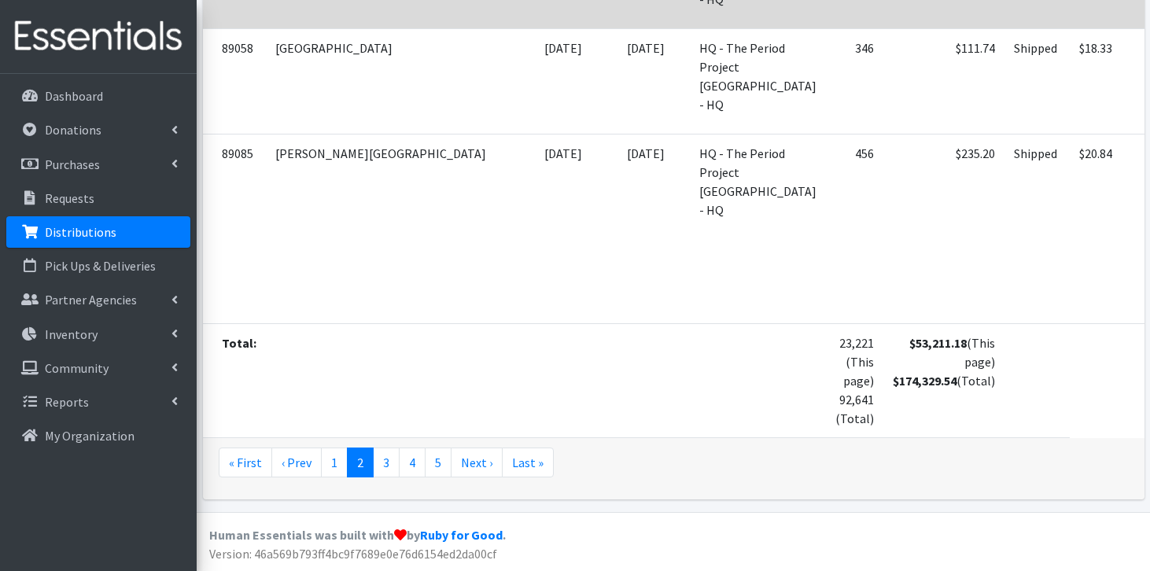
scroll to position [8570, 0]
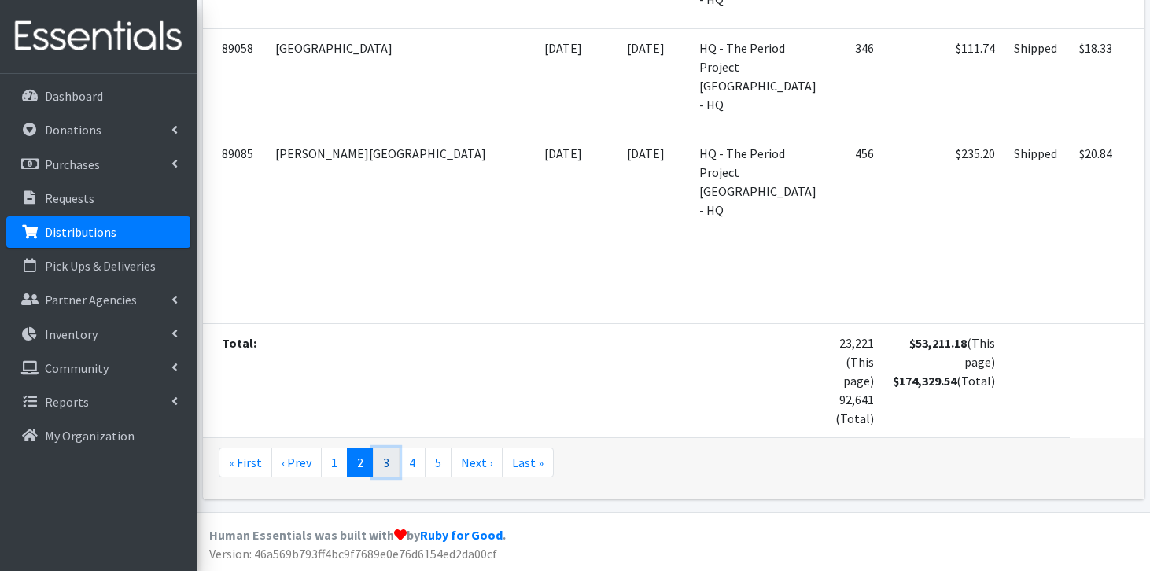
click at [384, 473] on link "3" at bounding box center [386, 463] width 27 height 30
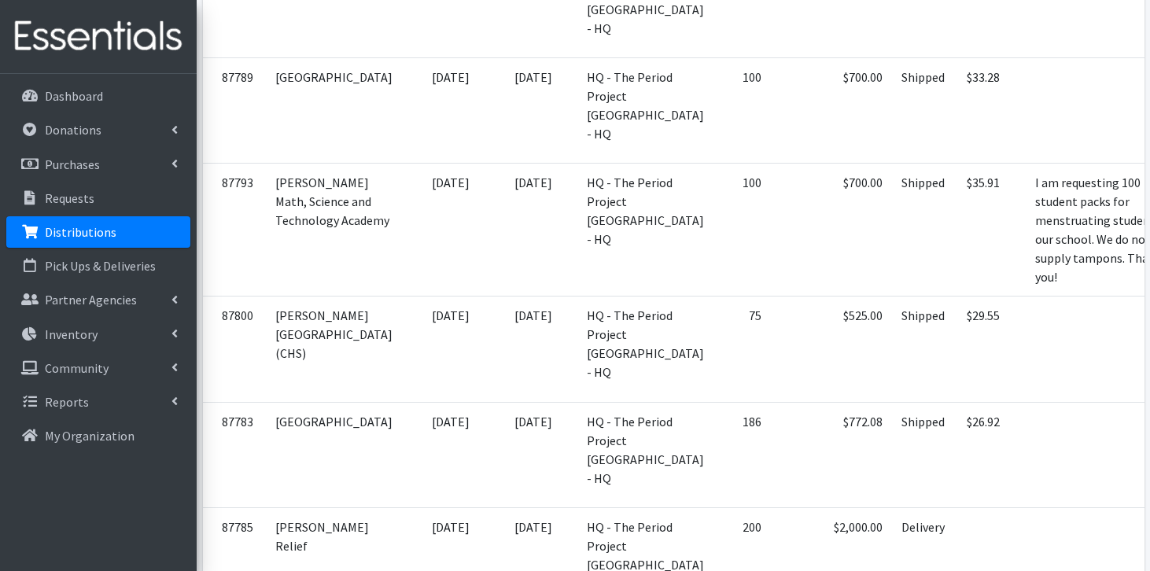
scroll to position [1854, 0]
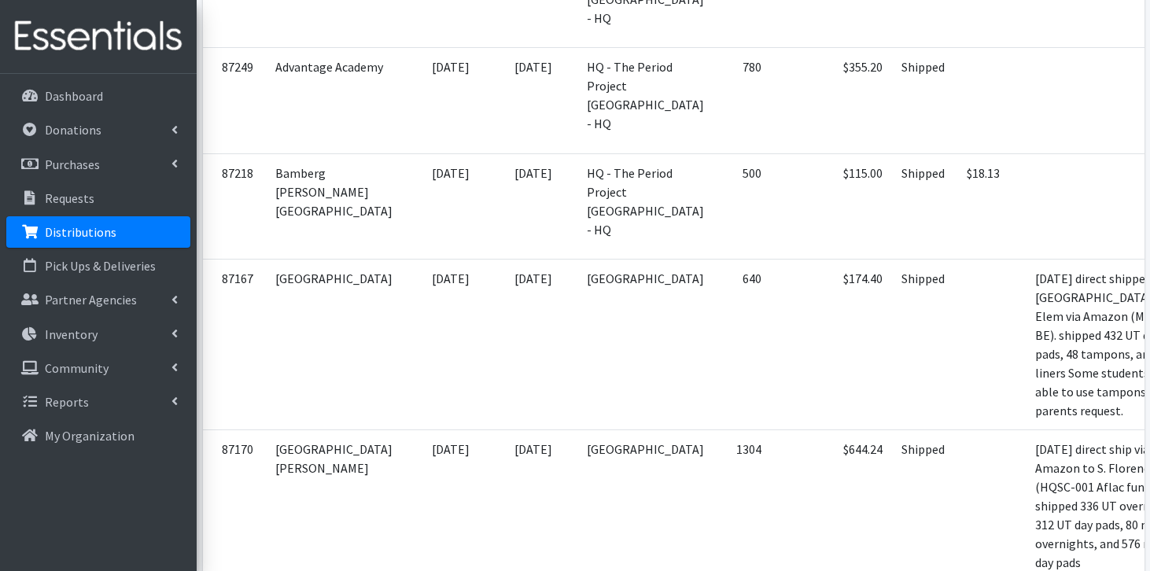
scroll to position [2726, 0]
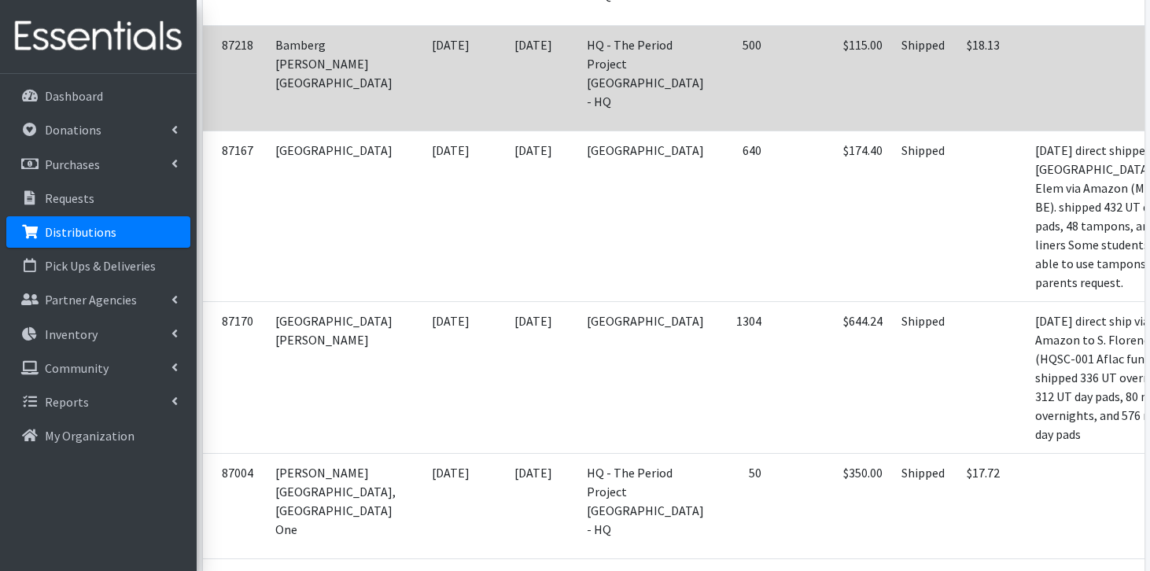
scroll to position [2833, 0]
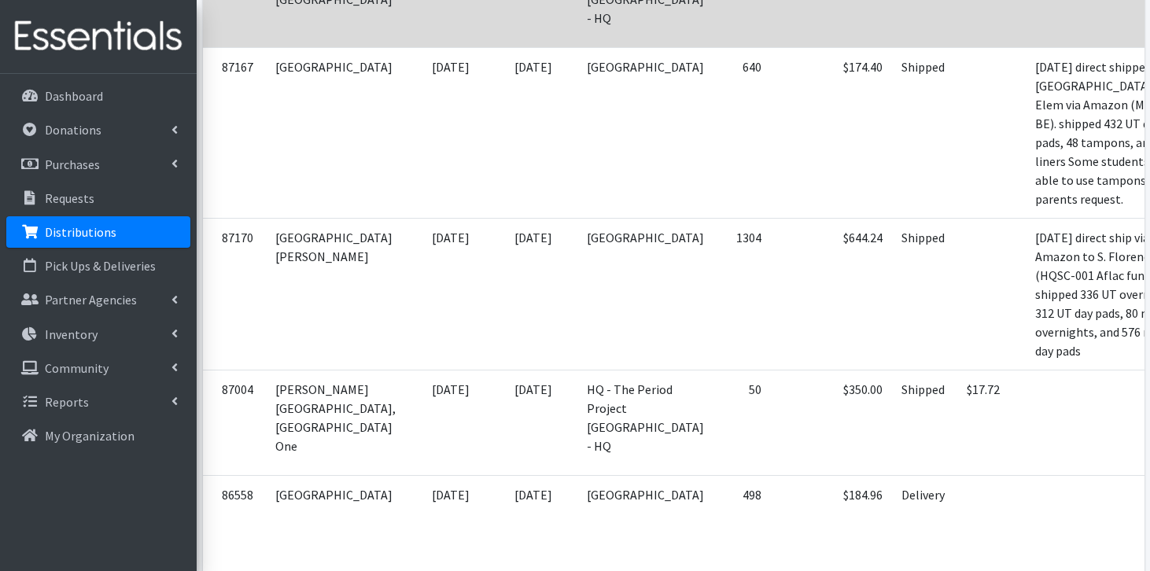
scroll to position [2920, 0]
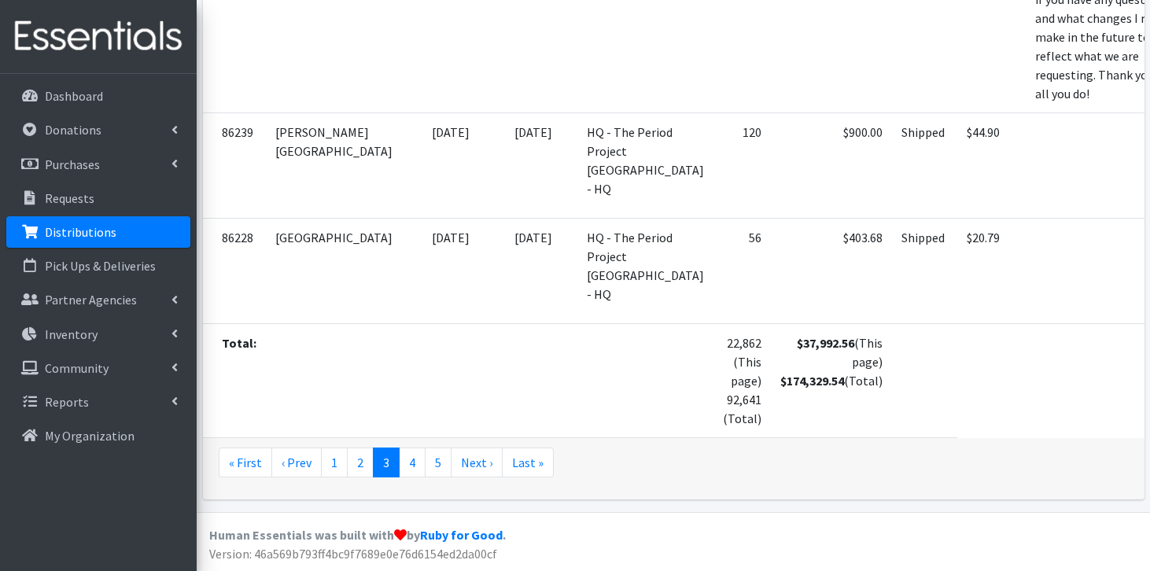
scroll to position [6788, 0]
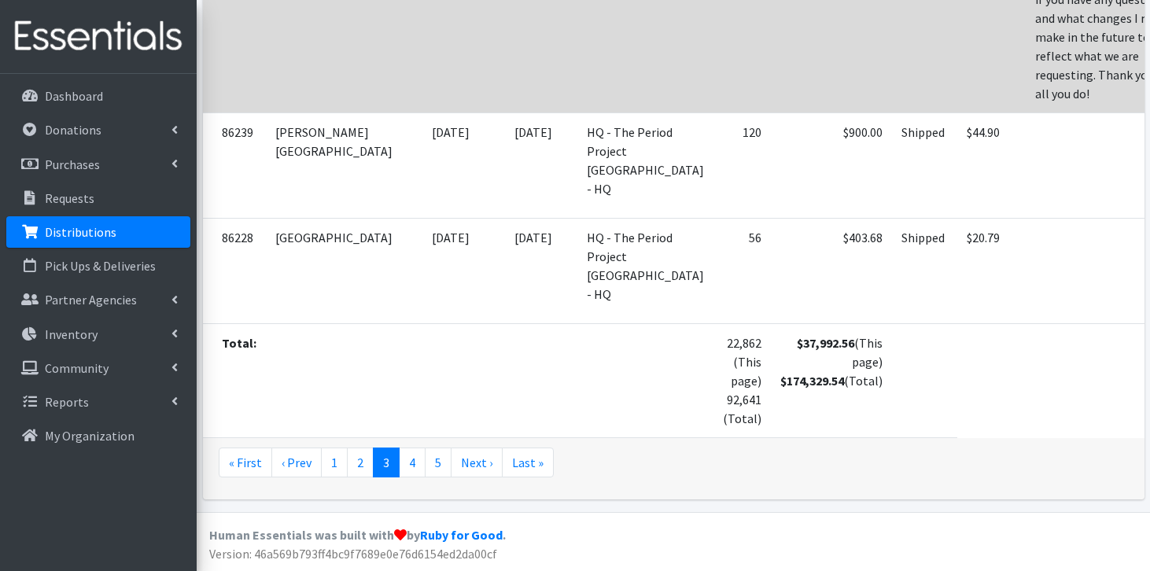
scroll to position [6996, 0]
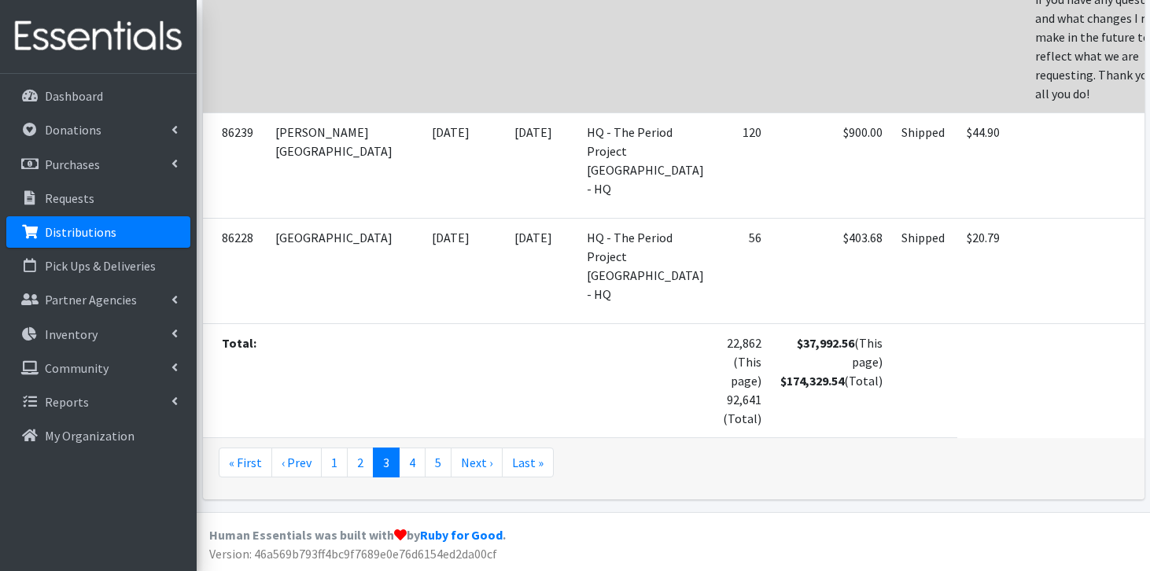
scroll to position [7396, 0]
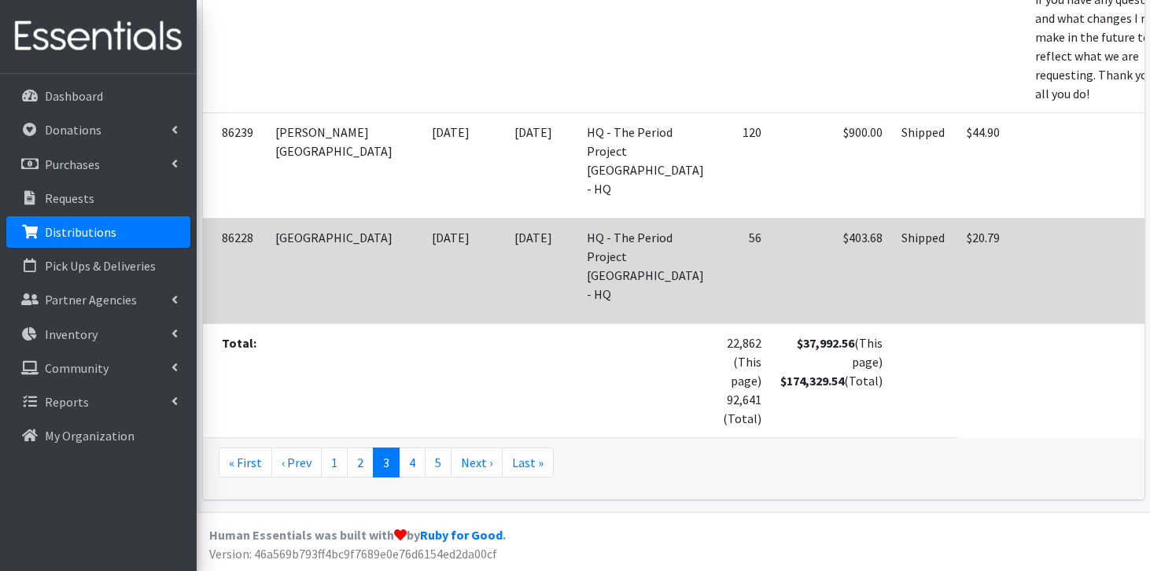
scroll to position [7541, 0]
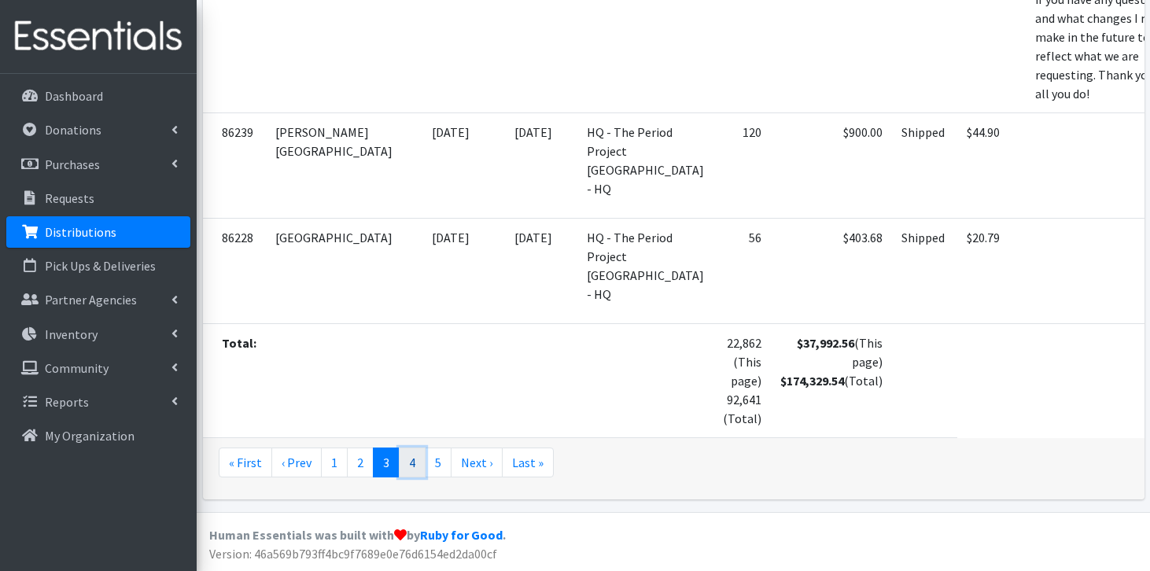
click at [406, 462] on link "4" at bounding box center [412, 463] width 27 height 30
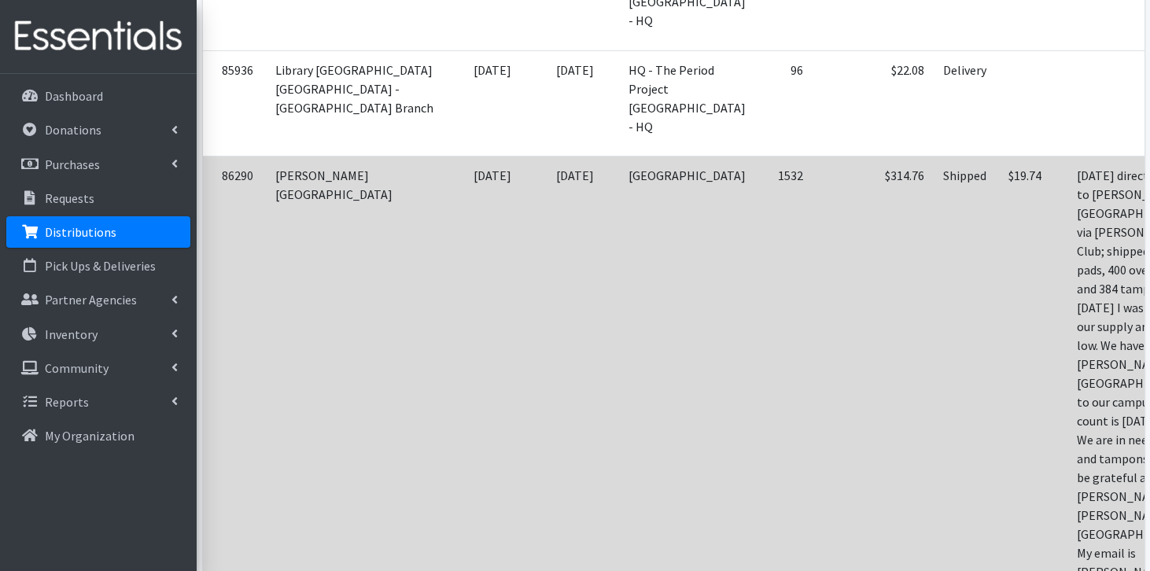
scroll to position [829, 0]
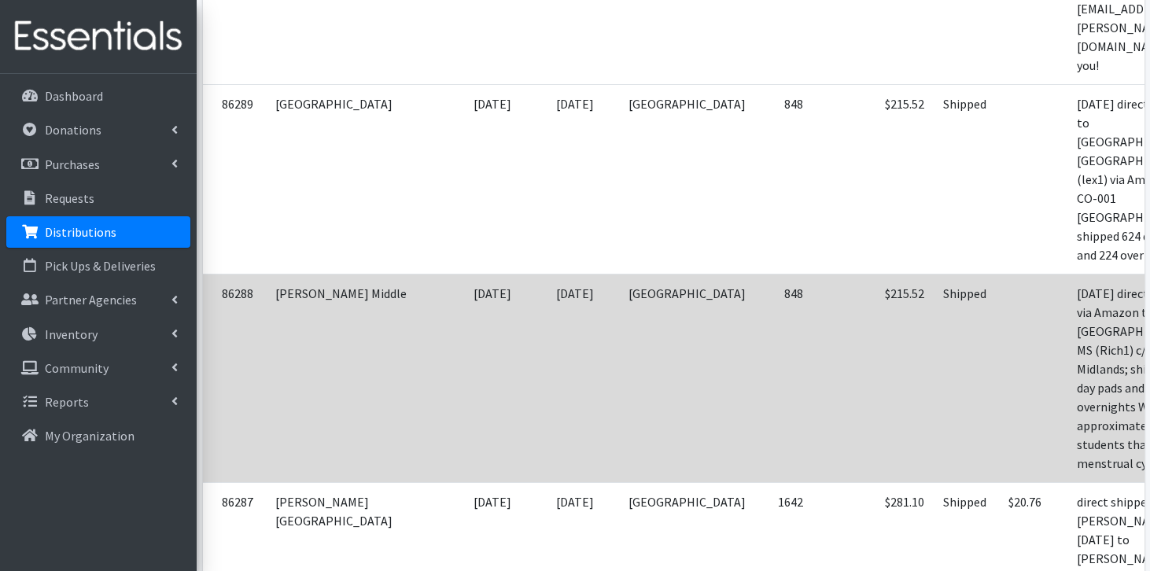
scroll to position [1452, 0]
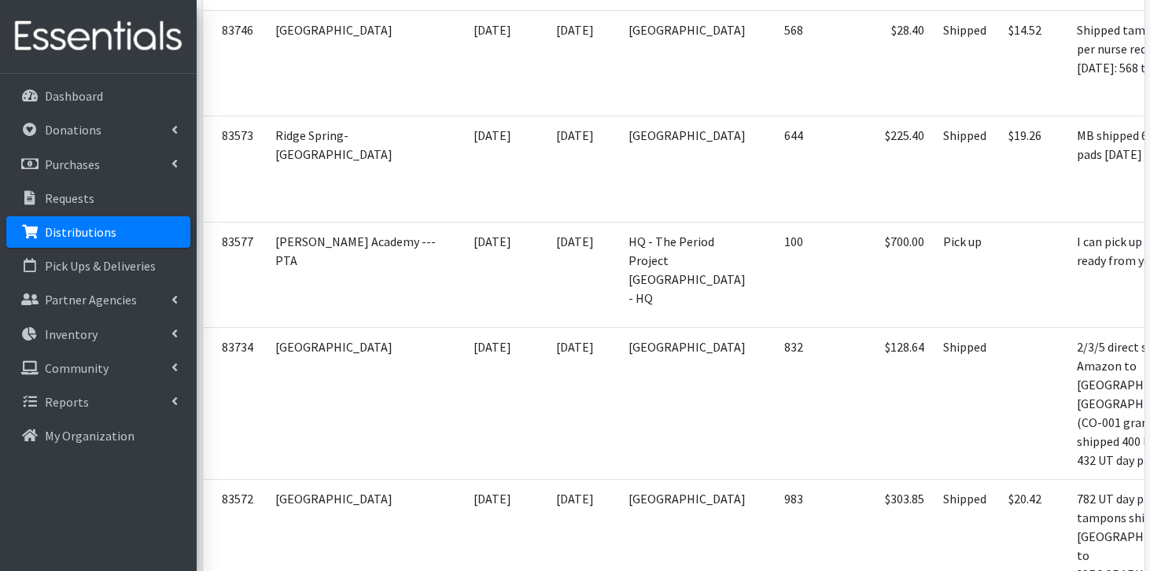
scroll to position [4388, 0]
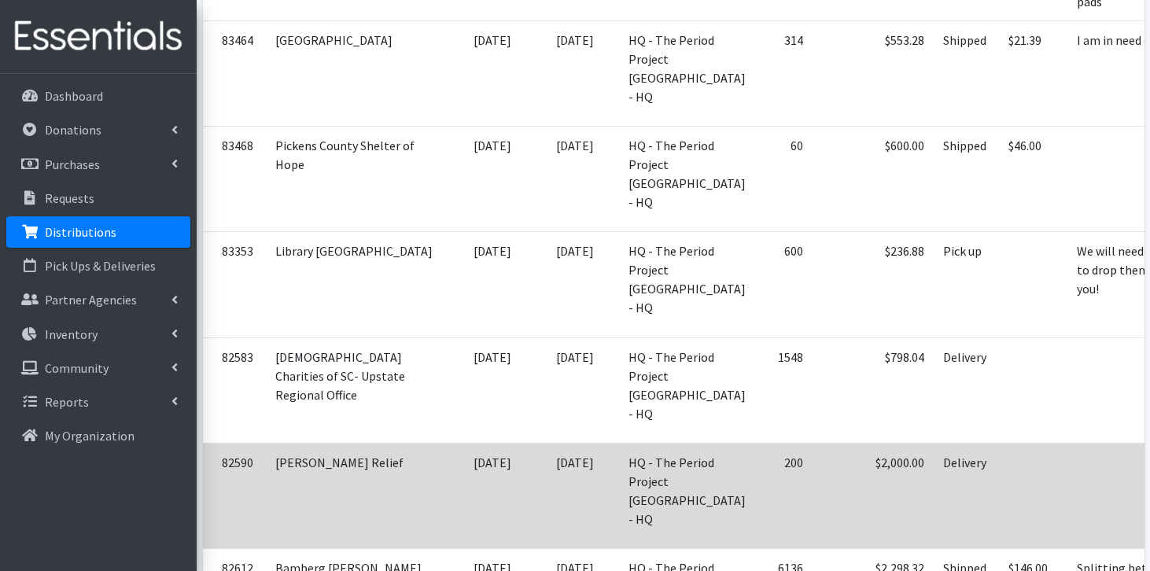
scroll to position [5497, 0]
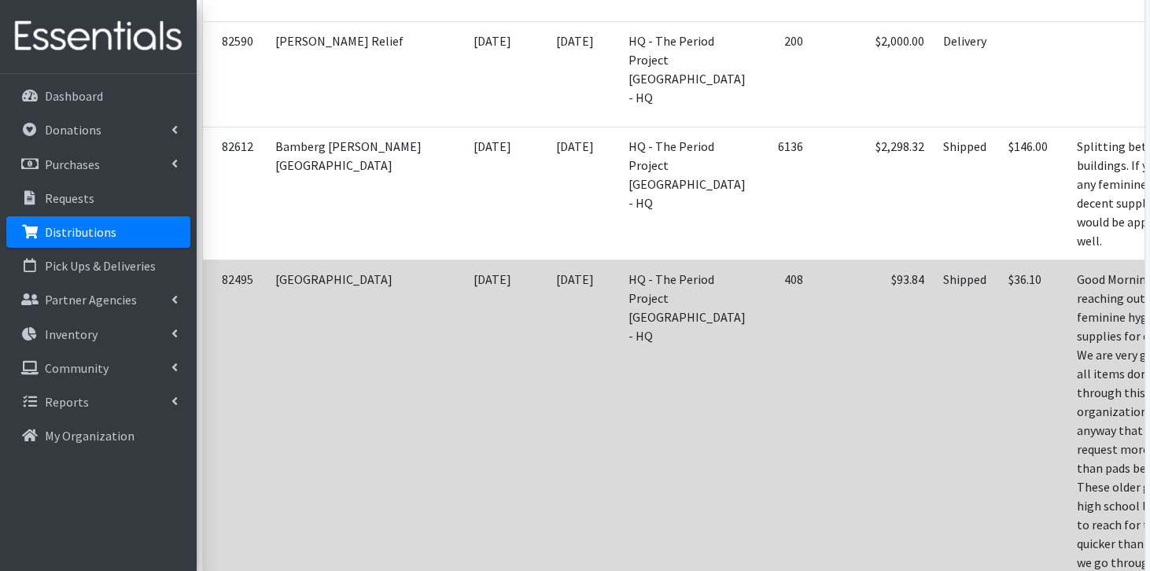
scroll to position [5916, 0]
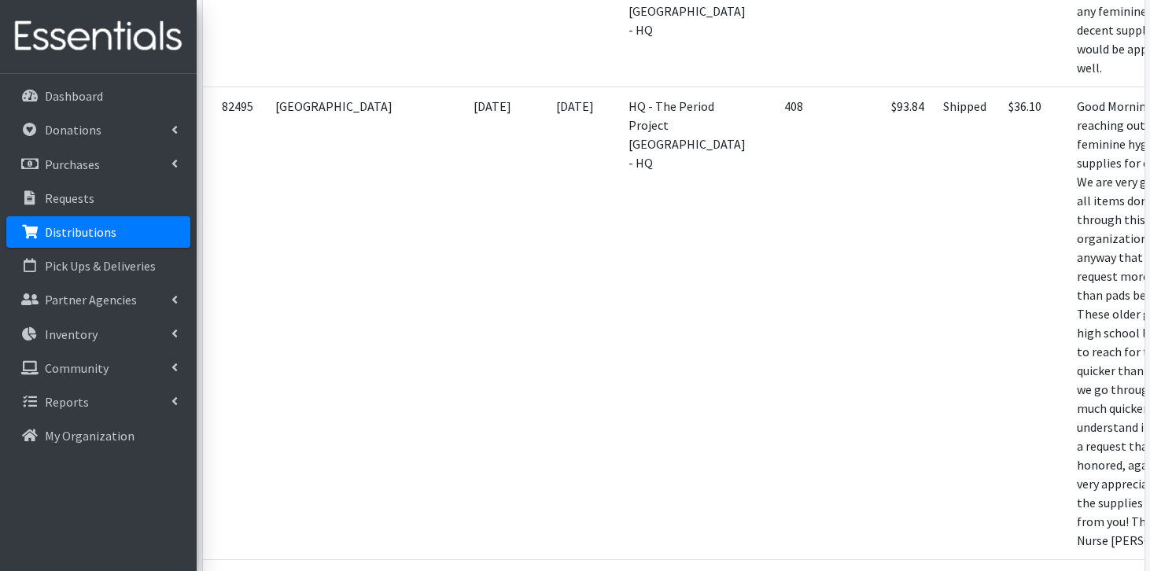
scroll to position [6092, 0]
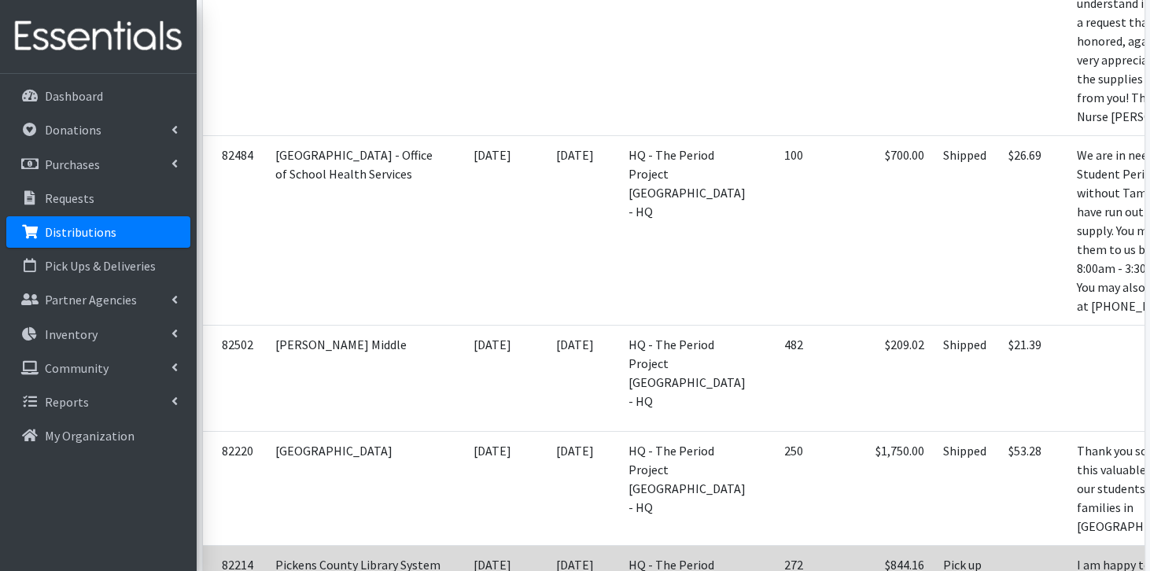
scroll to position [6546, 0]
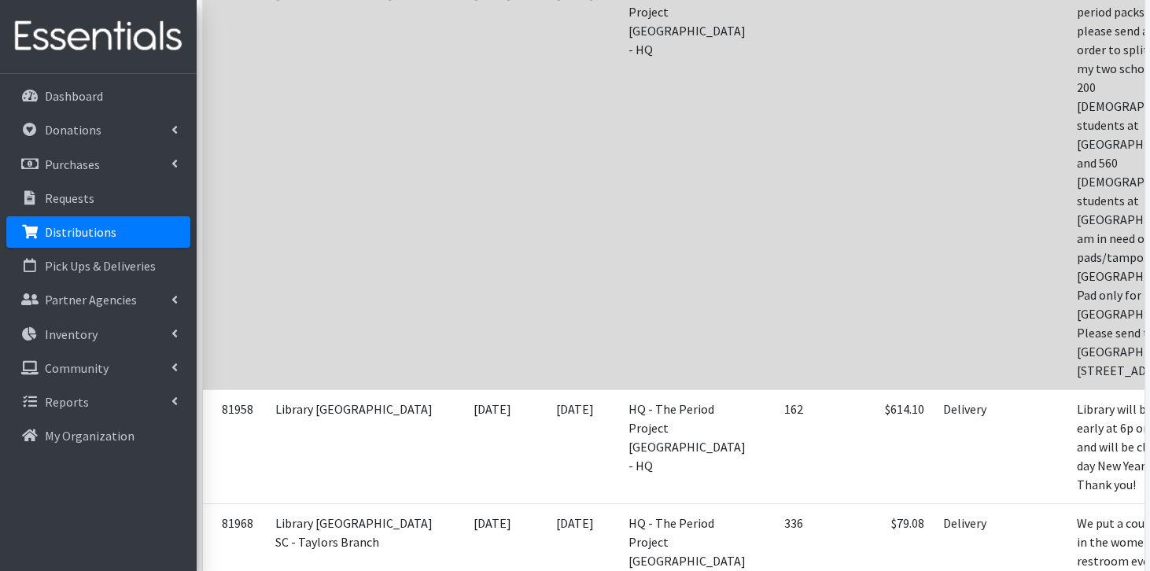
scroll to position [7330, 0]
